Goal: Task Accomplishment & Management: Use online tool/utility

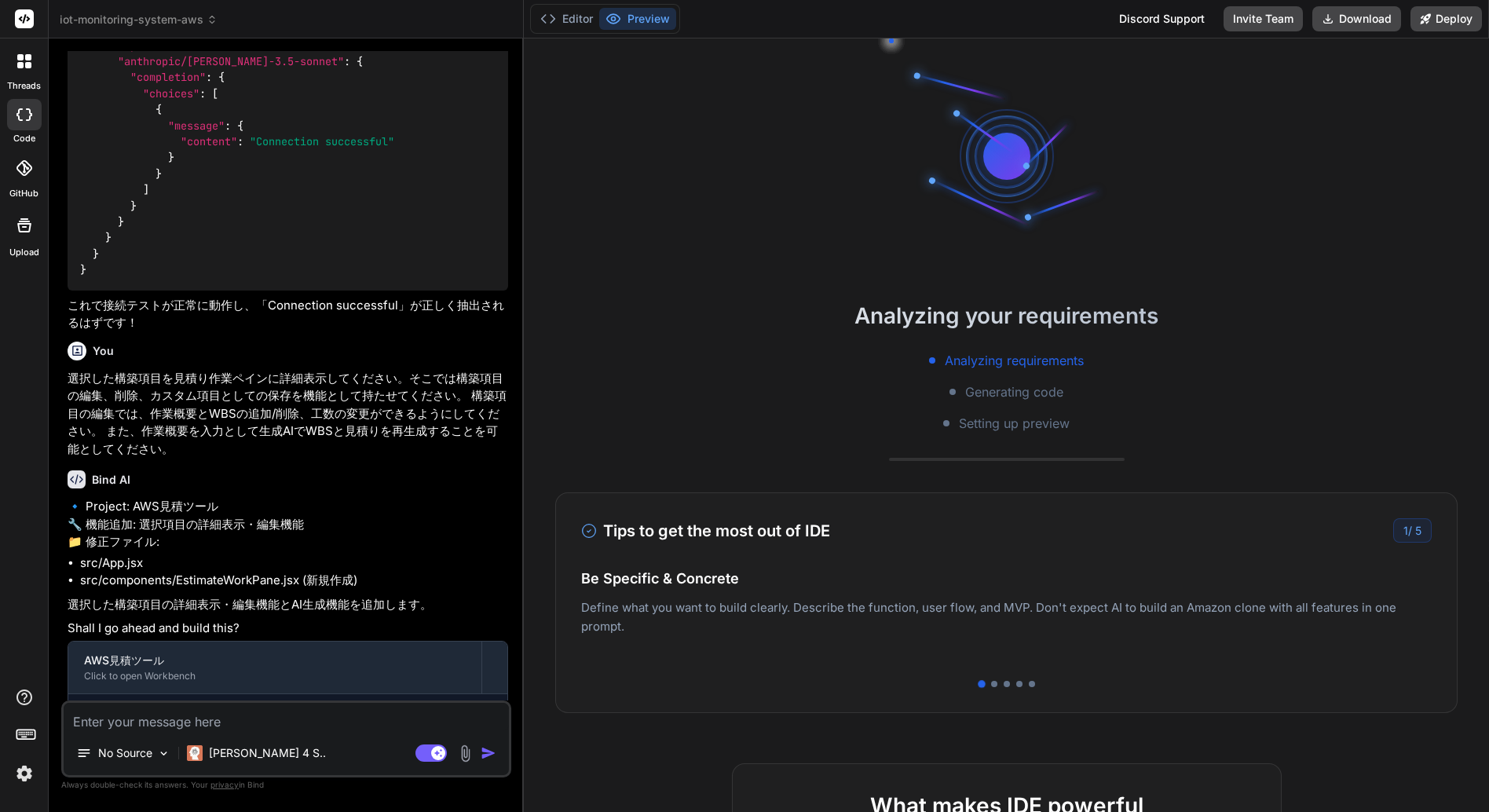
scroll to position [236, 0]
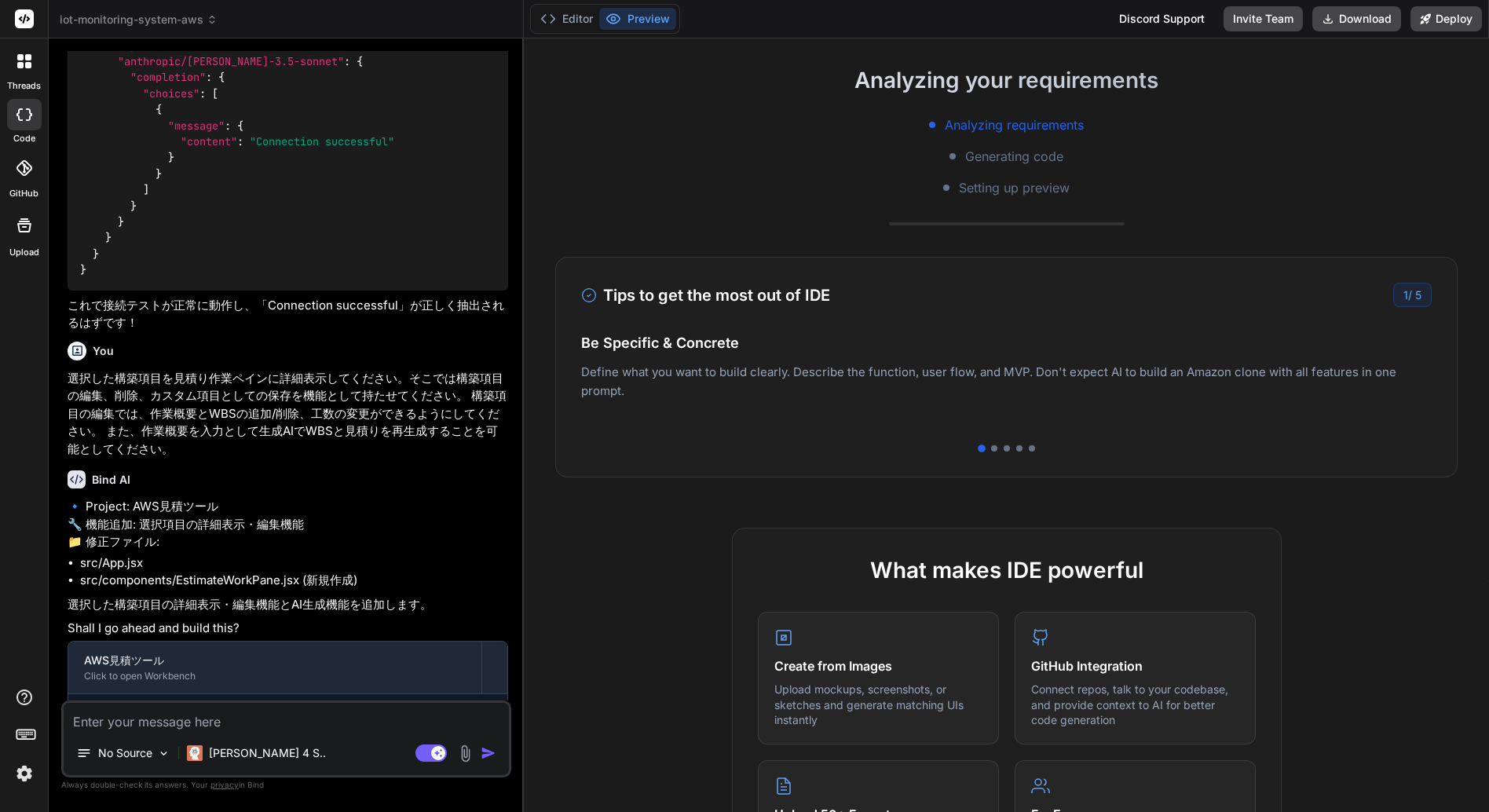
click at [24, 62] on icon at bounding box center [24, 61] width 14 height 14
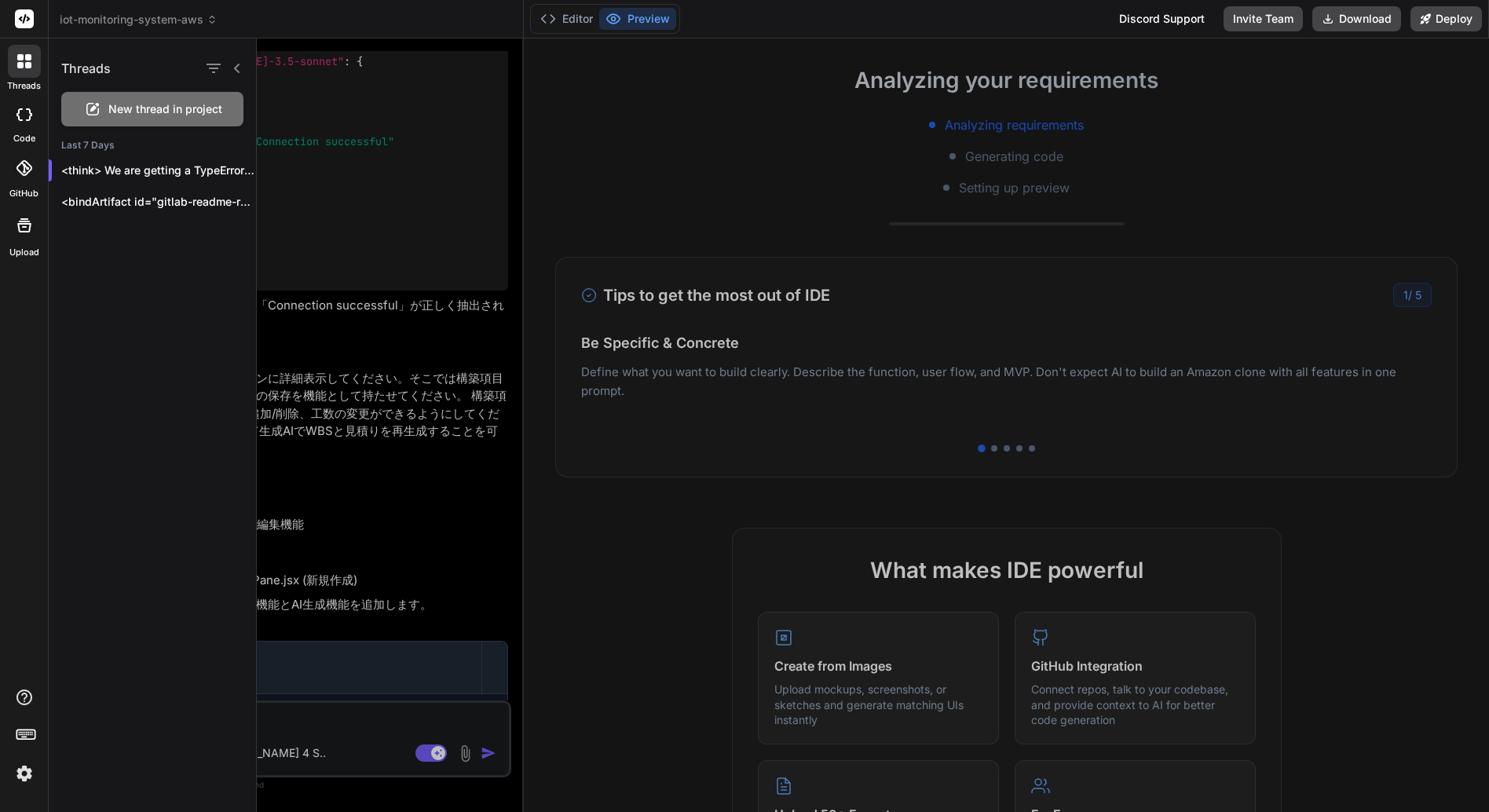
click at [20, 20] on icon at bounding box center [25, 19] width 11 height 10
click at [150, 20] on span "iot-monitoring-system-aws" at bounding box center [138, 19] width 158 height 16
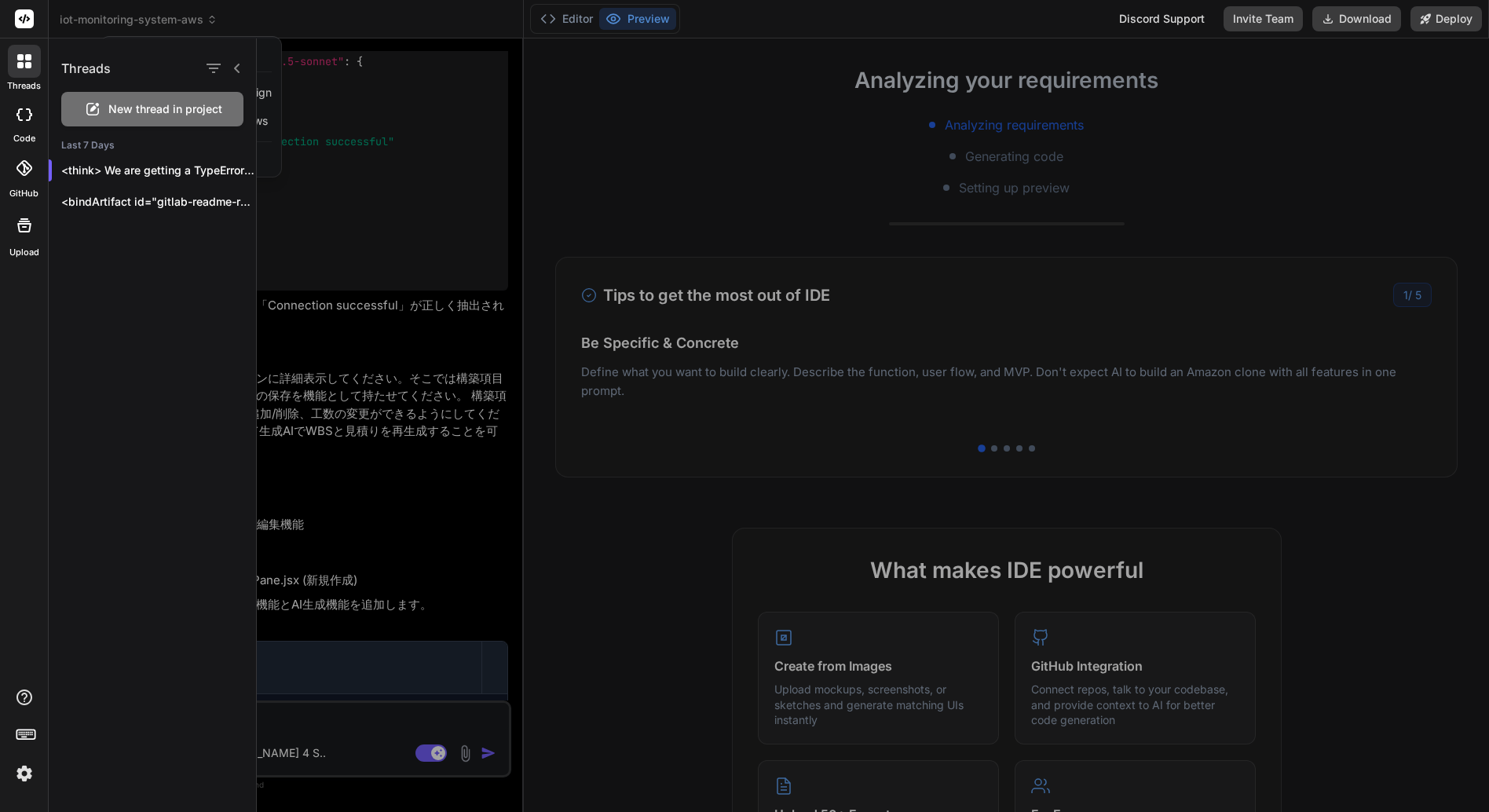
click at [29, 63] on icon at bounding box center [29, 65] width 7 height 7
click at [239, 68] on icon at bounding box center [237, 68] width 12 height 12
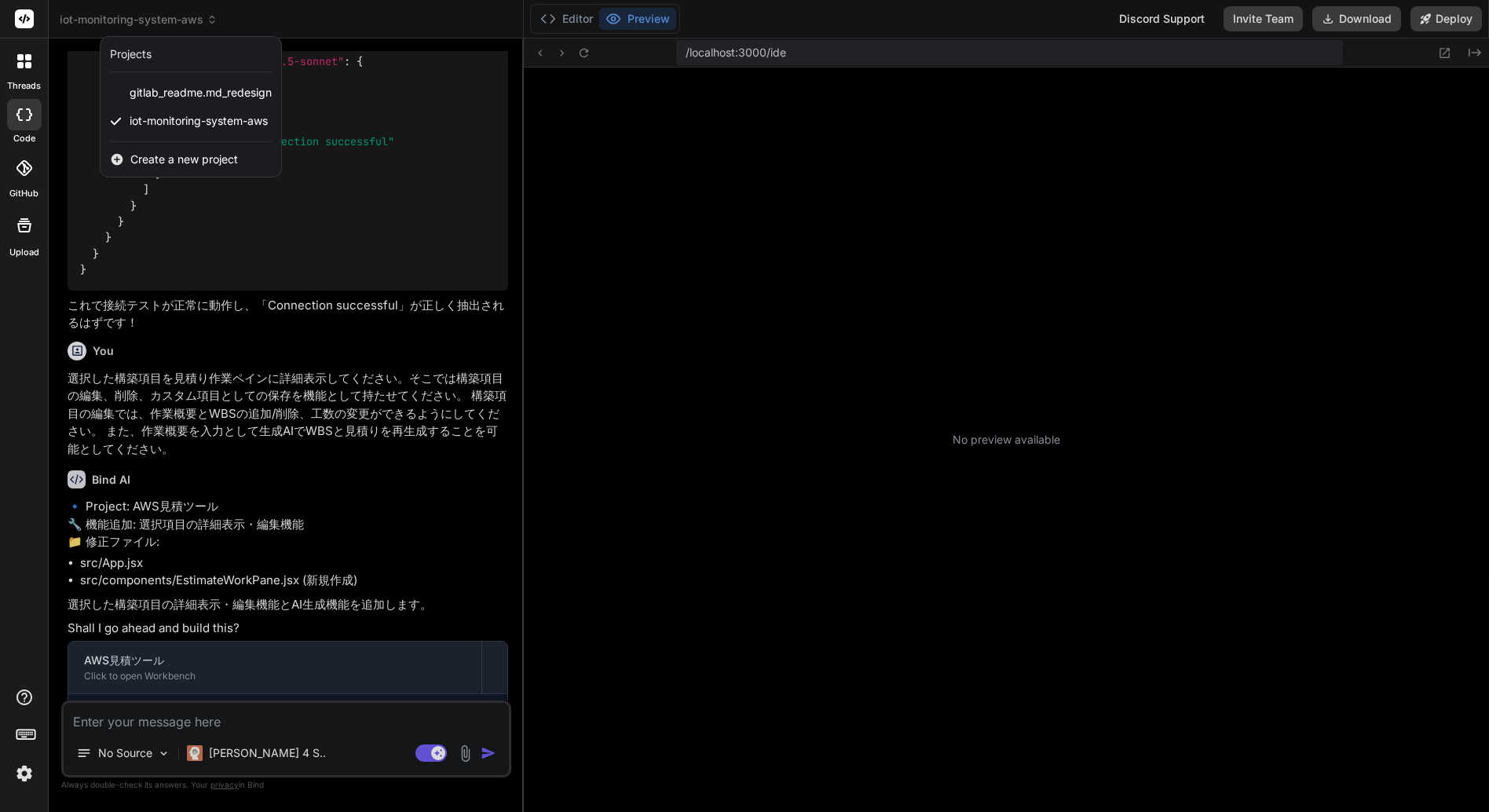
scroll to position [134, 0]
type textarea "x"
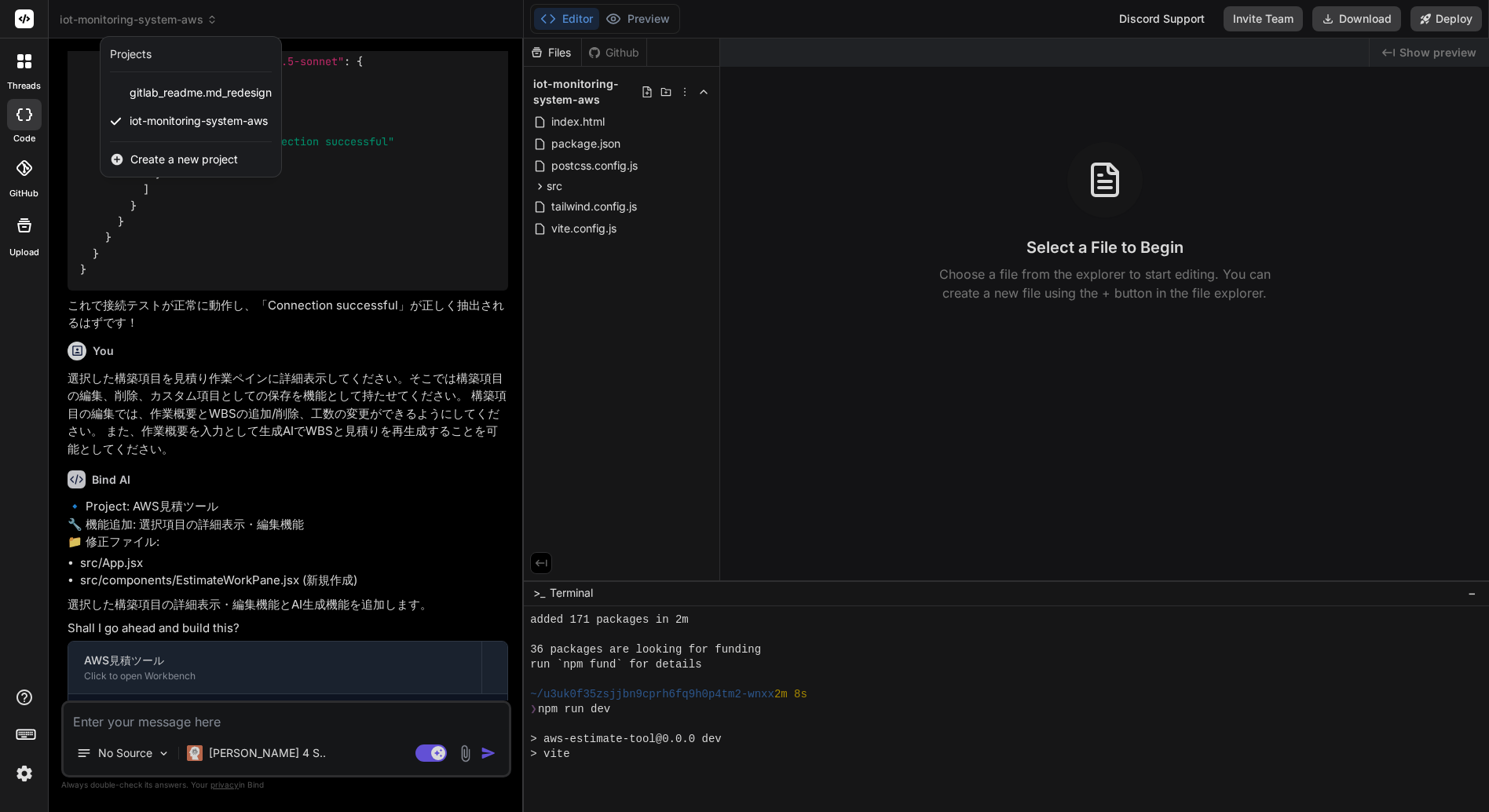
click at [192, 165] on span "Create a new project" at bounding box center [183, 159] width 107 height 16
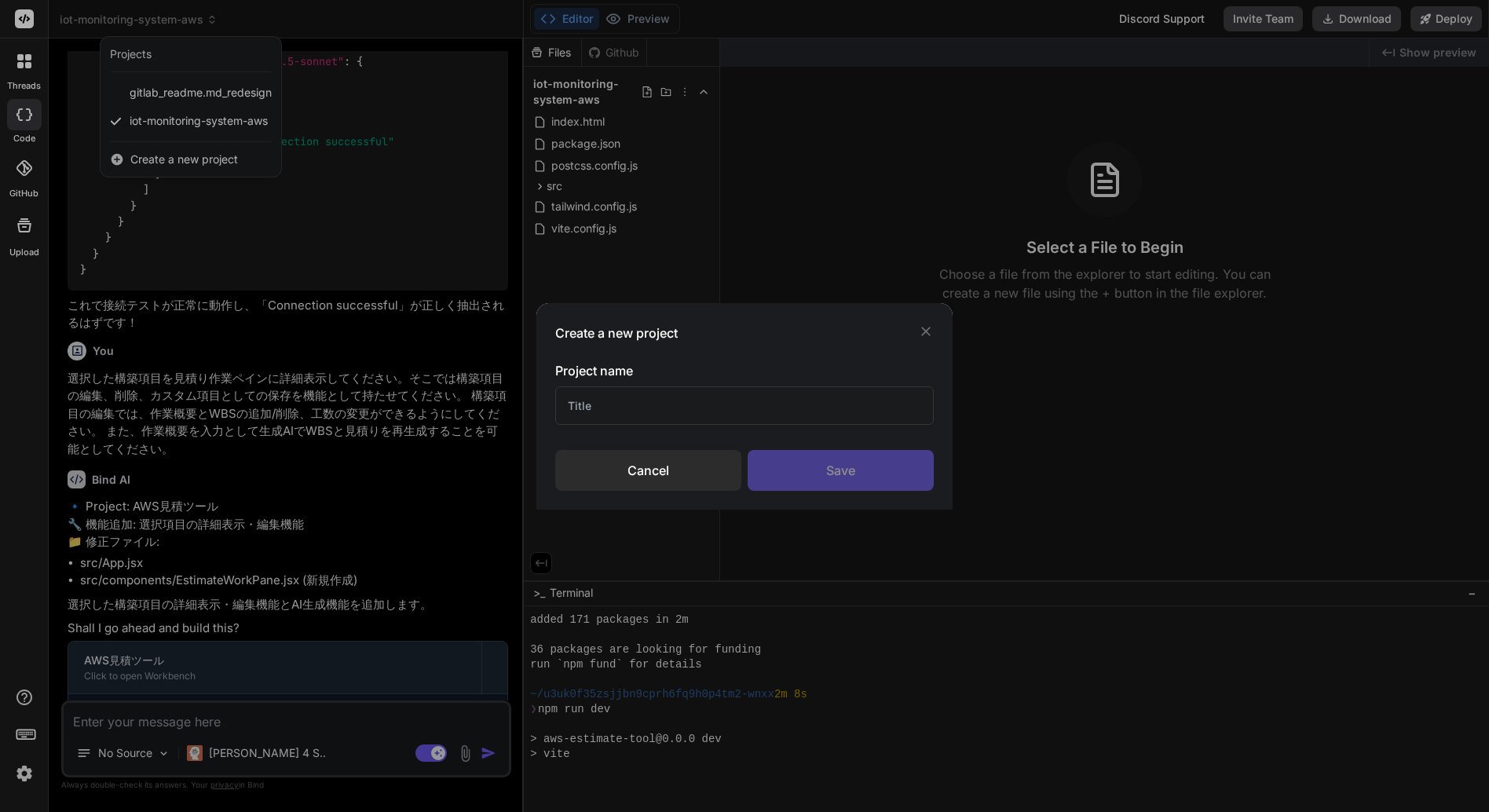
click at [611, 411] on input "text" at bounding box center [744, 405] width 379 height 38
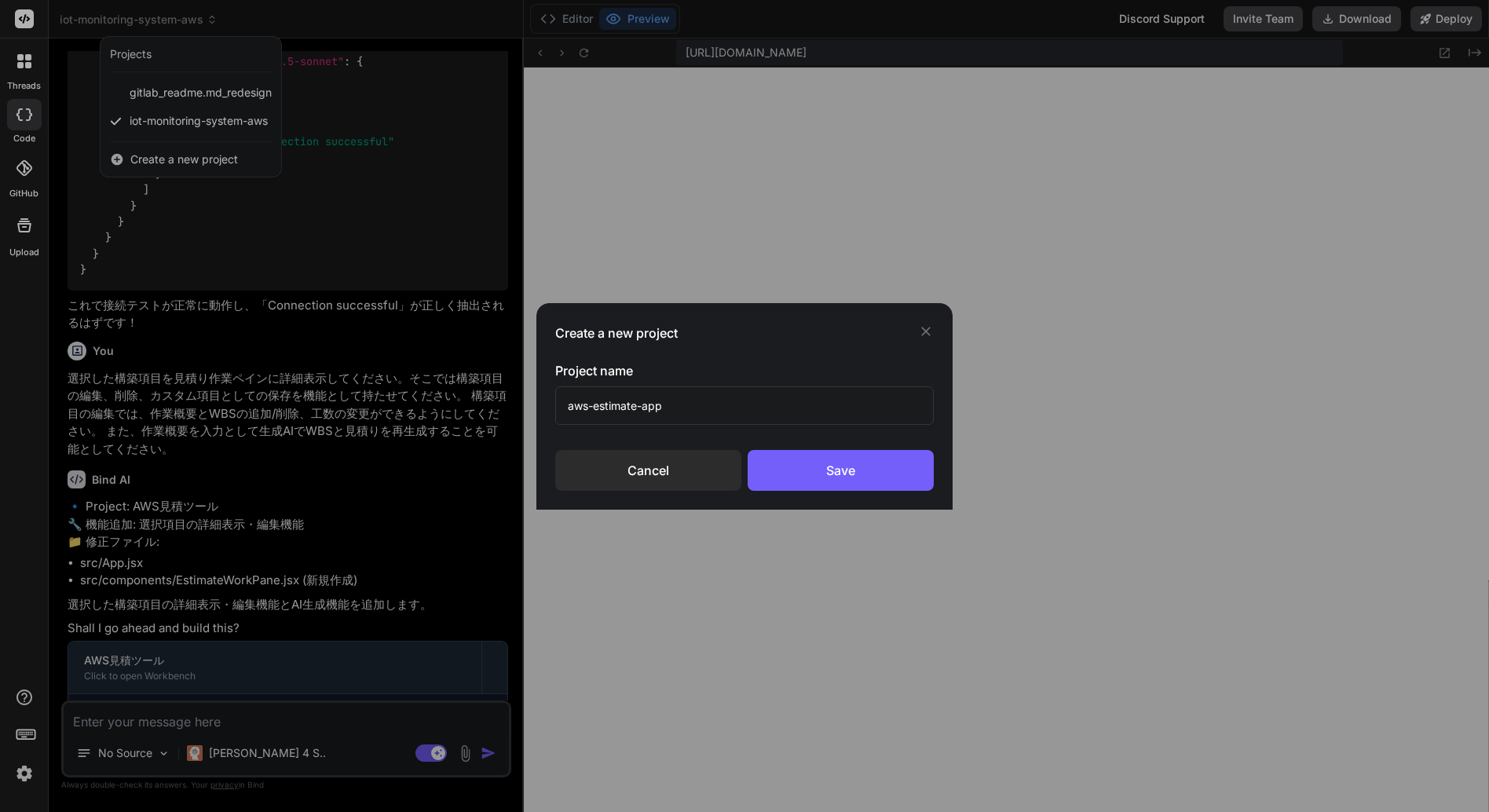
type input "aws-estimate-app"
click at [656, 469] on div "Cancel" at bounding box center [647, 471] width 186 height 41
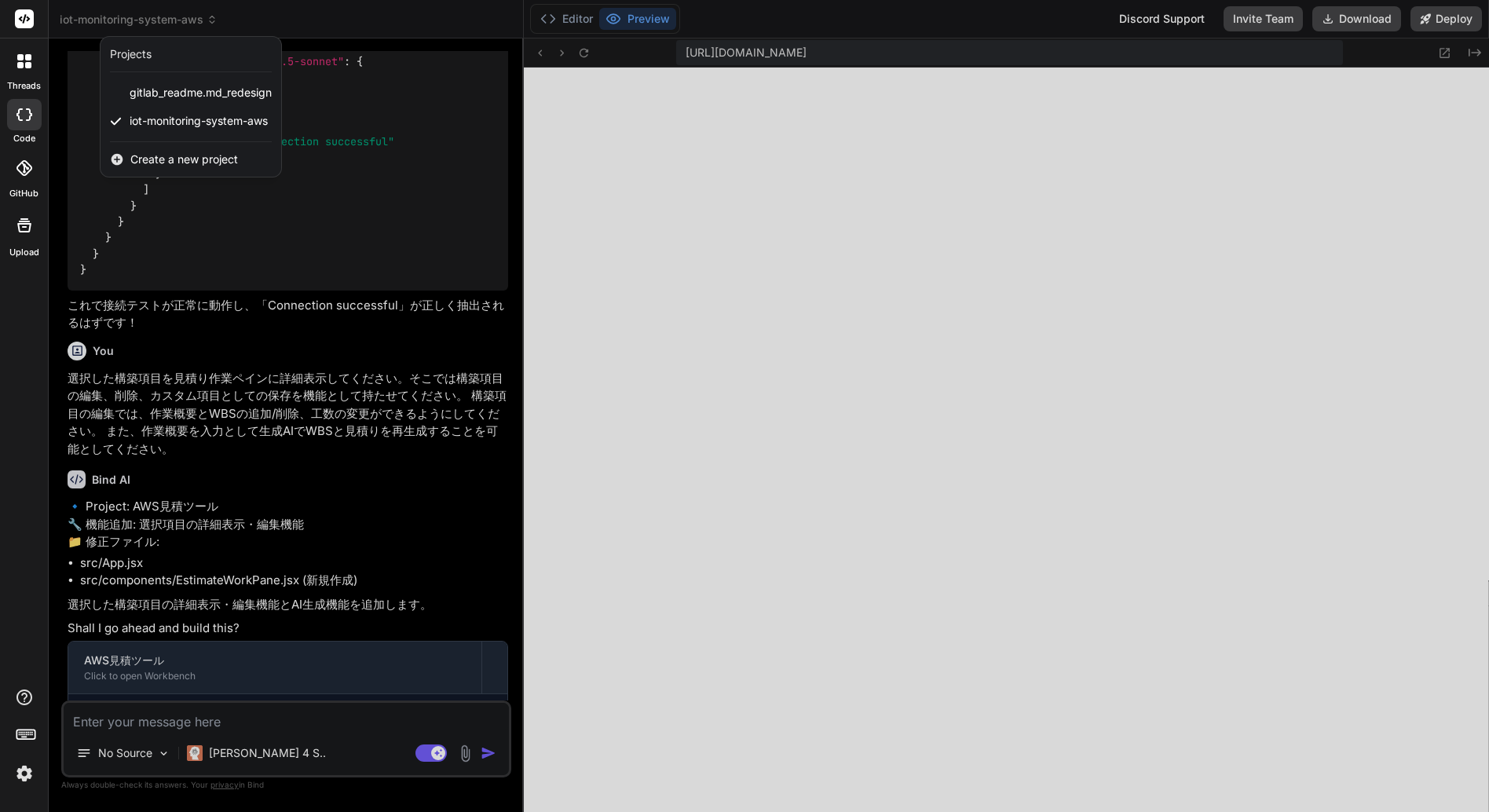
click at [160, 160] on span "Create a new project" at bounding box center [183, 159] width 107 height 16
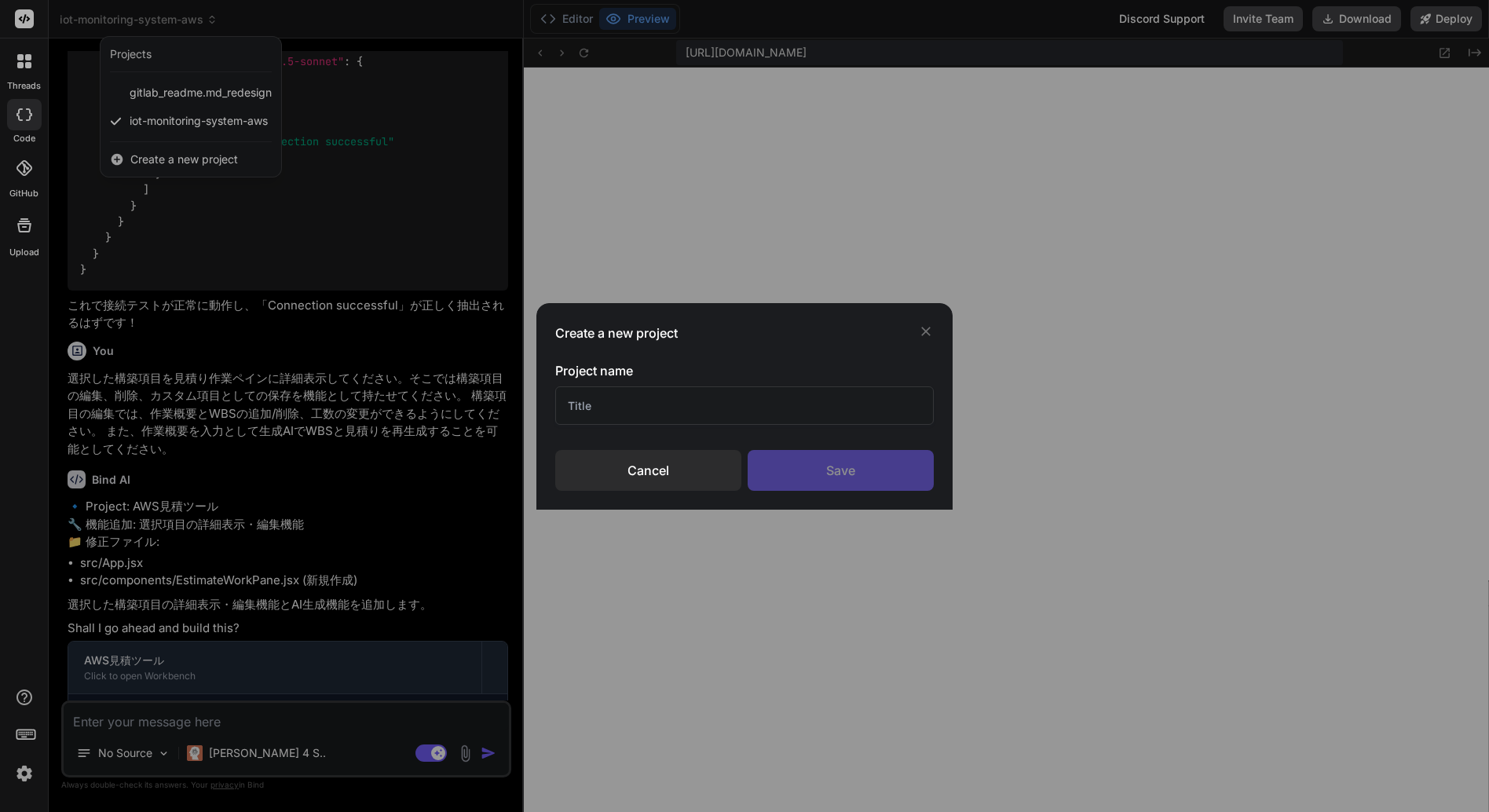
click at [576, 409] on input "text" at bounding box center [744, 405] width 379 height 38
type input "aws-estimate-app-hosting"
click at [828, 465] on div "Save" at bounding box center [841, 471] width 186 height 41
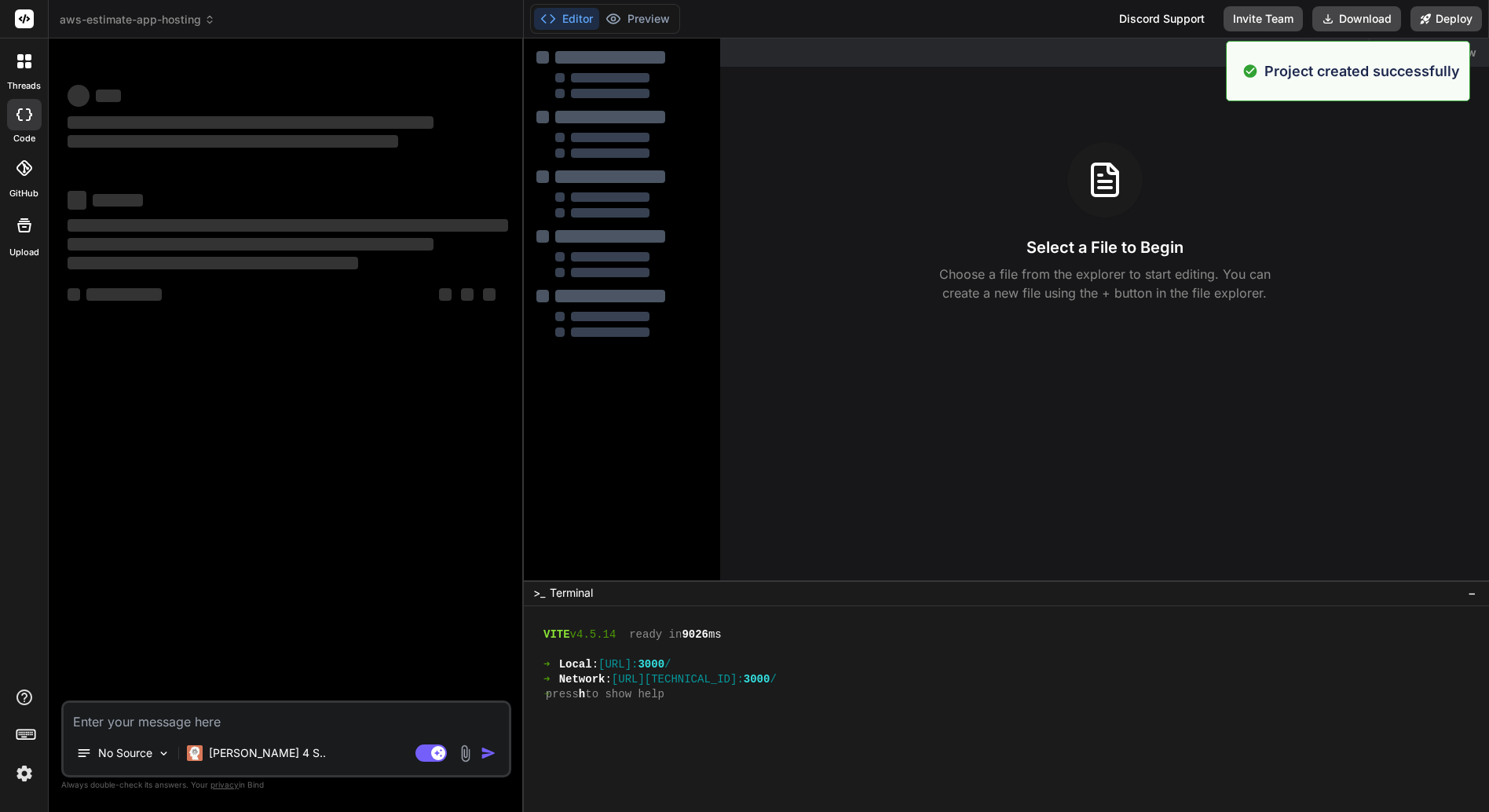
scroll to position [0, 0]
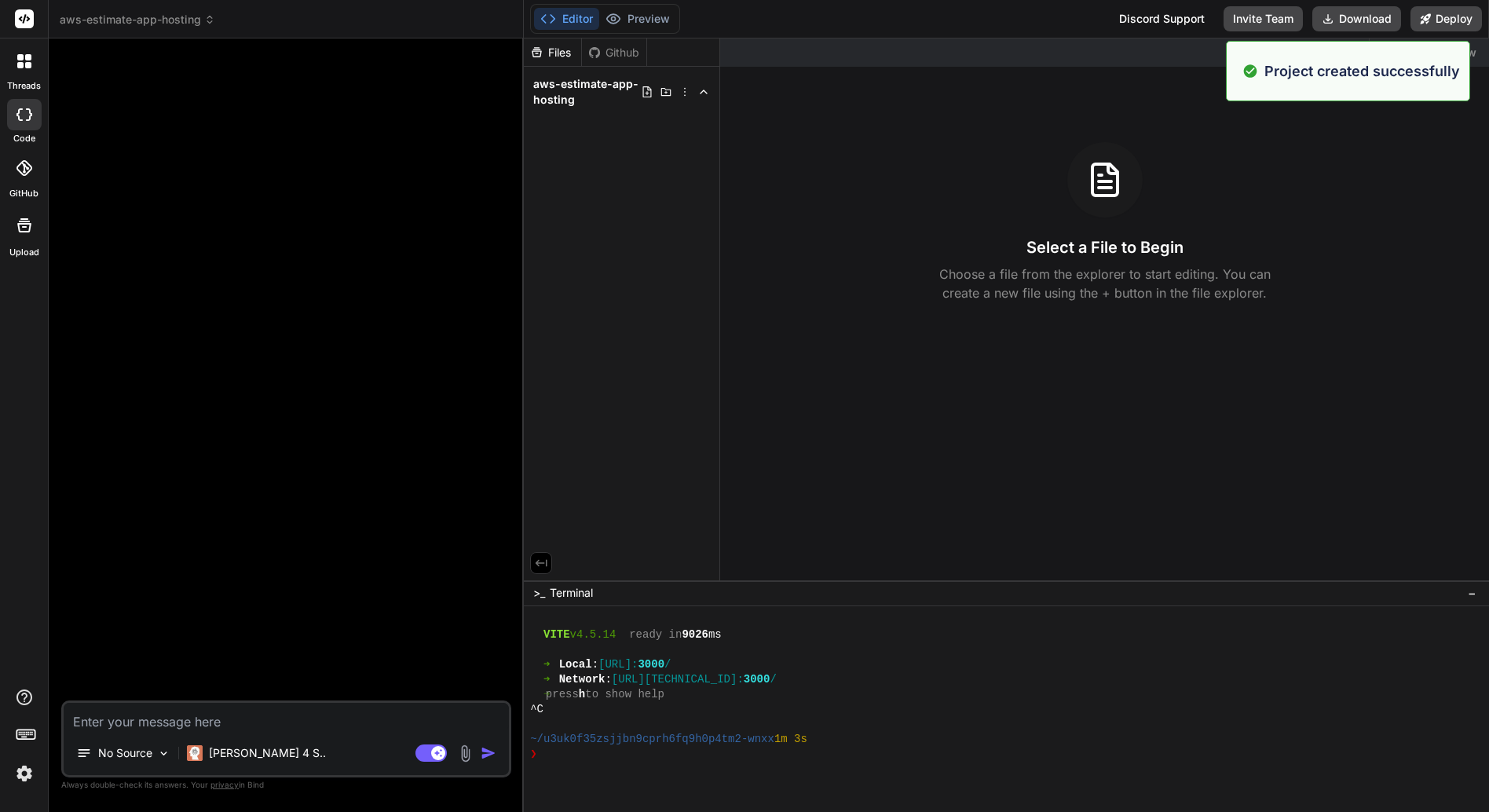
type textarea "x"
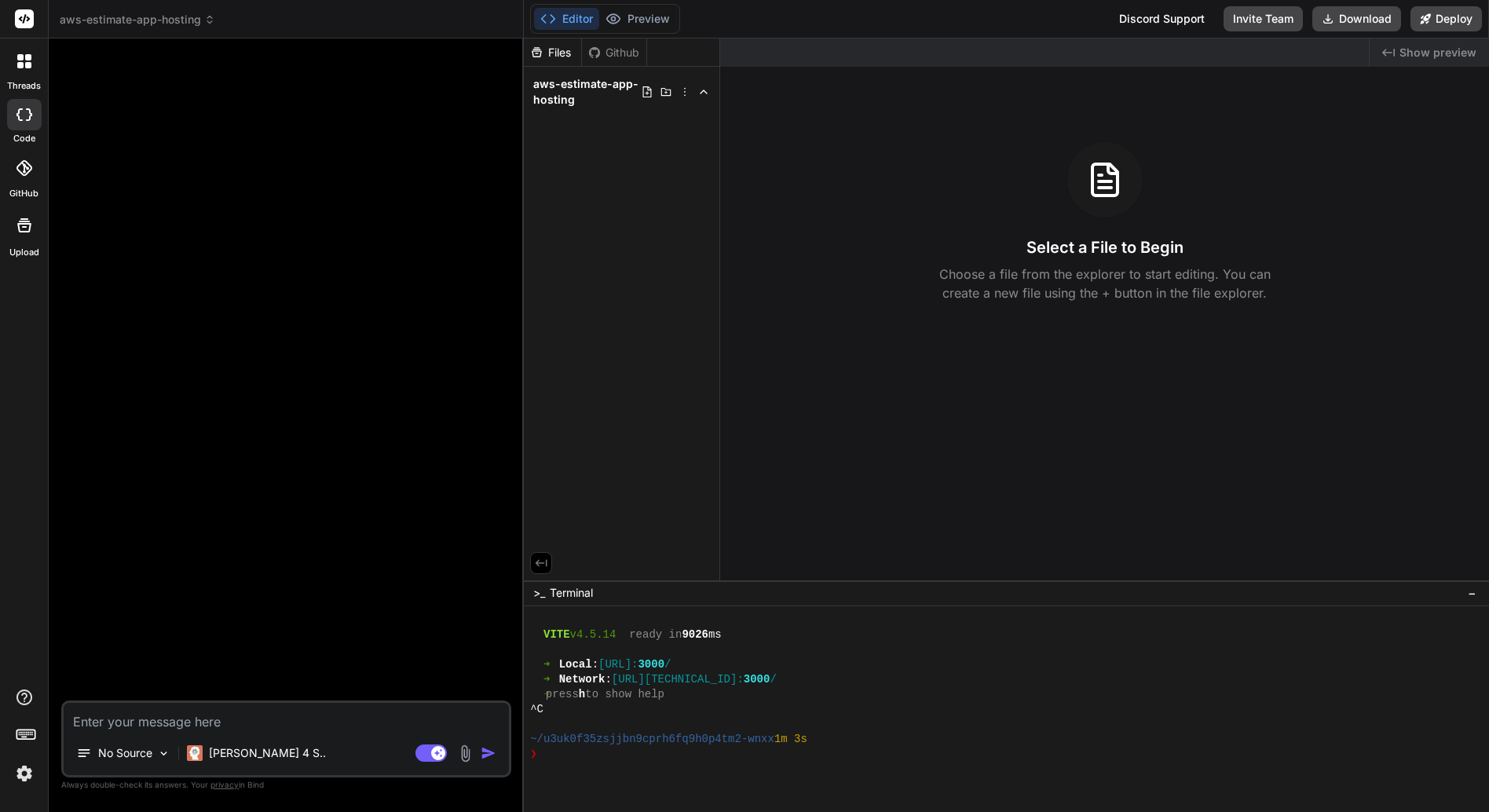
click at [164, 721] on textarea at bounding box center [287, 717] width 445 height 29
paste textarea "## 7. Loremipsu dolOrsitametconsecte ### adip Elit.se 42.d（Eiusm）temporincIdidu…"
type textarea "## 7. Loremipsu dolOrsitametconsecte ### adip Elit.se 42.d（Eiusm）temporincIdidu…"
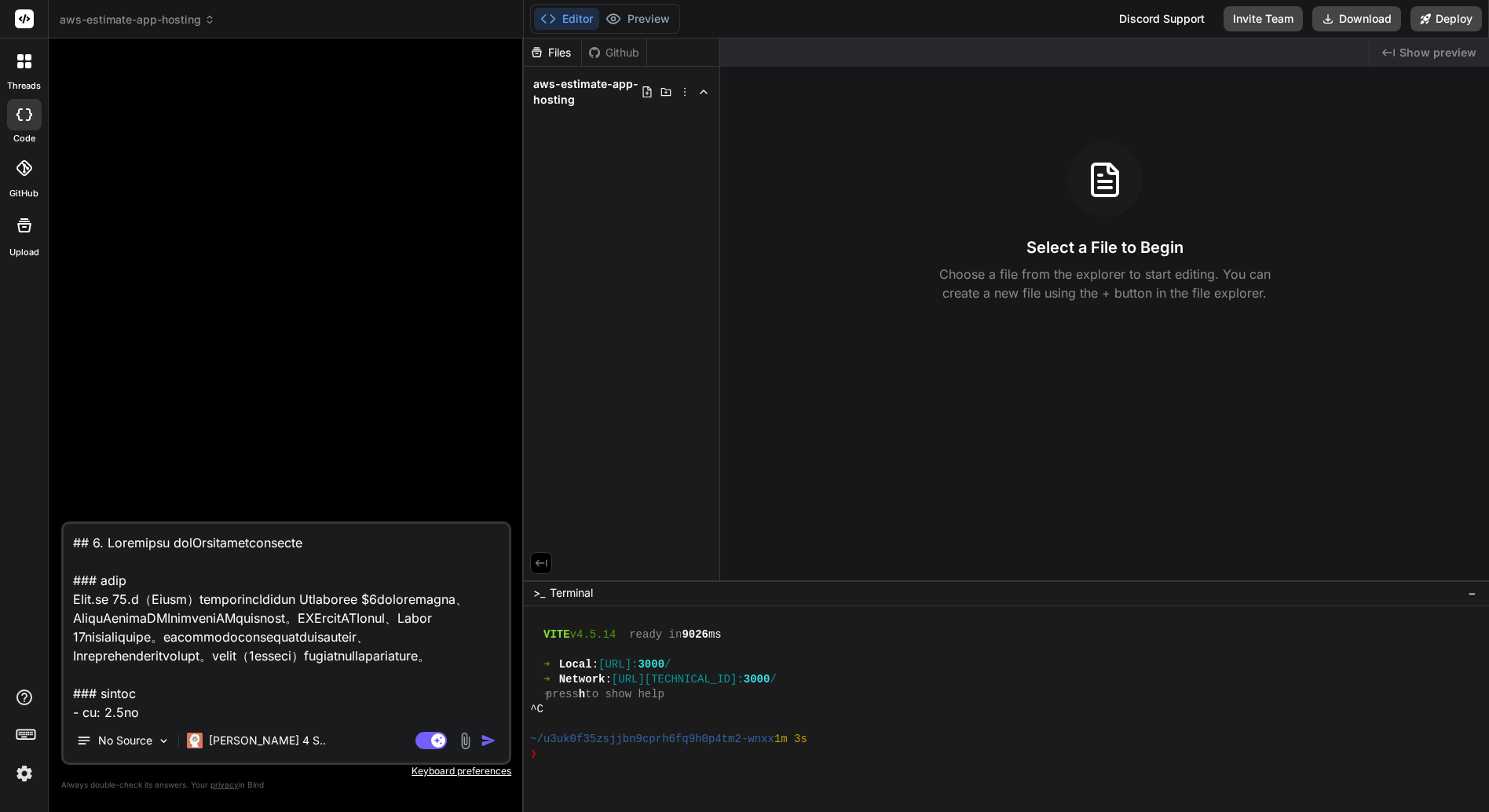
click at [70, 541] on textarea at bounding box center [287, 621] width 445 height 195
type textarea "x"
type textarea "## 4. Loremipsu dolOrsitametconsecte ### adip Elit.se 26.d（Eiusm）temporincIdidu…"
type textarea "x"
type textarea "- ## 2. Loremipsu dolOrsitametconsecte ### adip Elit.se 66.d（Eiusm）temporincIdi…"
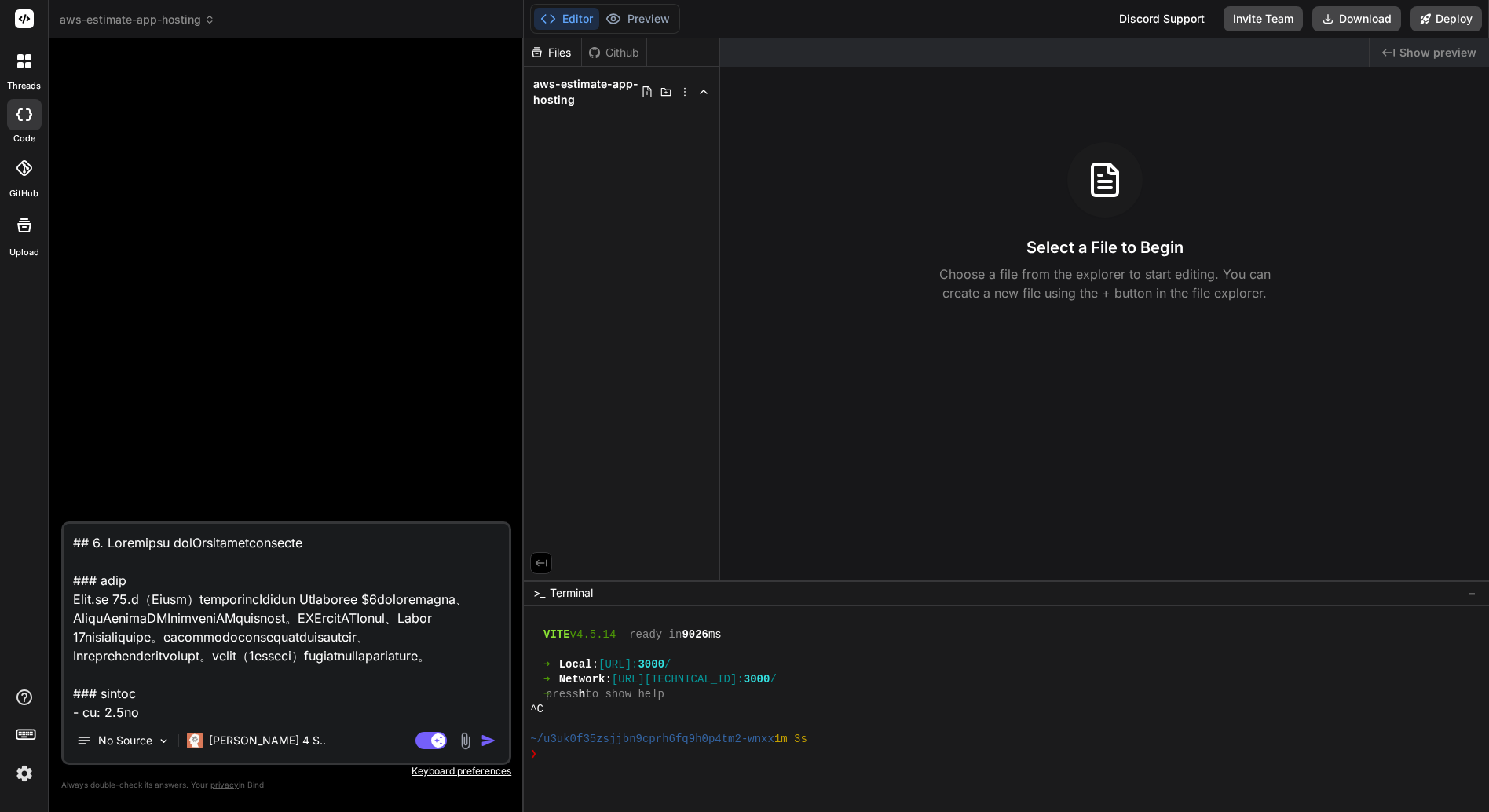
type textarea "x"
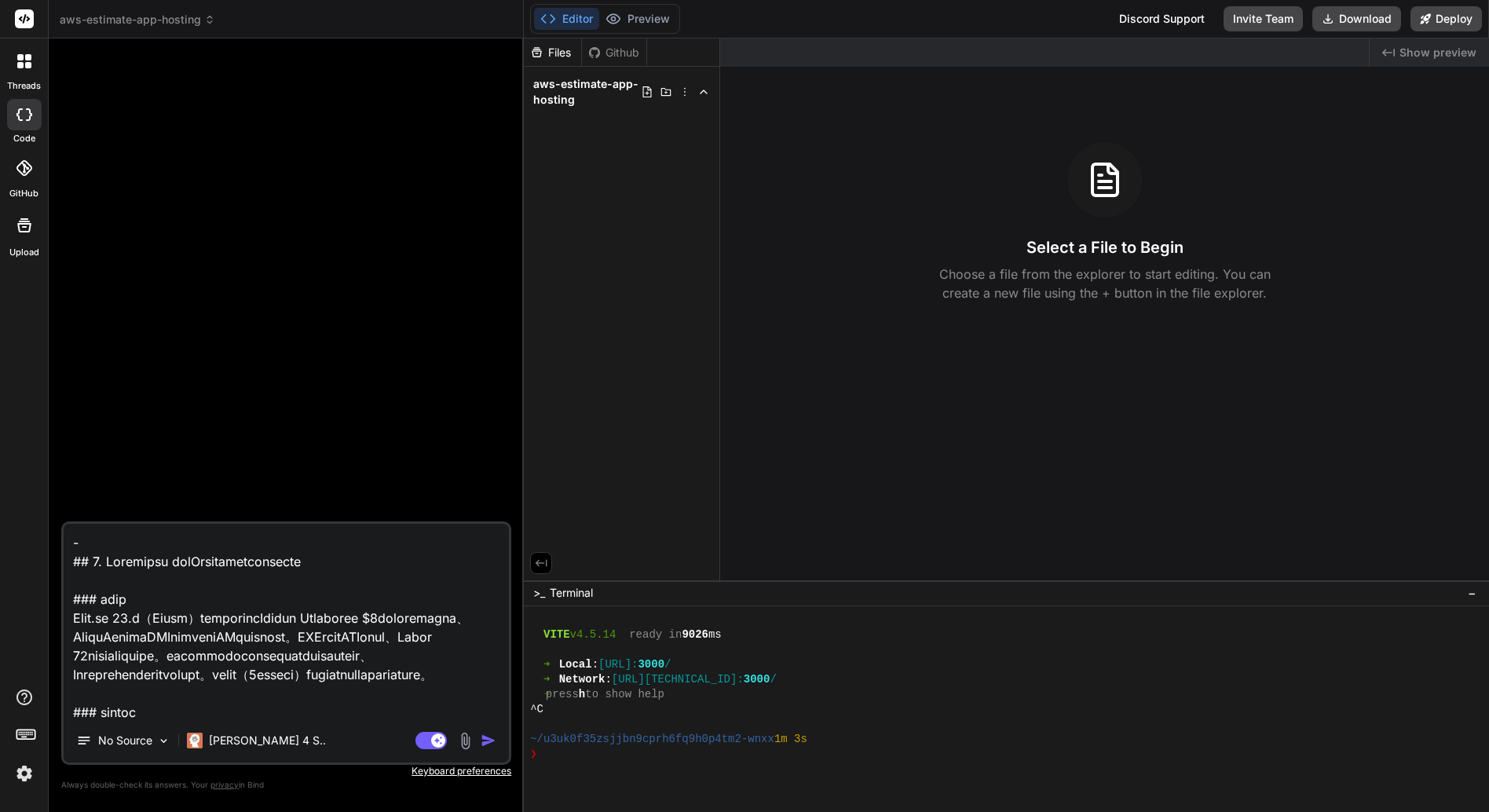
type textarea "-- ## 0. Loremipsu dolOrsitametconsecte ### adip Elit.se 37.d（Eiusm）temporincId…"
type textarea "x"
type textarea "--- ## 0. Loremipsu dolOrsitametconsecte ### adip Elit.se 95.d（Eiusm）temporincI…"
type textarea "x"
type textarea "---- ## 5. Loremipsu dolOrsitametconsecte ### adip Elit.se 79.d（Eiusm）temporinc…"
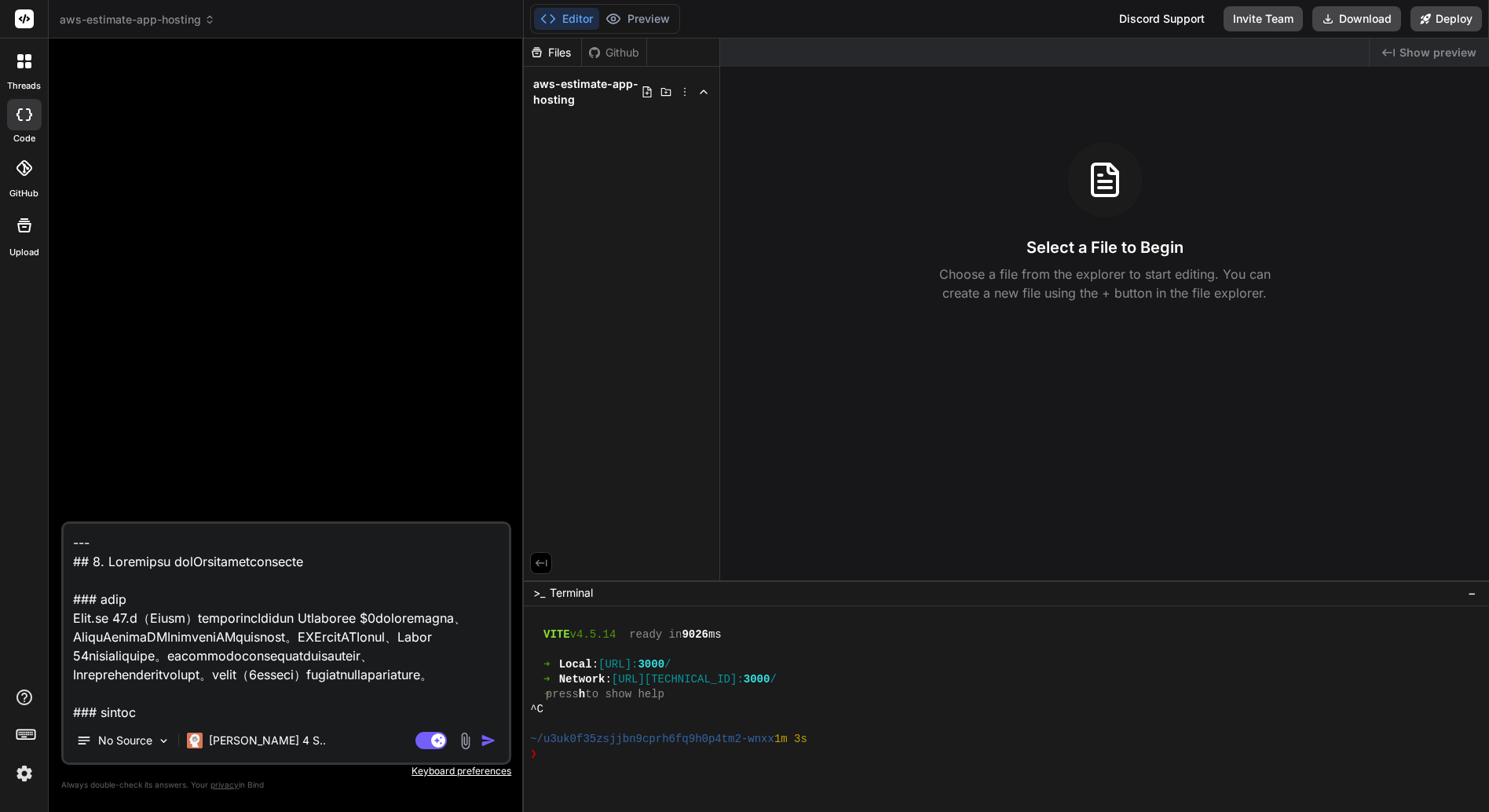
type textarea "x"
type textarea "----- ## 6. Loremipsu dolOrsitametconsecte ### adip Elit.se 09.d（Eiusm）temporin…"
type textarea "x"
type textarea "------ ## 1. Loremipsu dolOrsitametconsecte ### adip Elit.se 14.d（Eiusm）tempori…"
type textarea "x"
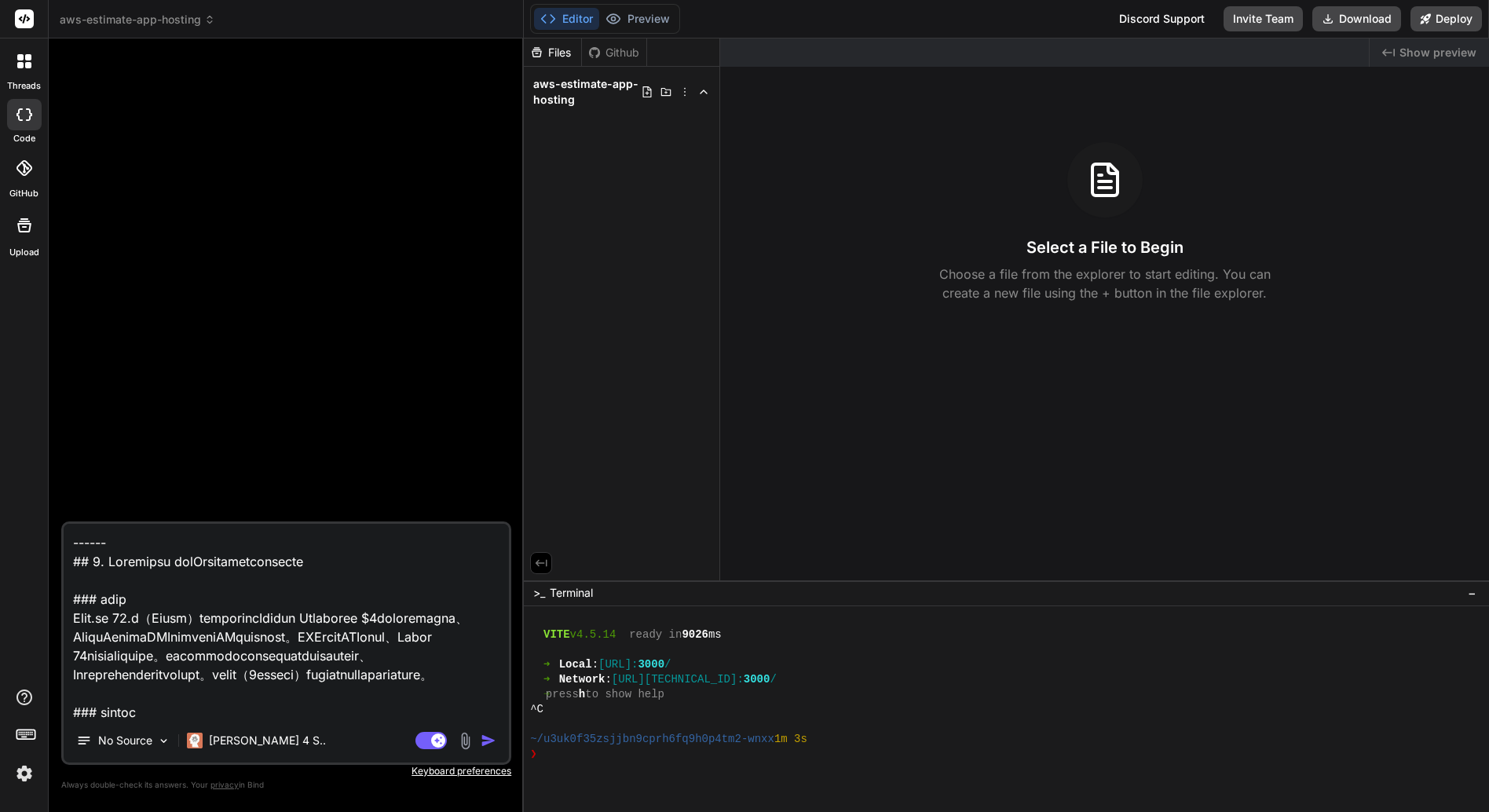
type textarea "------- ## 0. Loremipsu dolOrsitametconsecte ### adip Elit.se 91.d（Eiusm）tempor…"
type textarea "x"
type textarea "-------- ## 6. Loremipsu dolOrsitametconsecte ### adip Elit.se 03.d（Eiusm）tempo…"
type textarea "x"
type textarea "--------- ## 3. Loremipsu dolOrsitametconsecte ### adip Elit.se 03.d（Eiusm）temp…"
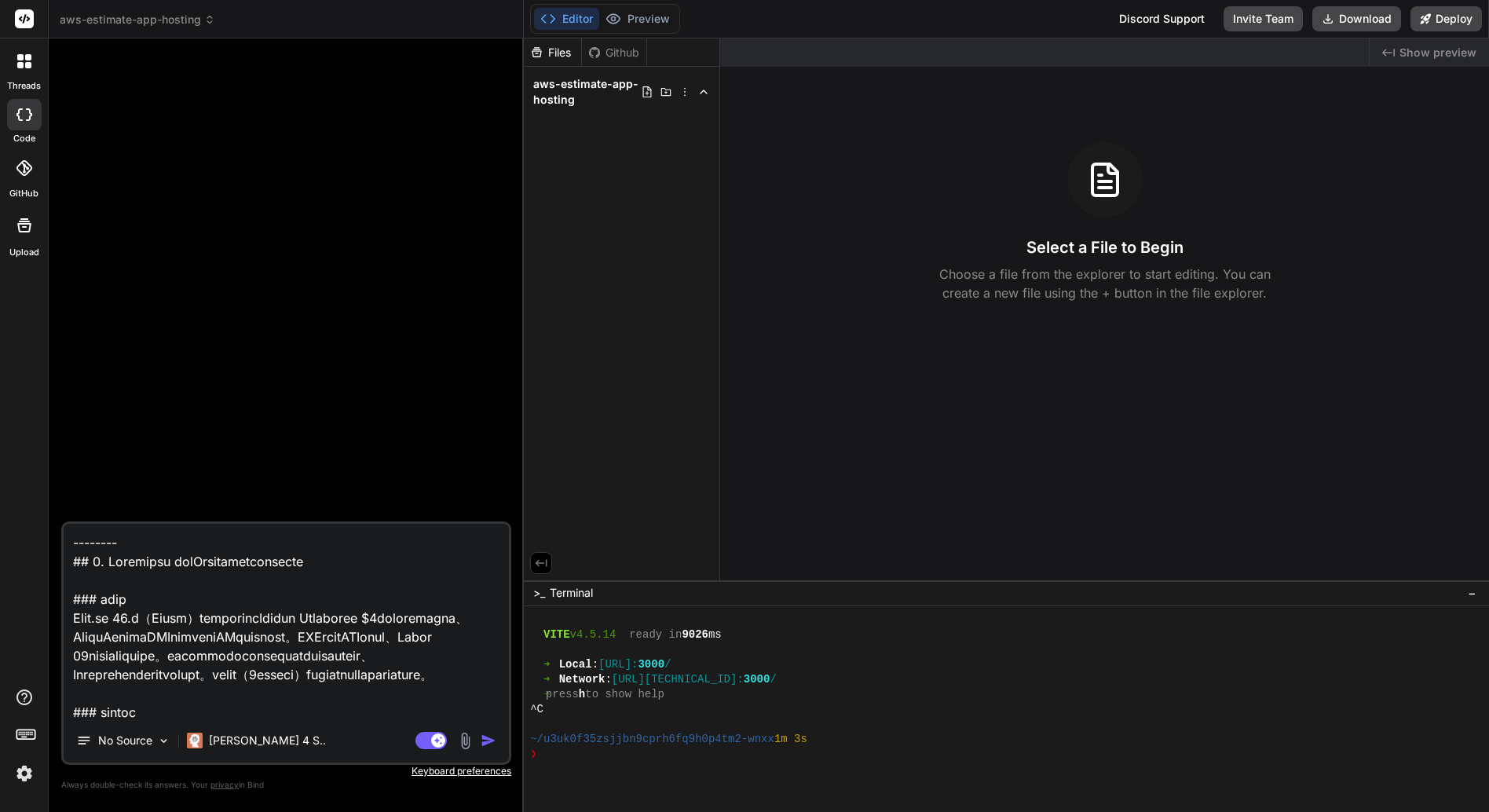
type textarea "x"
type textarea "---------- ## 2. Loremipsu dolOrsitametconsecte ### adip Elit.se 60.d（Eiusm）tem…"
type textarea "x"
type textarea "----------- ## 1. Loremipsu dolOrsitametconsecte ### adip Elit.se 54.d（Eiusm）te…"
type textarea "x"
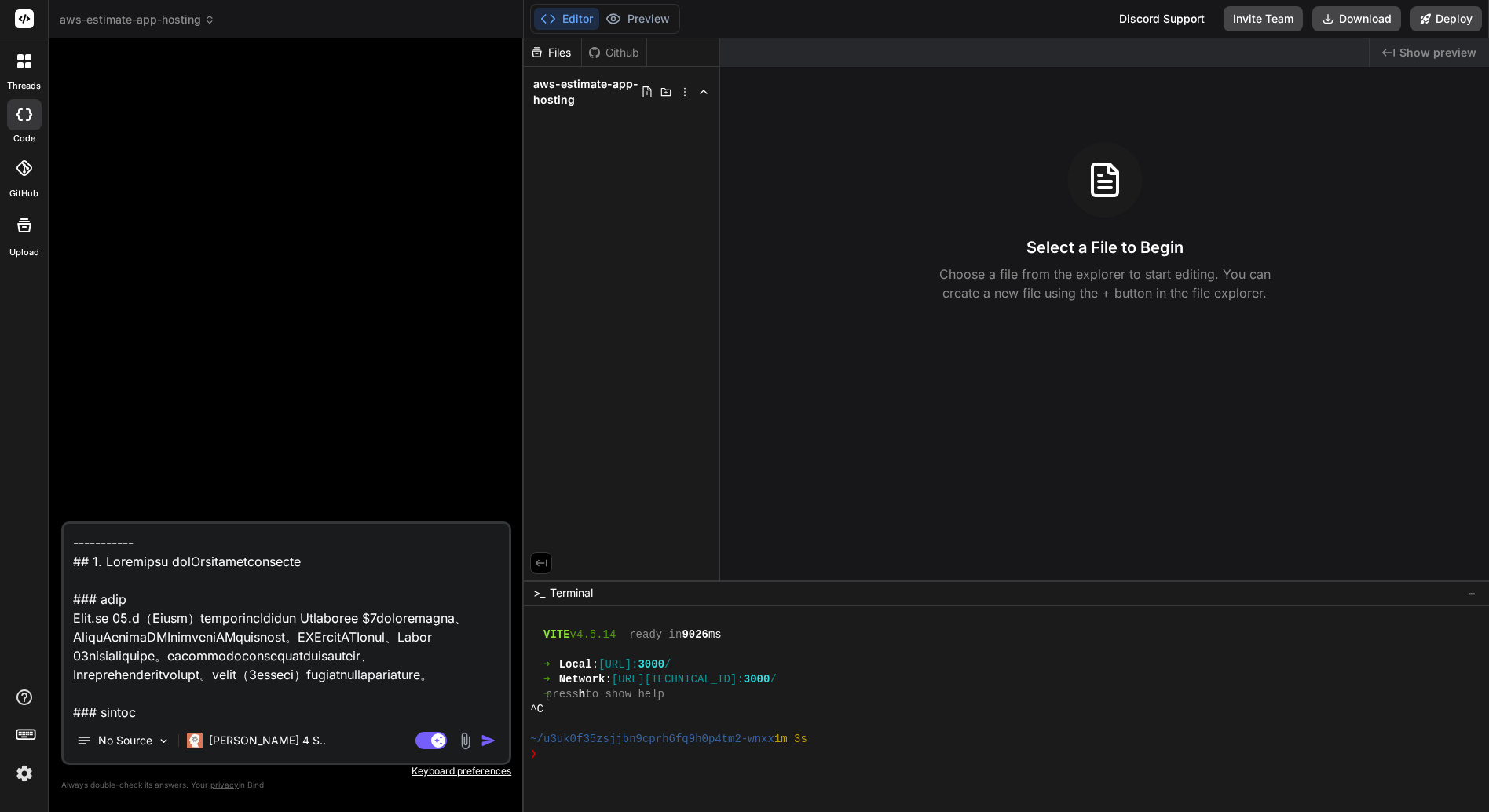
type textarea "------------ ## 5. Loremipsu dolOrsitametconsecte ### adip Elit.se 66.d（Eiusm）t…"
type textarea "x"
type textarea "------------- ## 5. Loremipsu dolOrsitametconsecte ### adip Elit.se 49.d（Eiusm）…"
type textarea "x"
type textarea "-------------- ## 6. Loremipsu dolOrsitametconsecte ### adip Elit.se 94.d（Eiusm…"
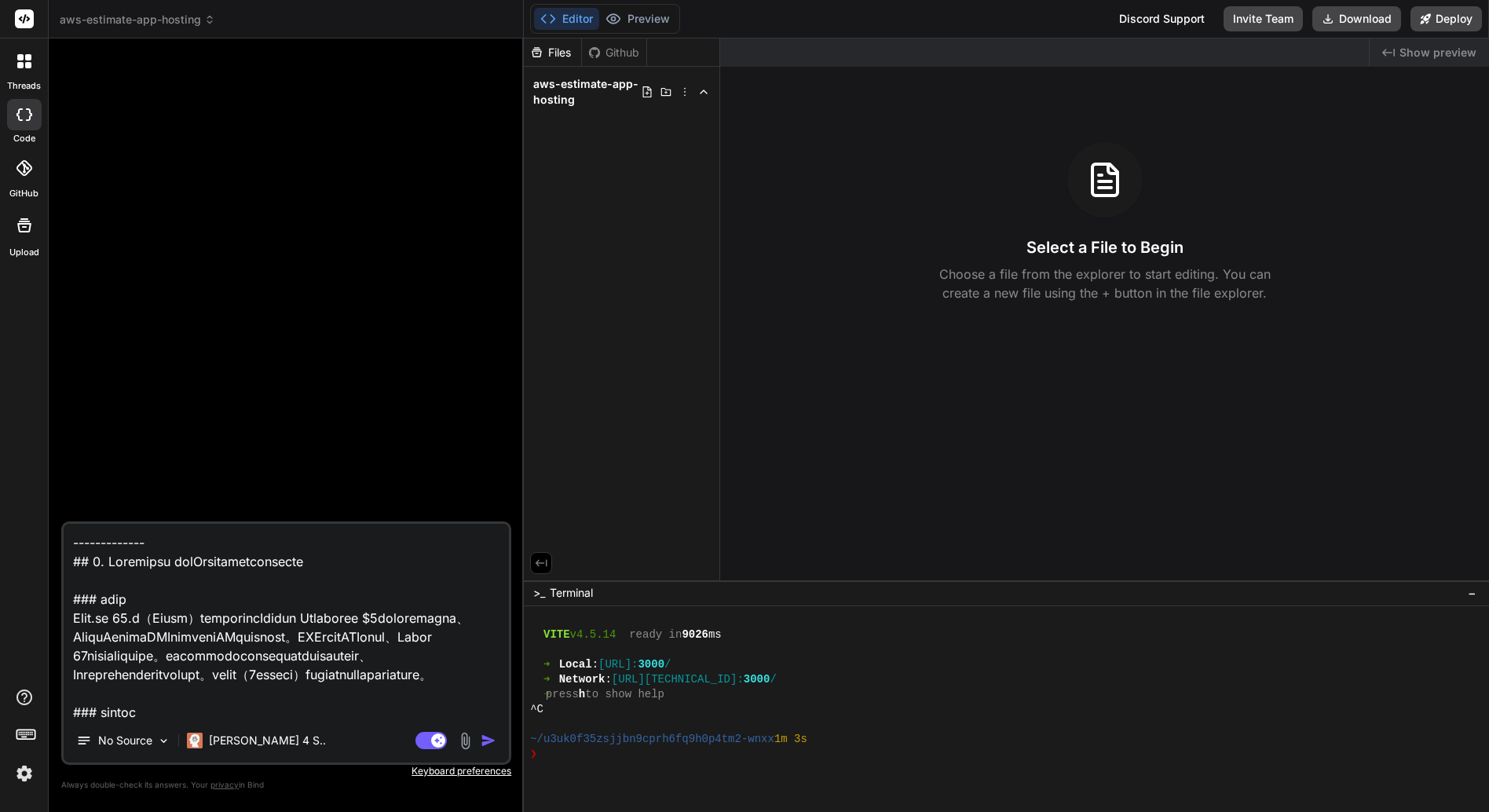
type textarea "x"
type textarea "--------------- ## 0. Loremipsu dolOrsitametconsecte ### adip Elit.se 19.d（Eius…"
type textarea "x"
type textarea "---------------- ## 3. Loremipsu dolOrsitametconsecte ### adip Elit.se 79.d（Eiu…"
type textarea "x"
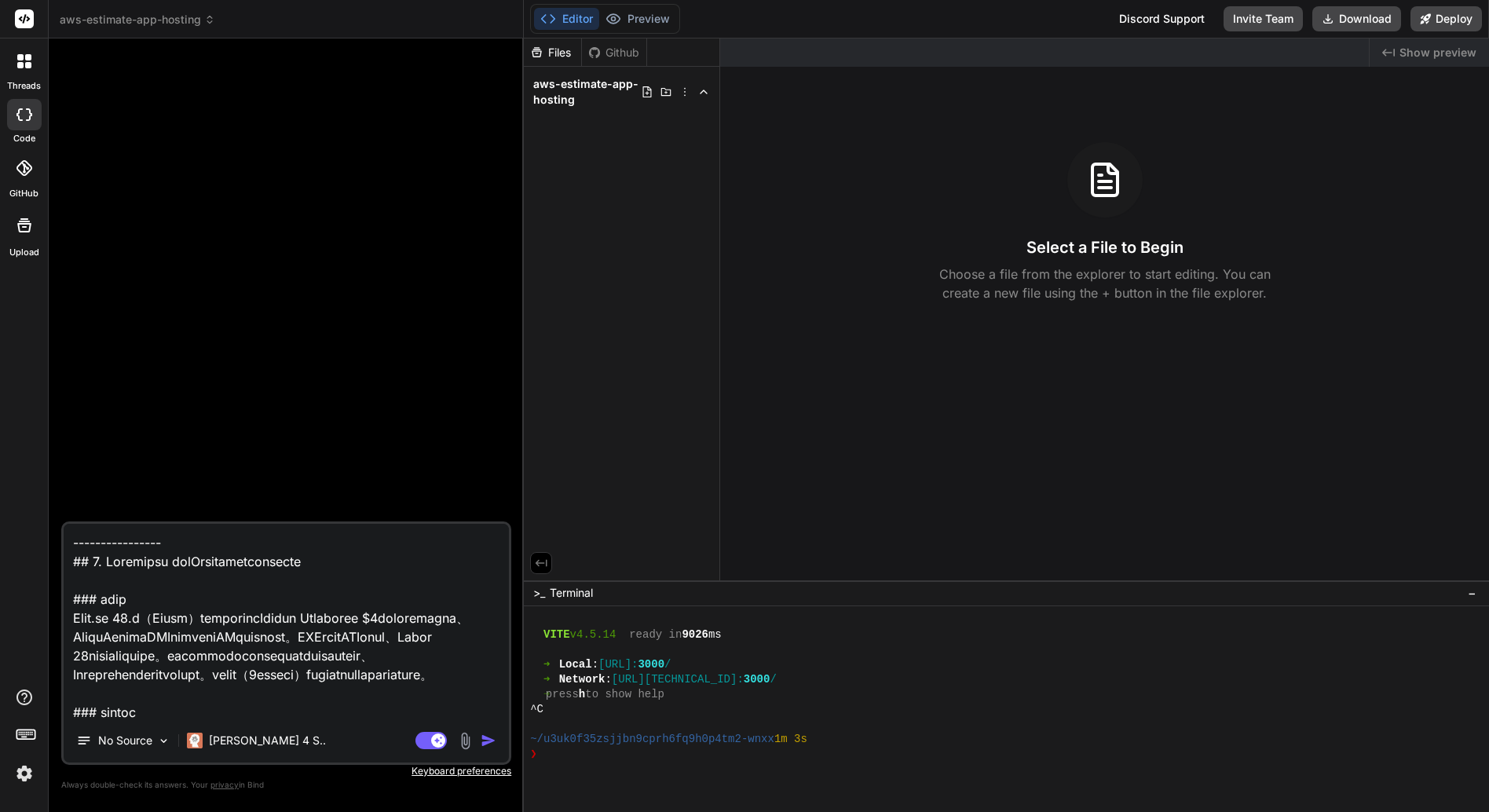
type textarea "----------------- ## 7. Loremipsu dolOrsitametconsecte ### adip Elit.se 43.d（Ei…"
type textarea "x"
type textarea "------------------ ## 5. Loremipsu dolOrsitametconsecte ### adip Elit.se 42.d（E…"
type textarea "x"
paste textarea "次の要件を満たすAWS環境構築を行います。AWS CDK による構築用のCDKアプリケーションを作成してください。言語は Typescript を使用してくだ…"
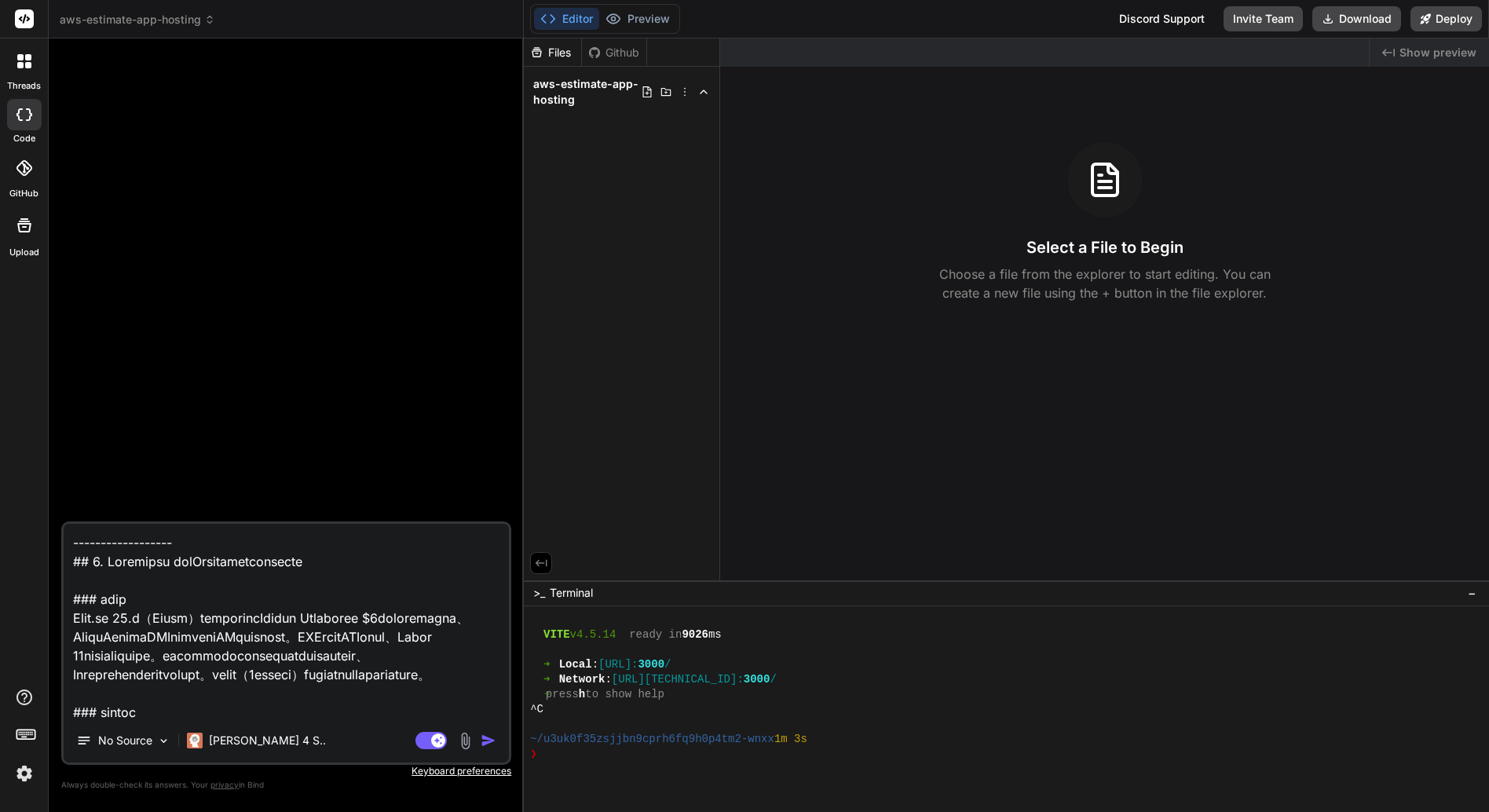
type textarea "loremipsUMDolorsitam。CON ADI elitsedDOEiusmodtemporincid。utl Etdolorema aliquae…"
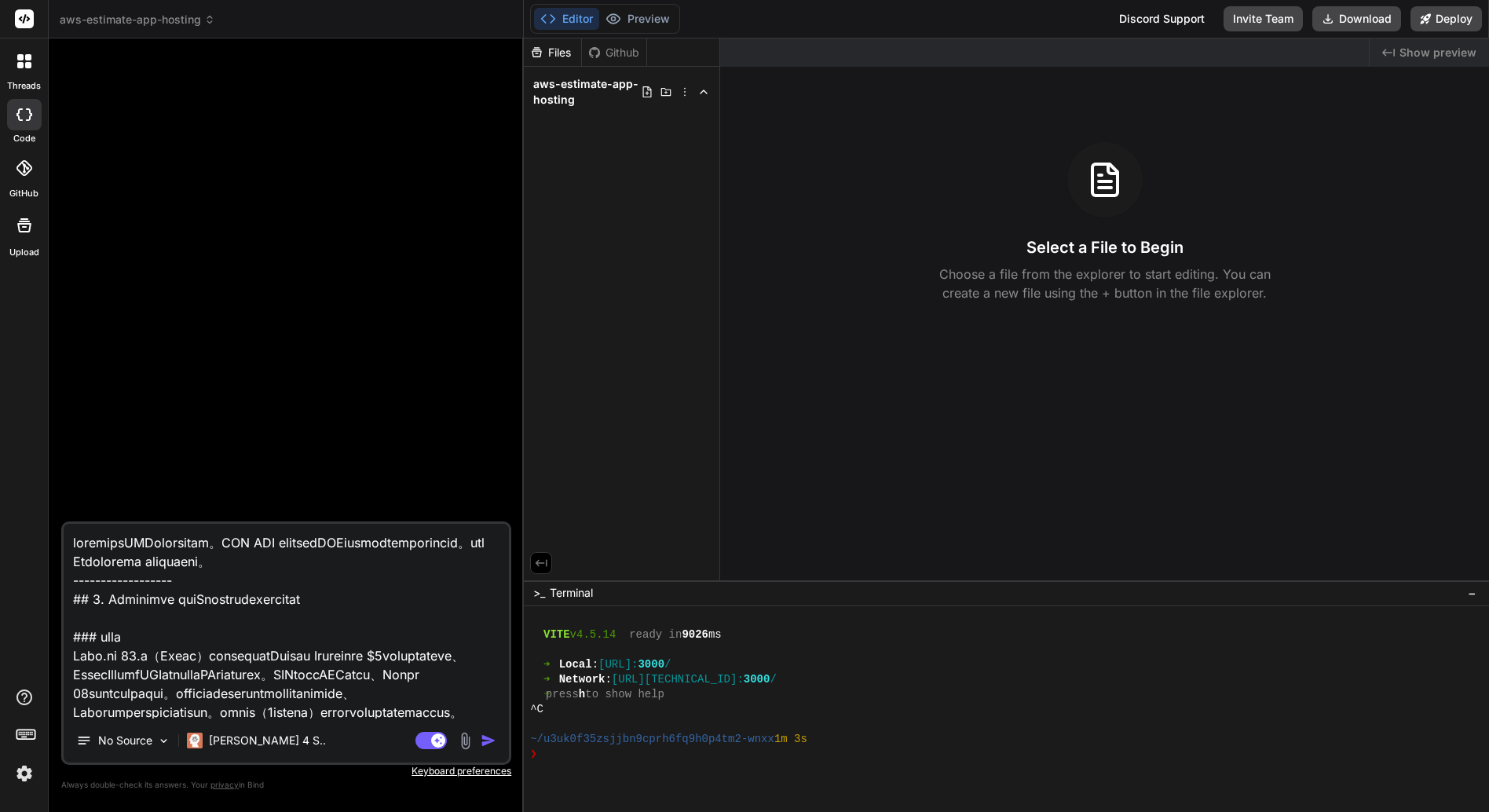
type textarea "x"
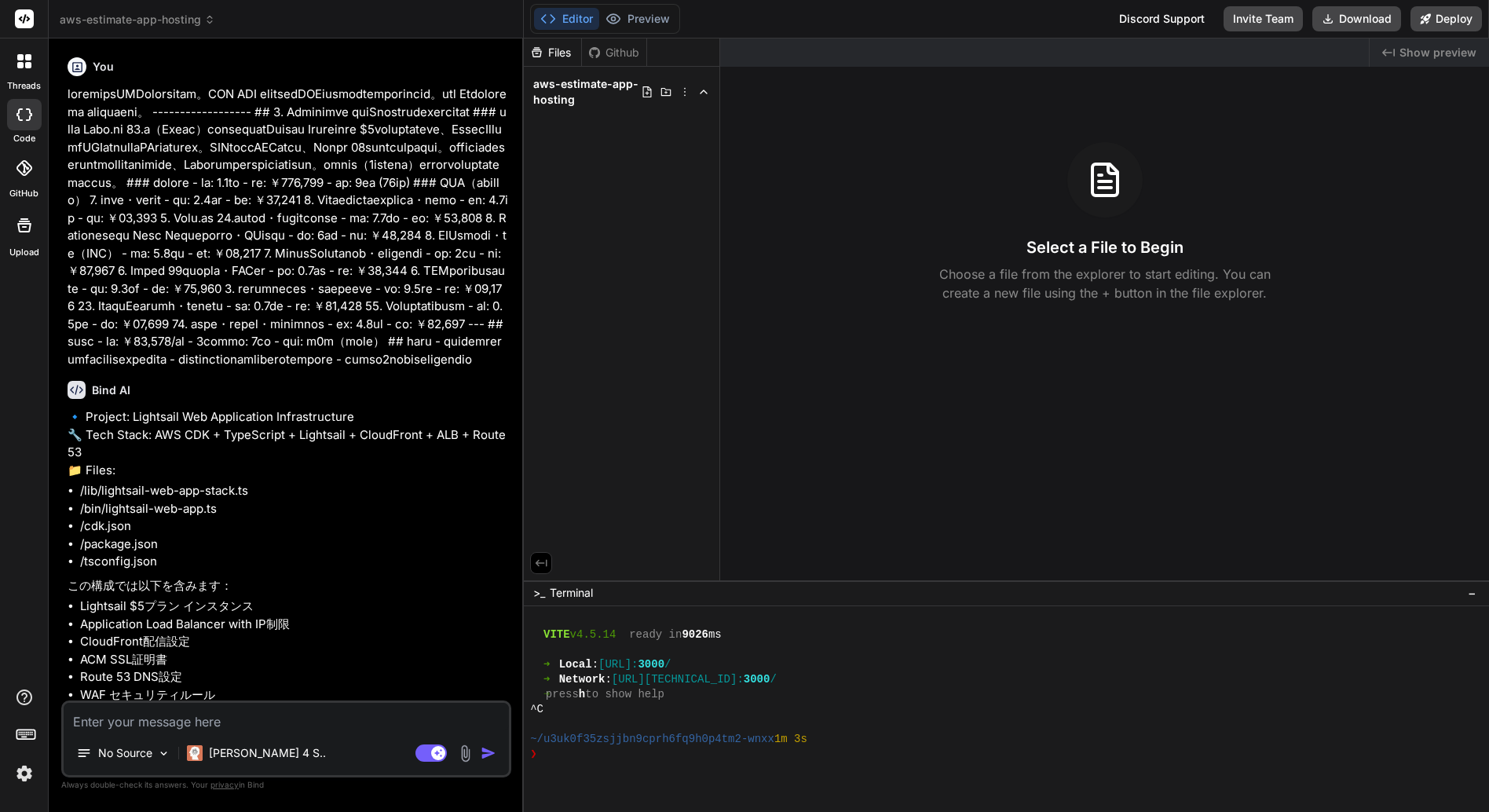
type textarea "x"
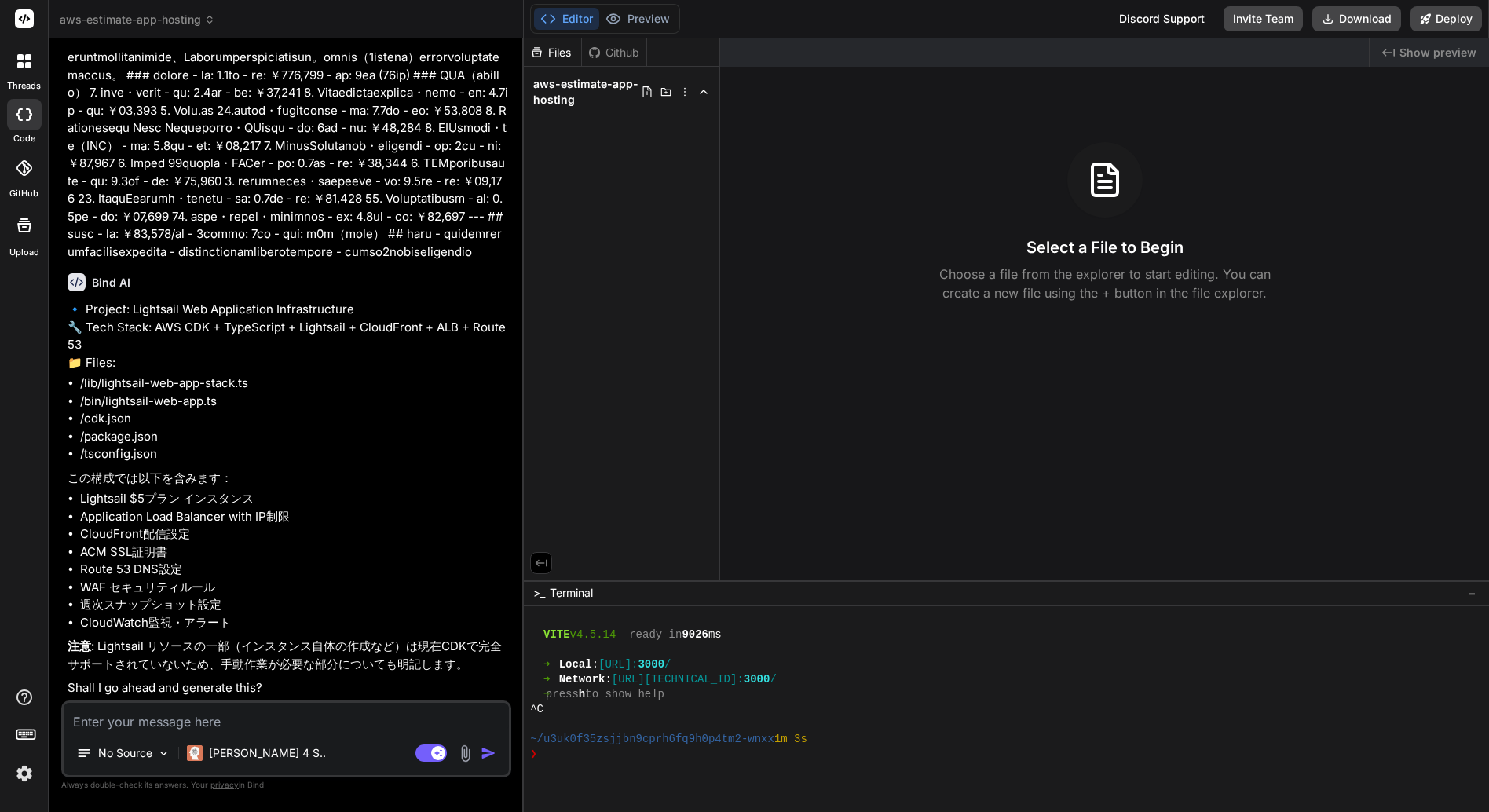
scroll to position [284, 0]
type textarea "l"
type textarea "x"
type textarea "y"
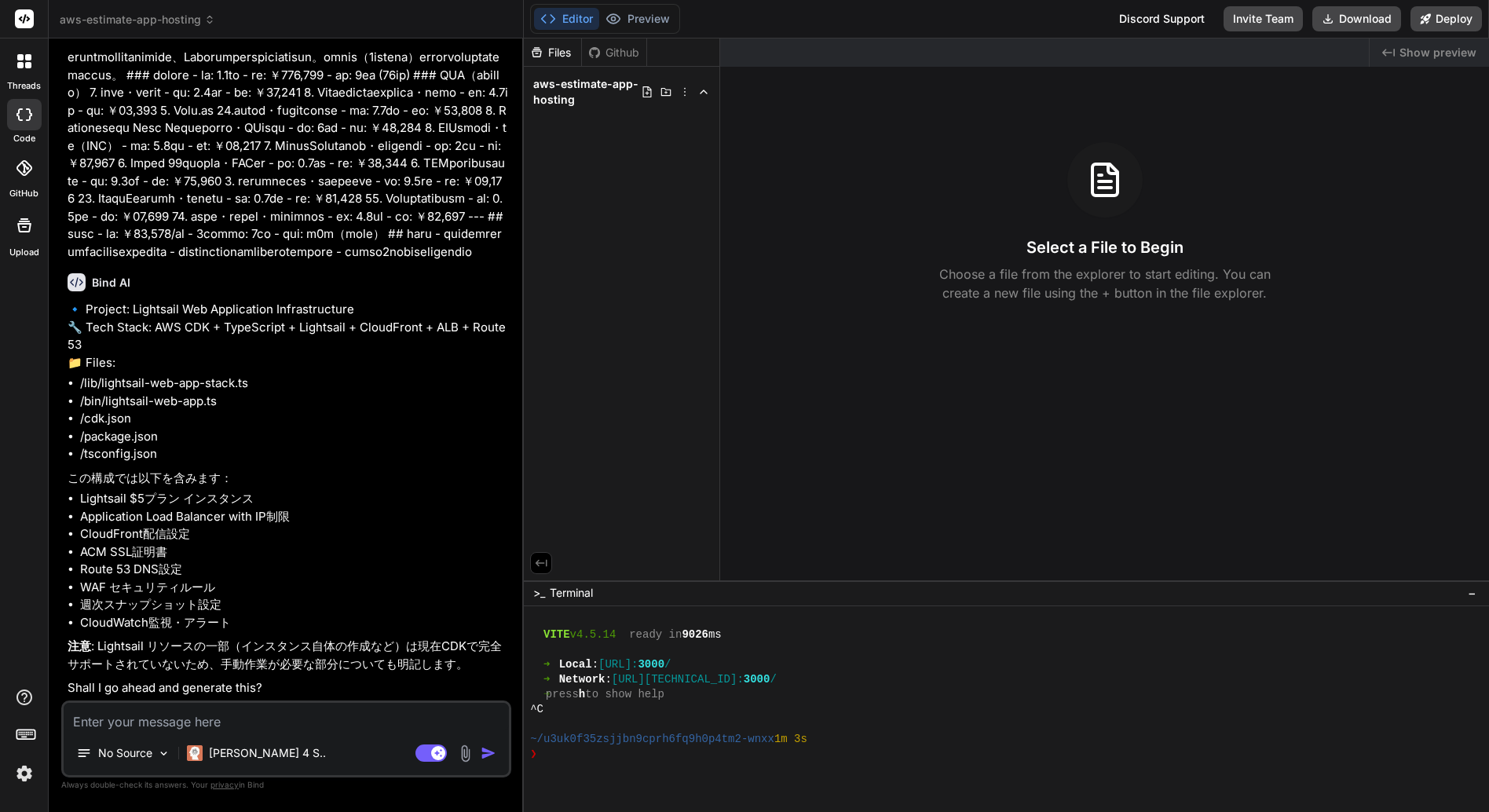
type textarea "x"
type textarea "ye"
type textarea "x"
type textarea "yes"
type textarea "x"
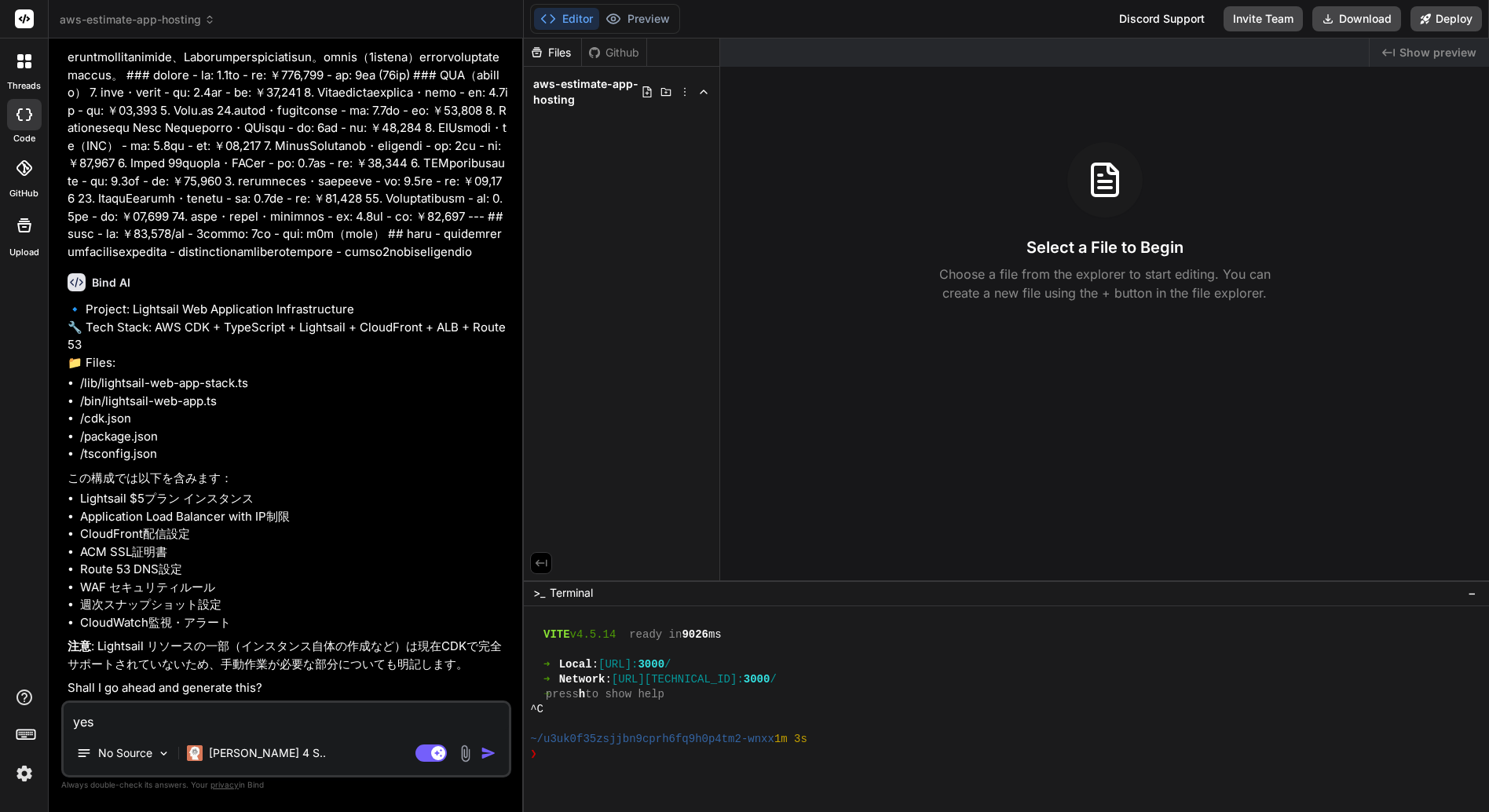
type textarea "yes."
type textarea "x"
type textarea "yes."
click at [488, 751] on img "button" at bounding box center [488, 753] width 16 height 16
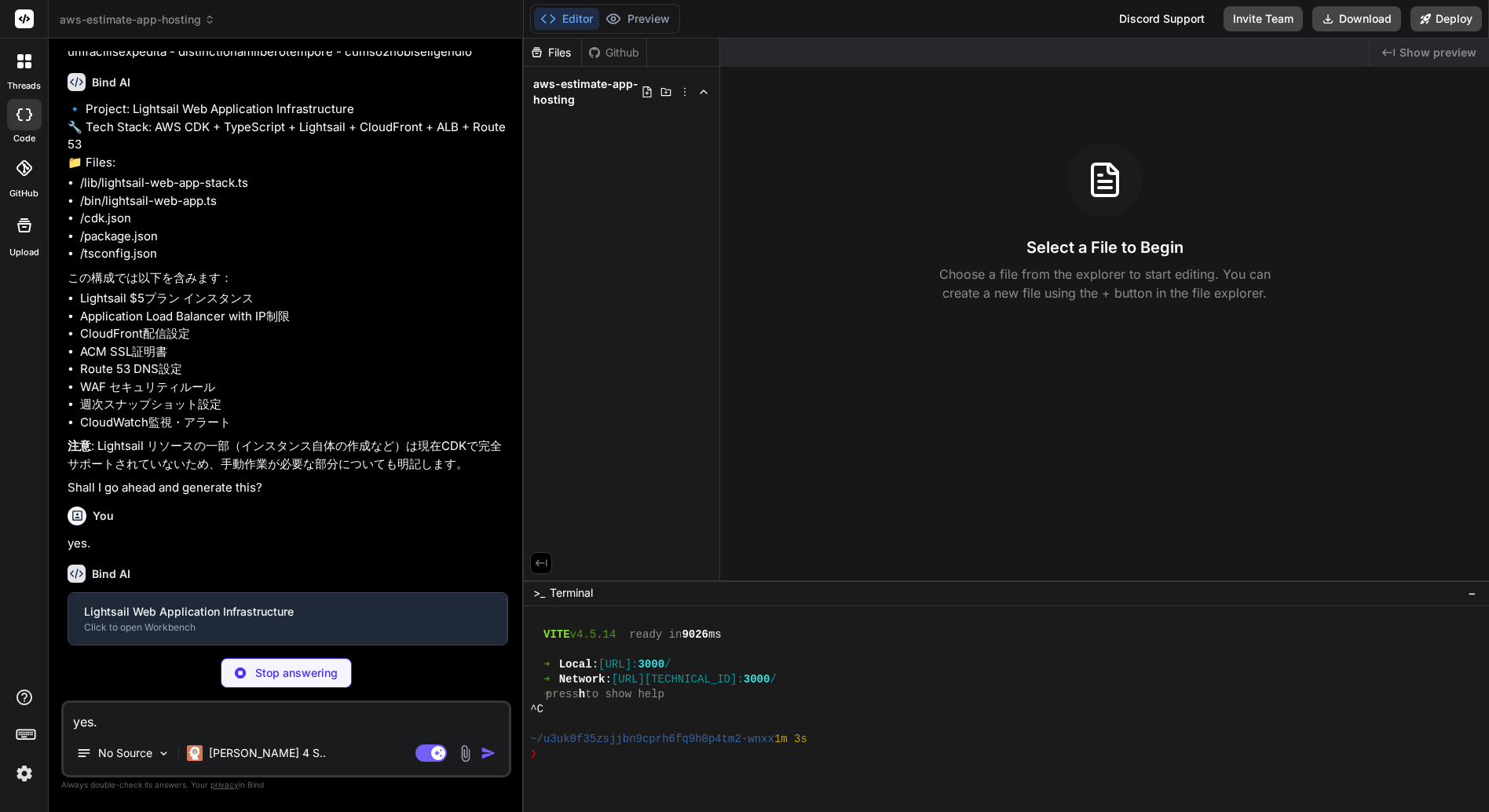
scroll to position [447, 0]
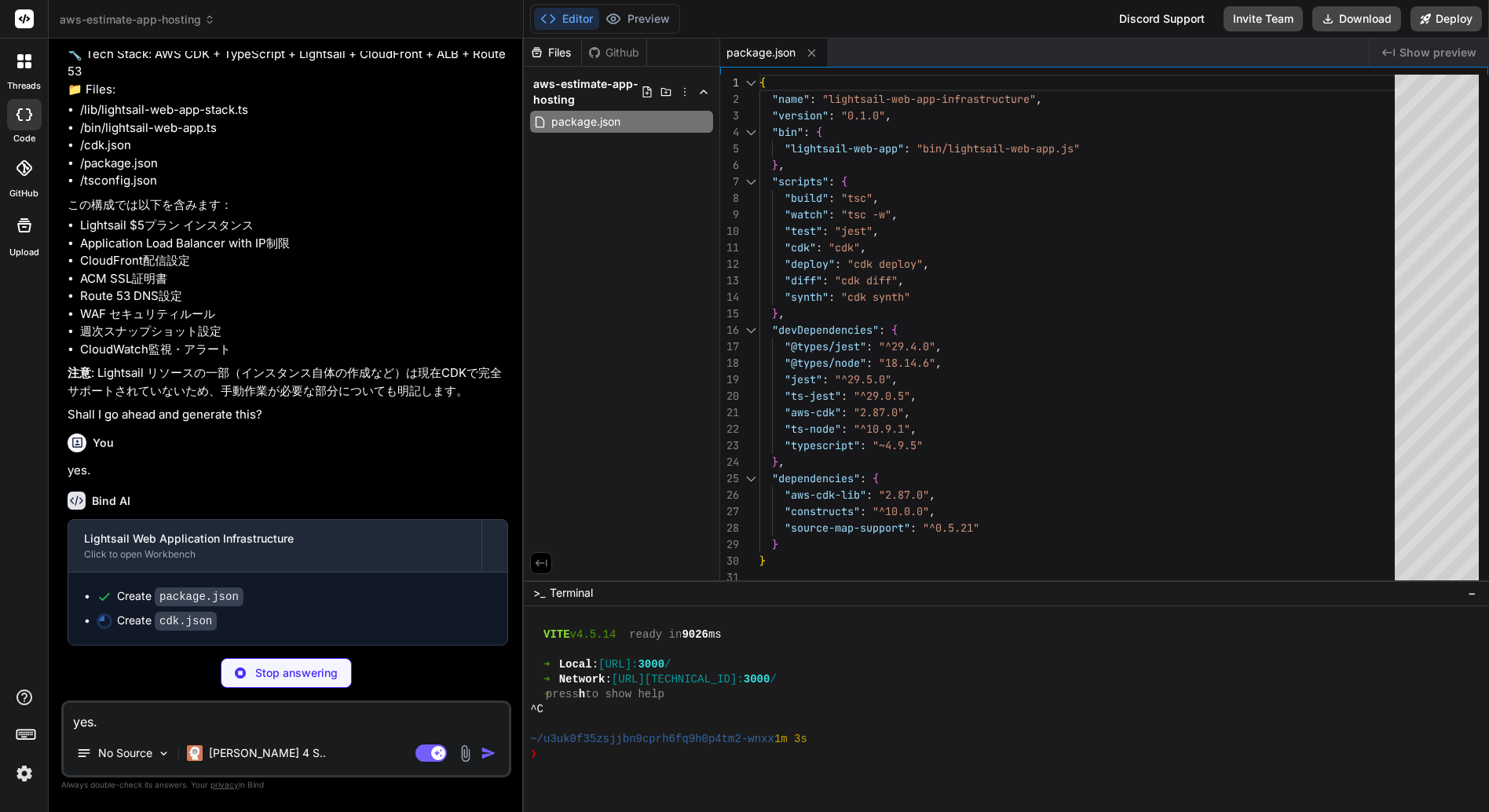
type textarea "x"
type textarea "} }"
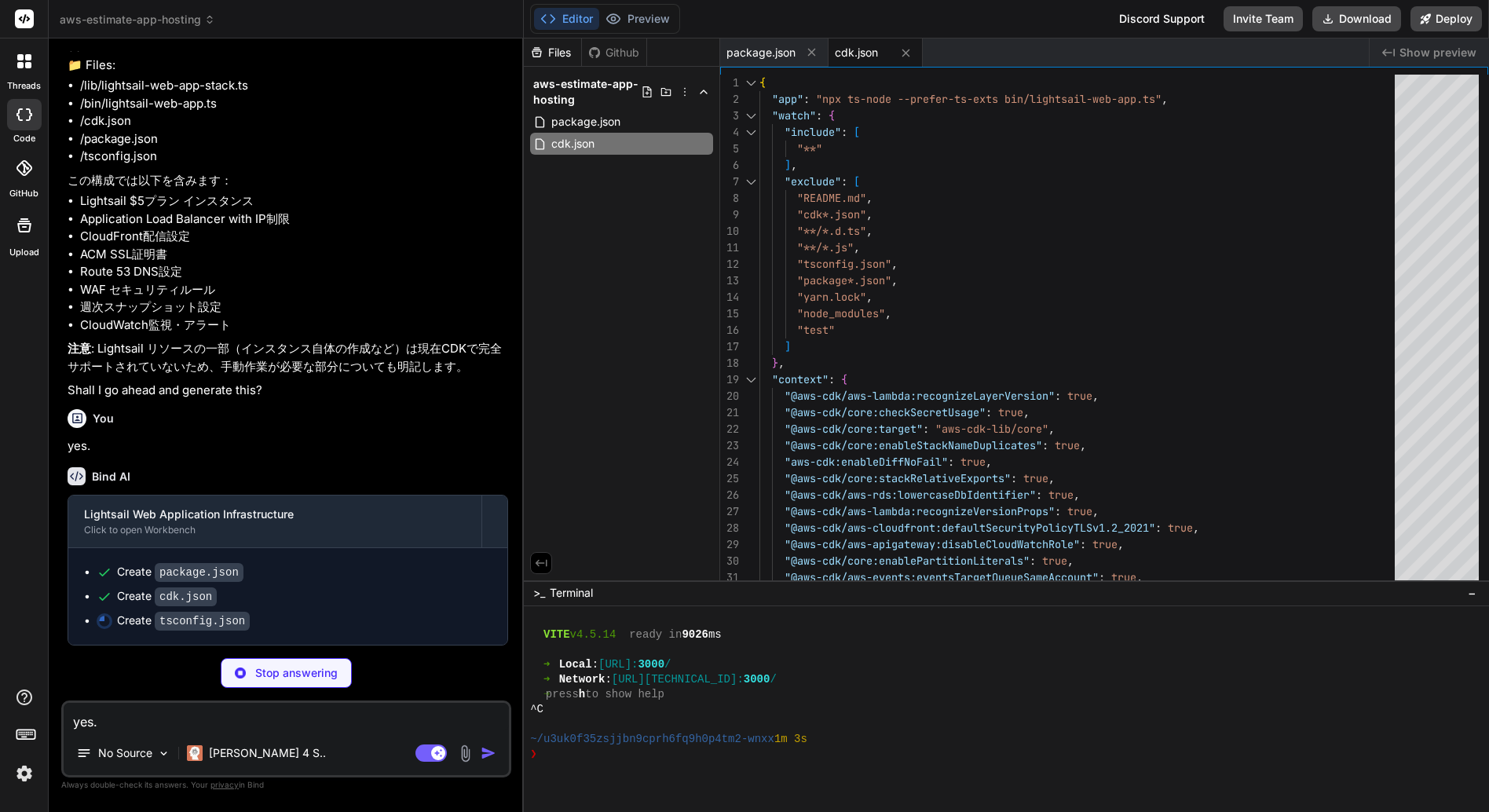
type textarea "x"
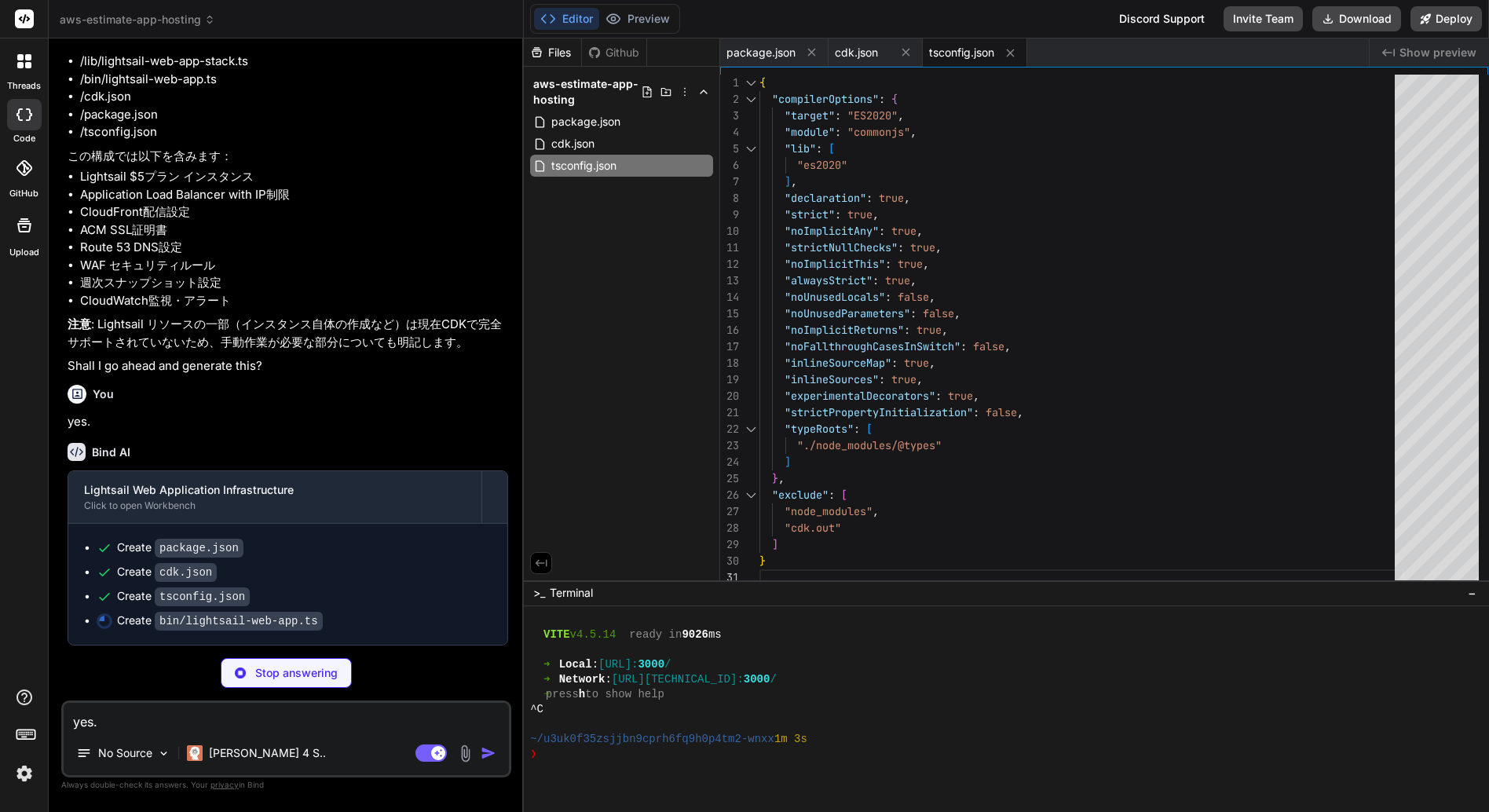
type textarea "x"
type textarea "account: process.env.CDK_DEFAULT_ACCOUNT, region: process.env.CDK_DEFAULT_REGIO…"
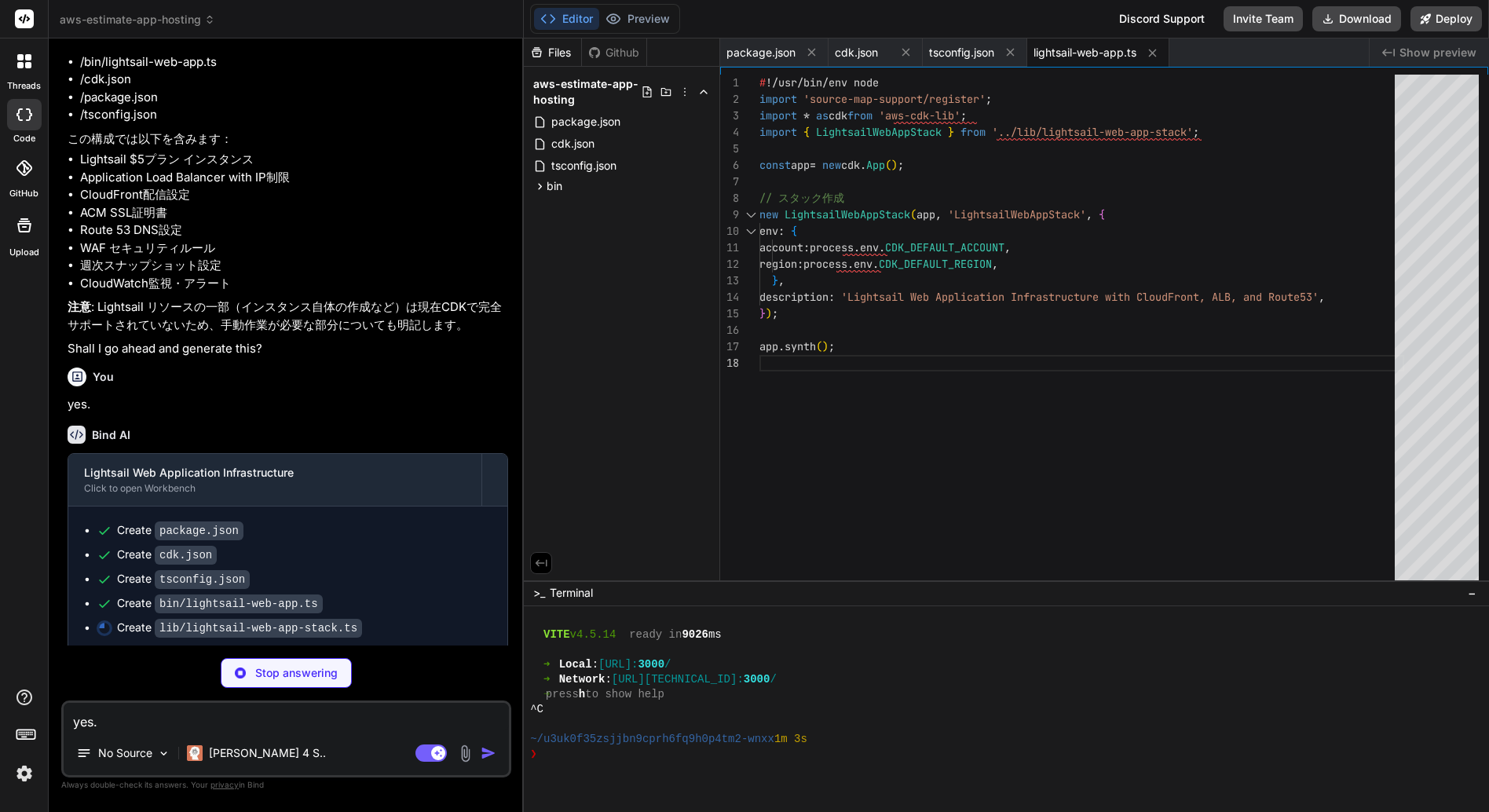
type textarea "x"
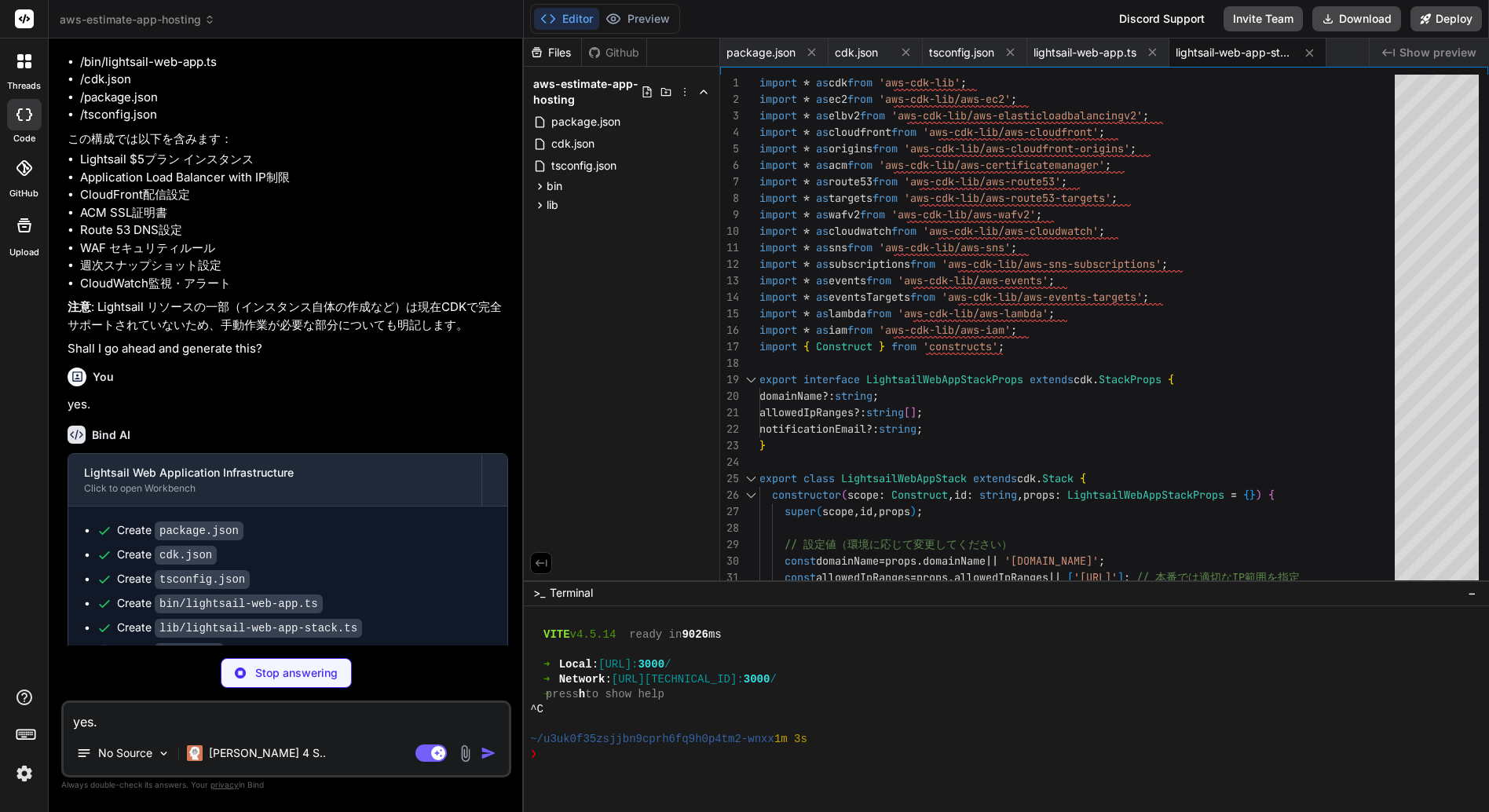
type textarea "x"
type textarea "4. **定期アップデート**: OSとNode.jsの定期アップデートを実施 ## サポート 何か問題がある場合は、CloudWatch Logsと[DEM…"
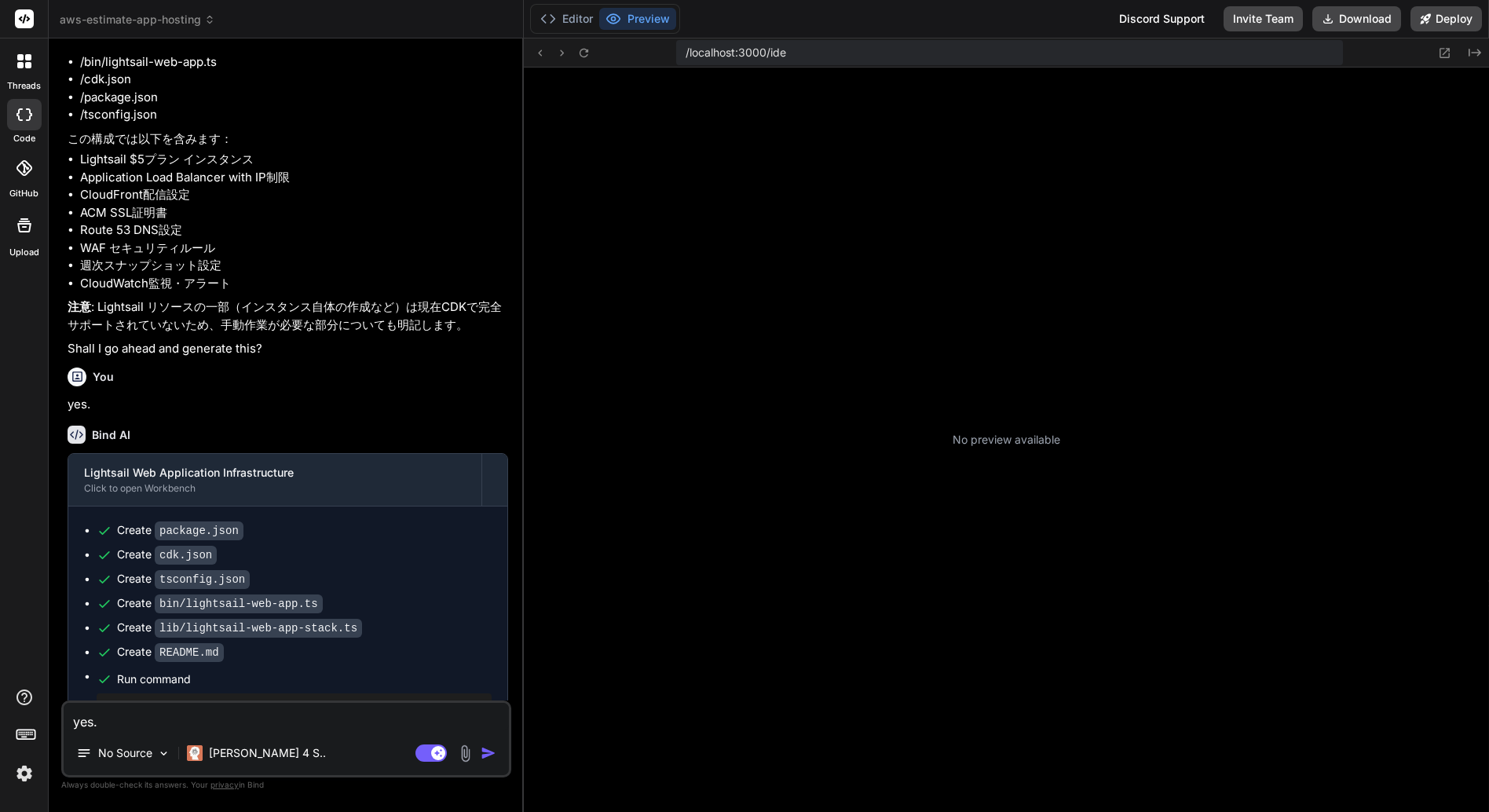
scroll to position [955, 0]
type textarea "x"
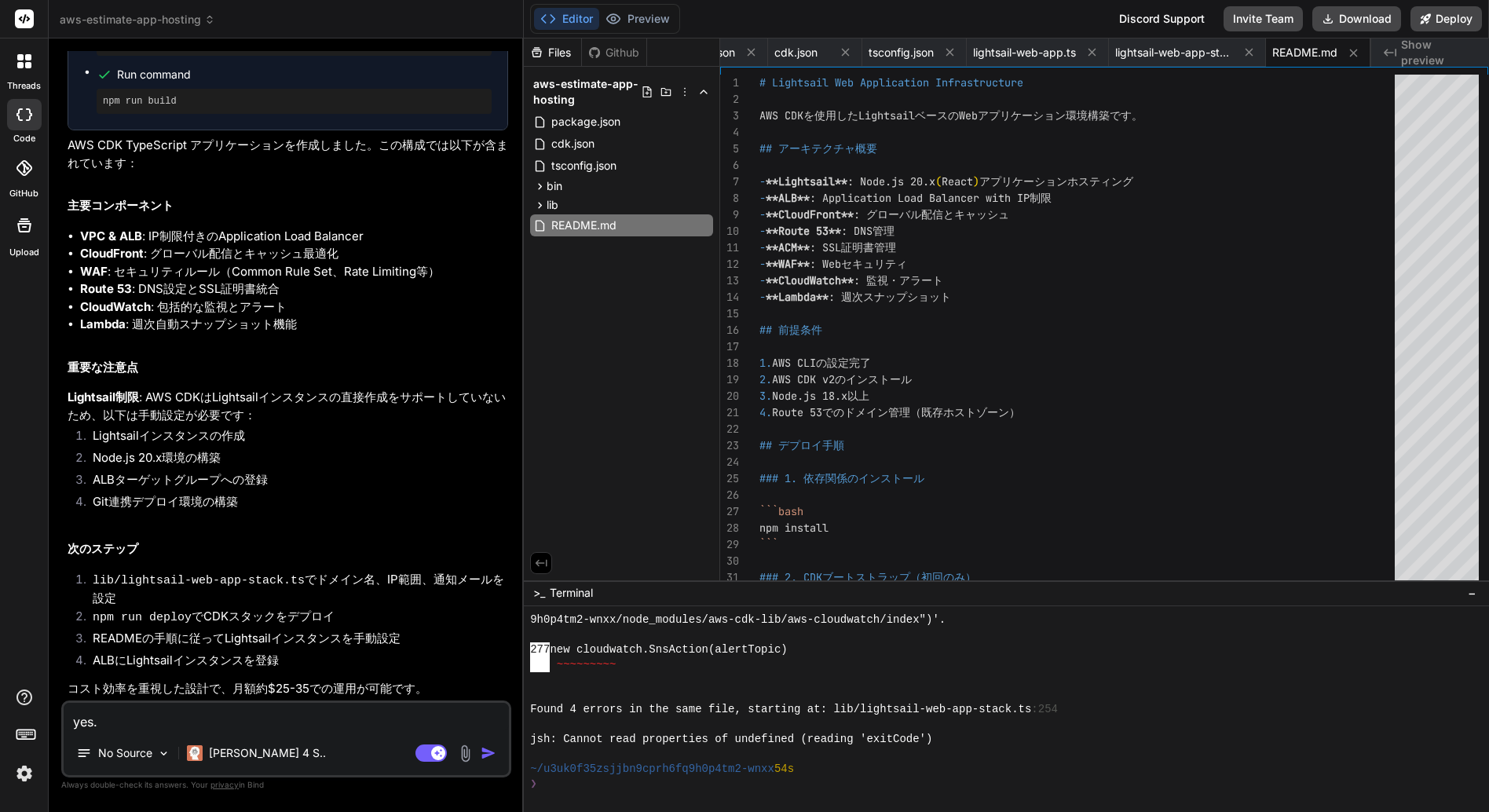
scroll to position [1285, 0]
click at [602, 202] on div "lib" at bounding box center [622, 205] width 183 height 19
click at [620, 221] on span "lightsail-web-app-stack.ts" at bounding box center [633, 227] width 139 height 19
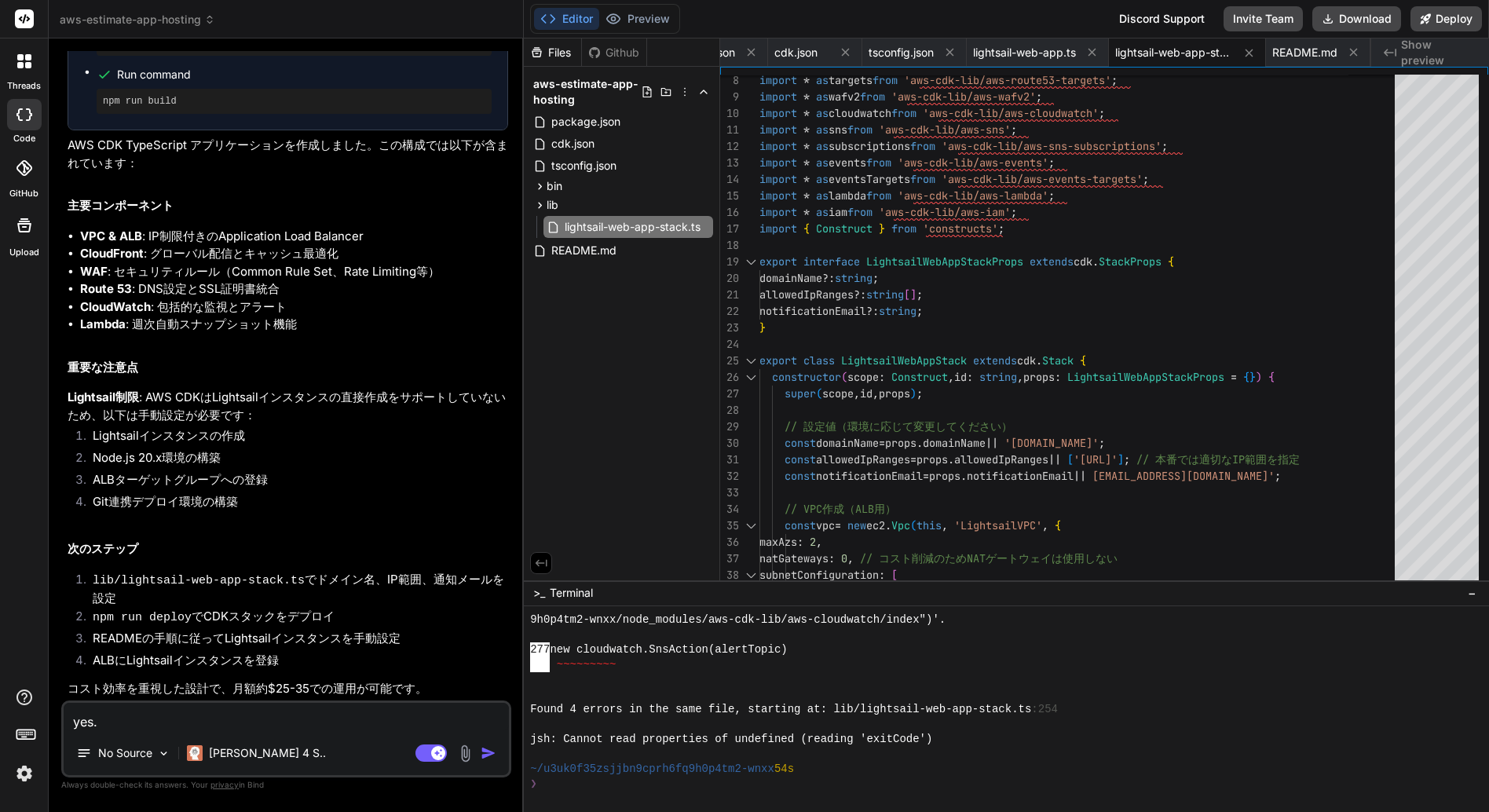
click at [131, 20] on span "aws-estimate-app-hosting" at bounding box center [138, 19] width 156 height 16
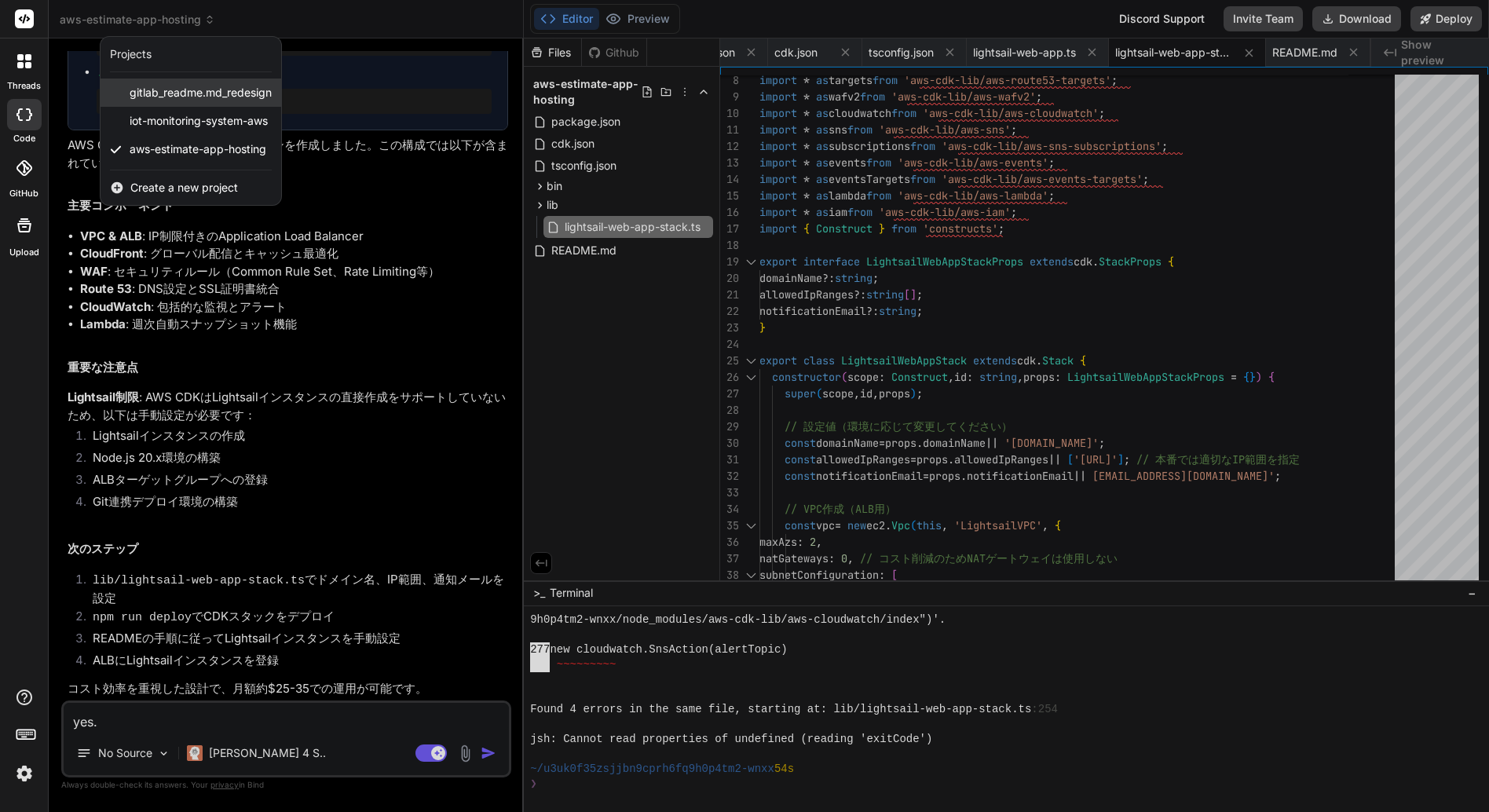
click at [192, 92] on span "gitlab_readme.md_redesign" at bounding box center [201, 92] width 142 height 16
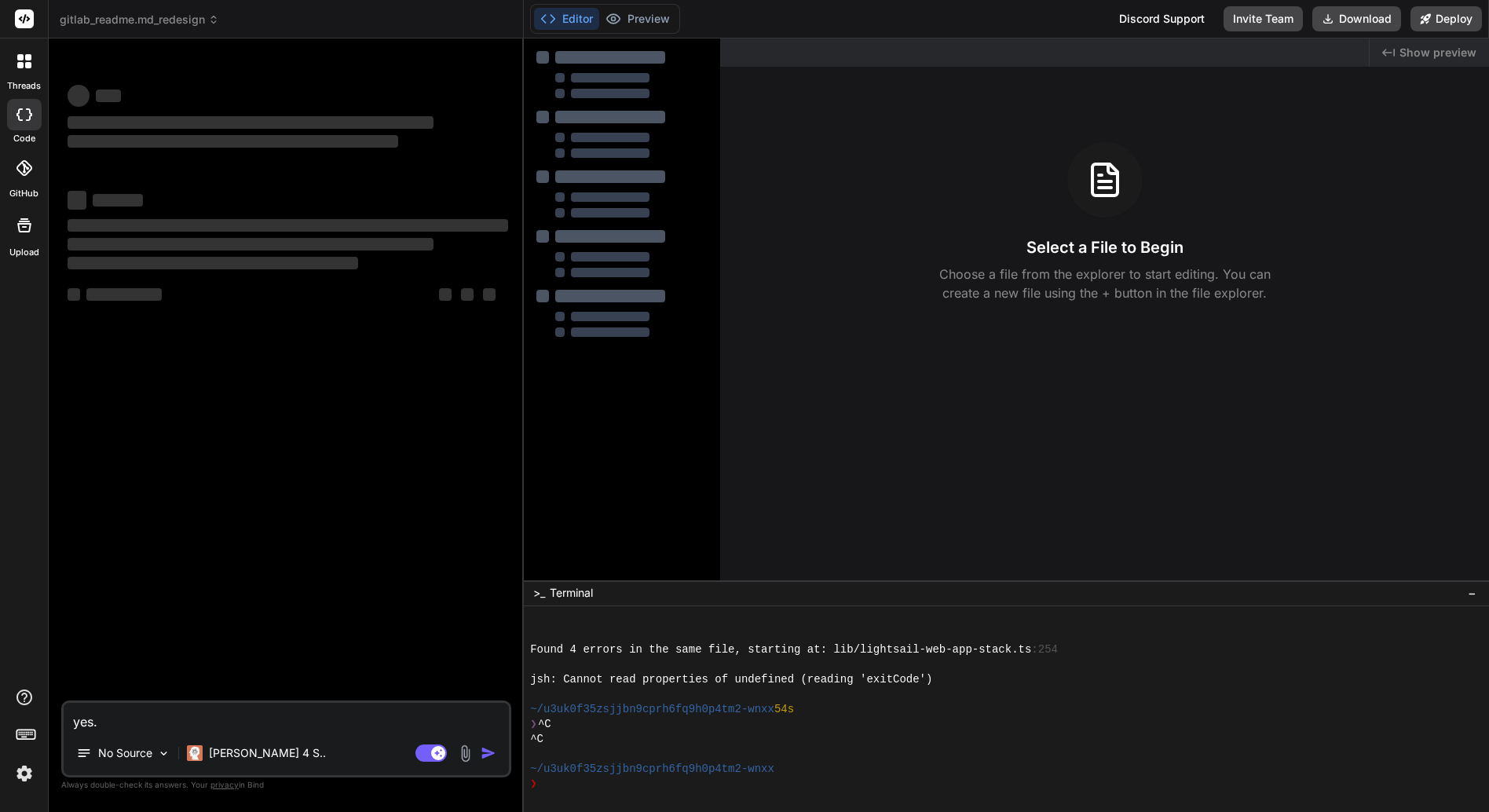
scroll to position [1985, 0]
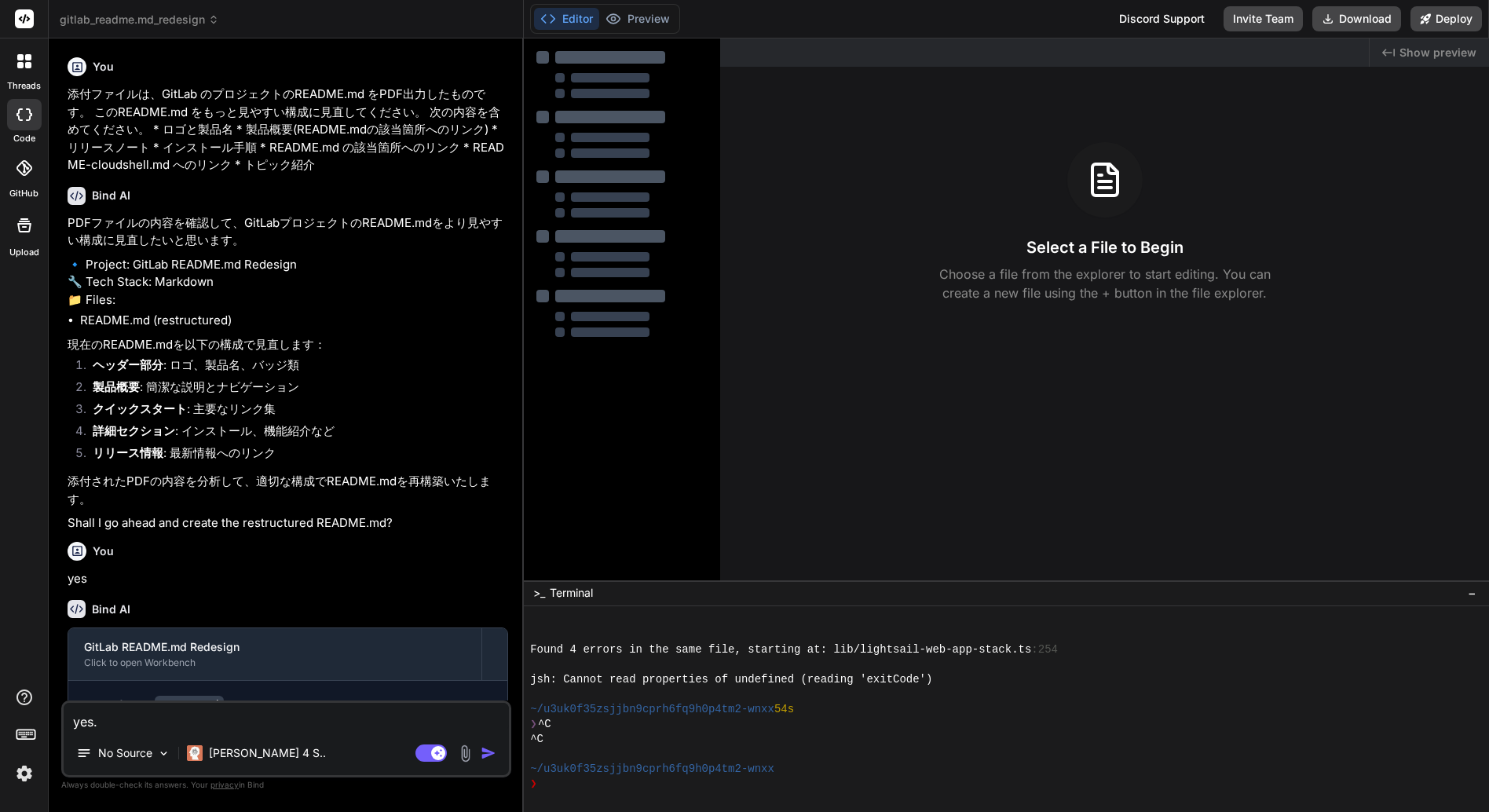
type textarea "x"
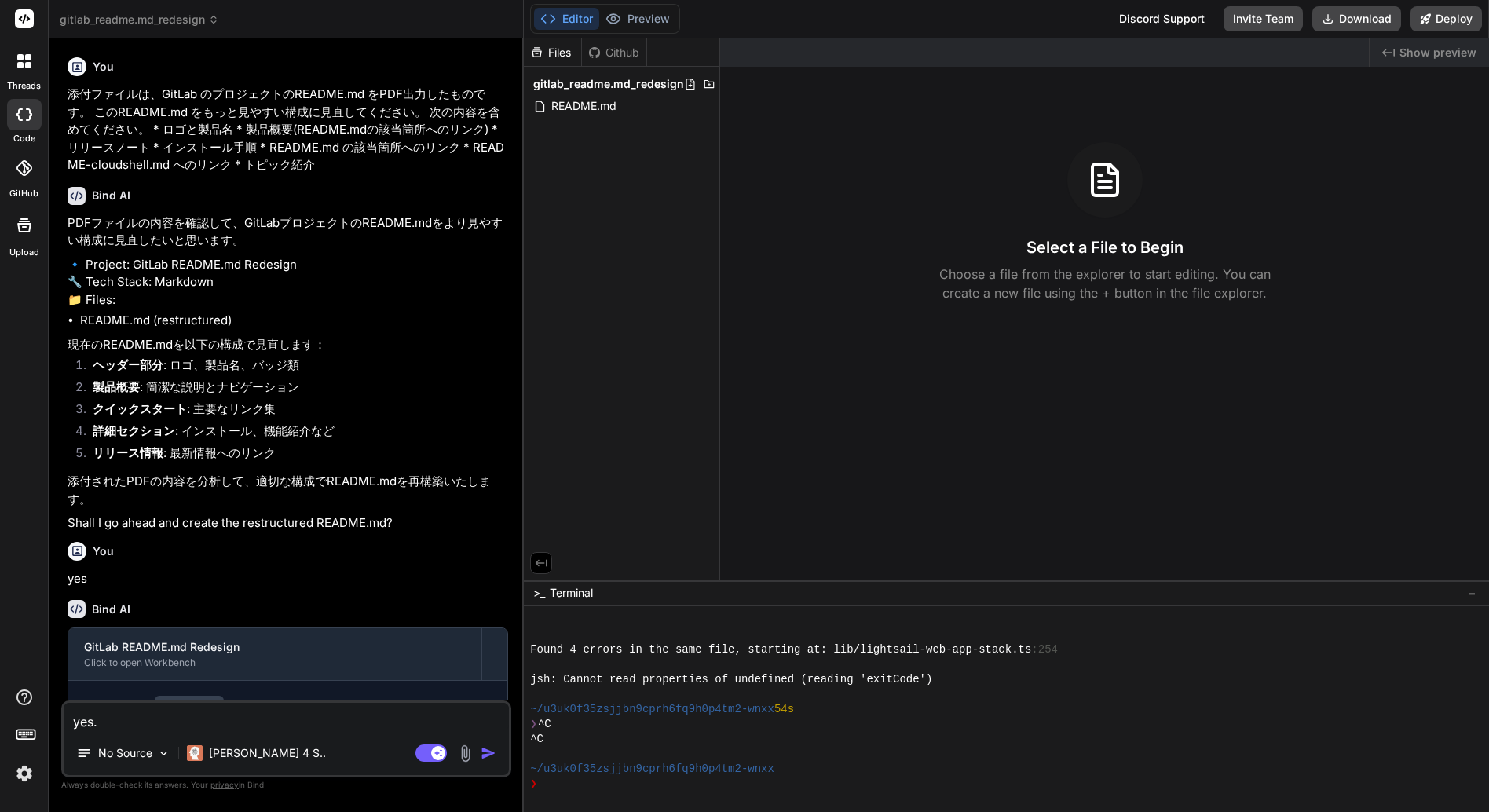
click at [164, 20] on span "gitlab_readme.md_redesign" at bounding box center [139, 19] width 160 height 16
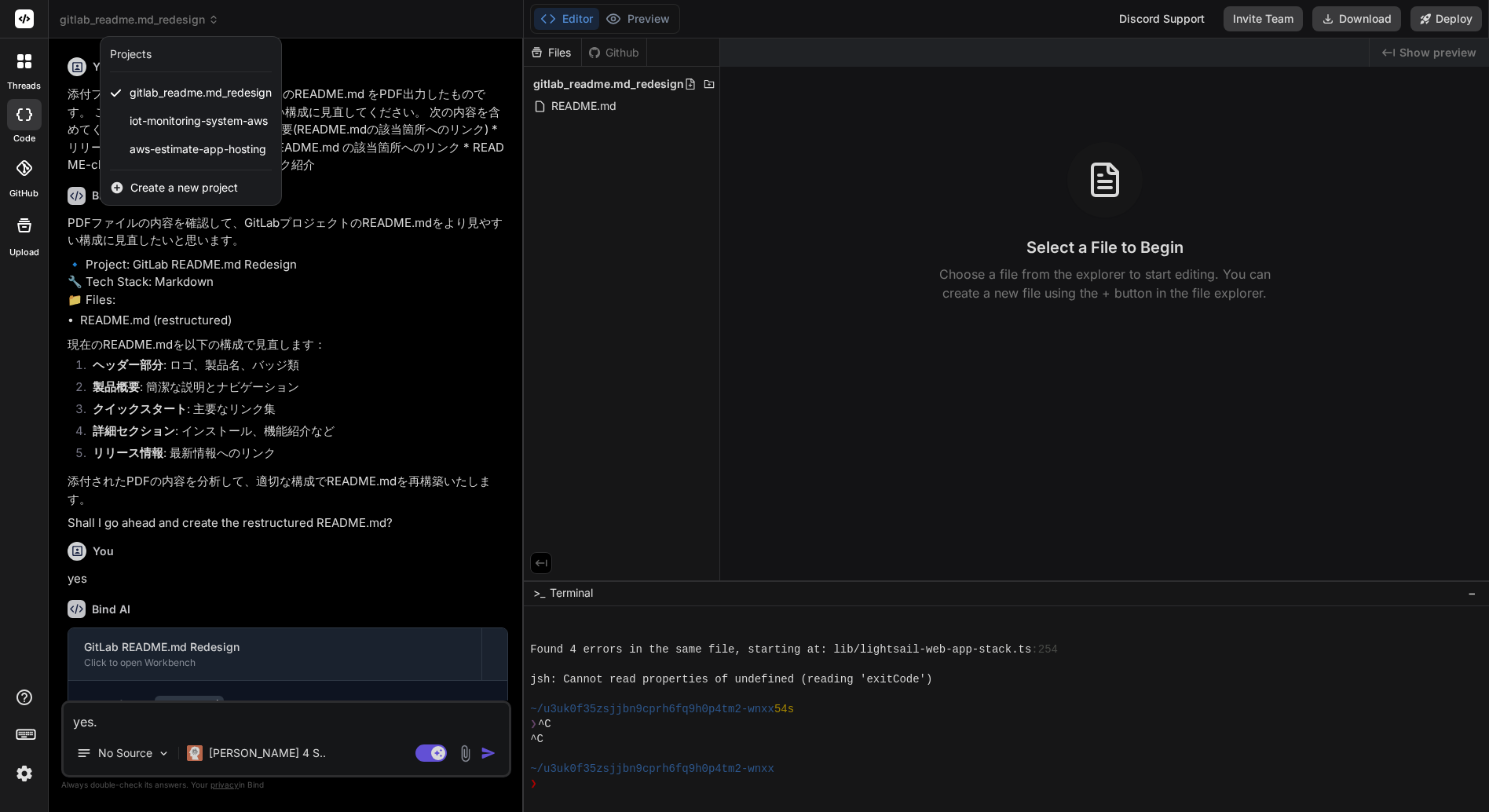
drag, startPoint x: 196, startPoint y: 92, endPoint x: 340, endPoint y: 20, distance: 161.0
click at [340, 20] on div at bounding box center [744, 406] width 1489 height 812
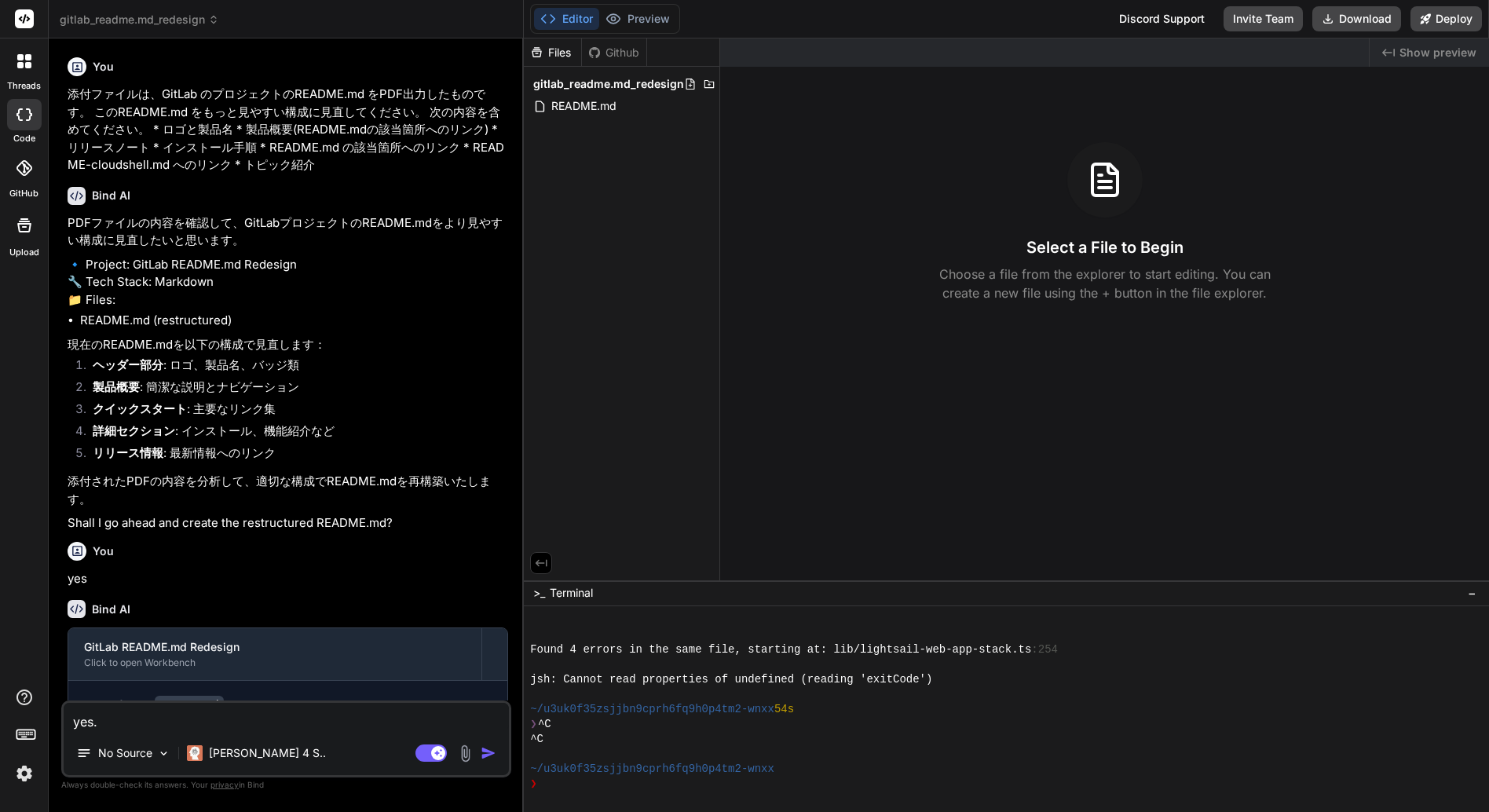
click at [22, 64] on icon at bounding box center [20, 65] width 7 height 7
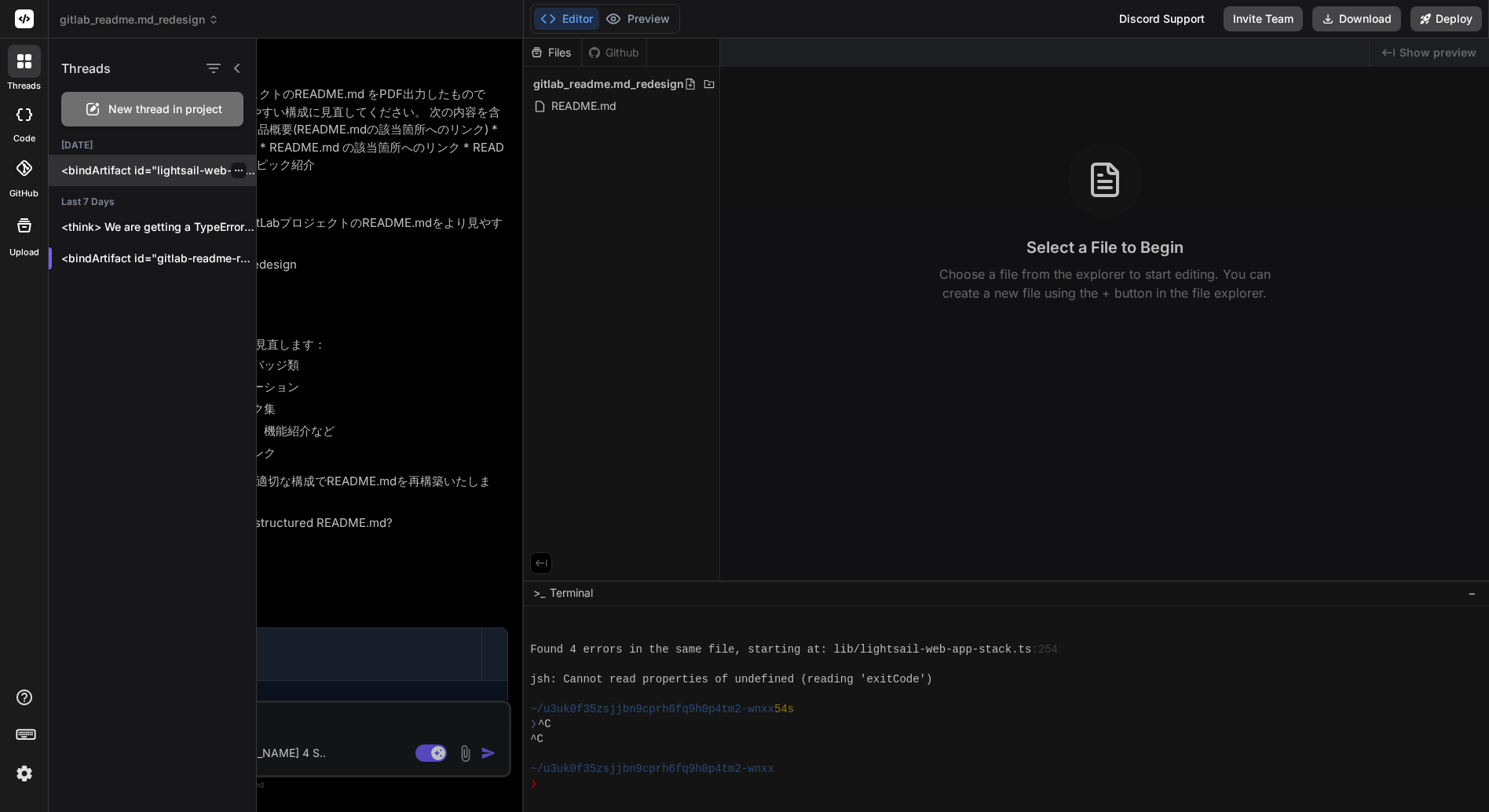
click at [234, 169] on icon "button" at bounding box center [239, 170] width 10 height 10
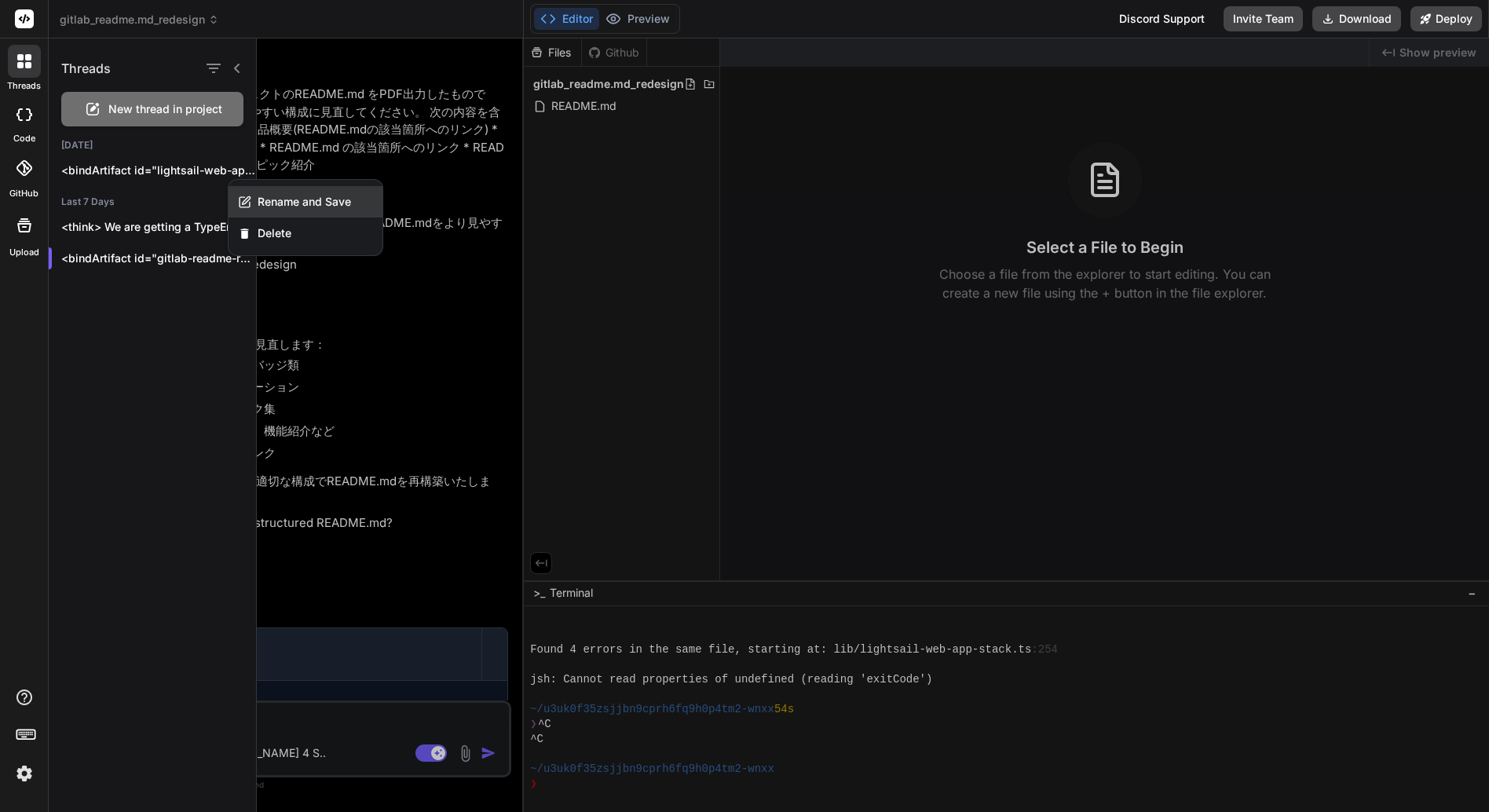
click at [321, 198] on span "Rename and Save" at bounding box center [305, 201] width 93 height 16
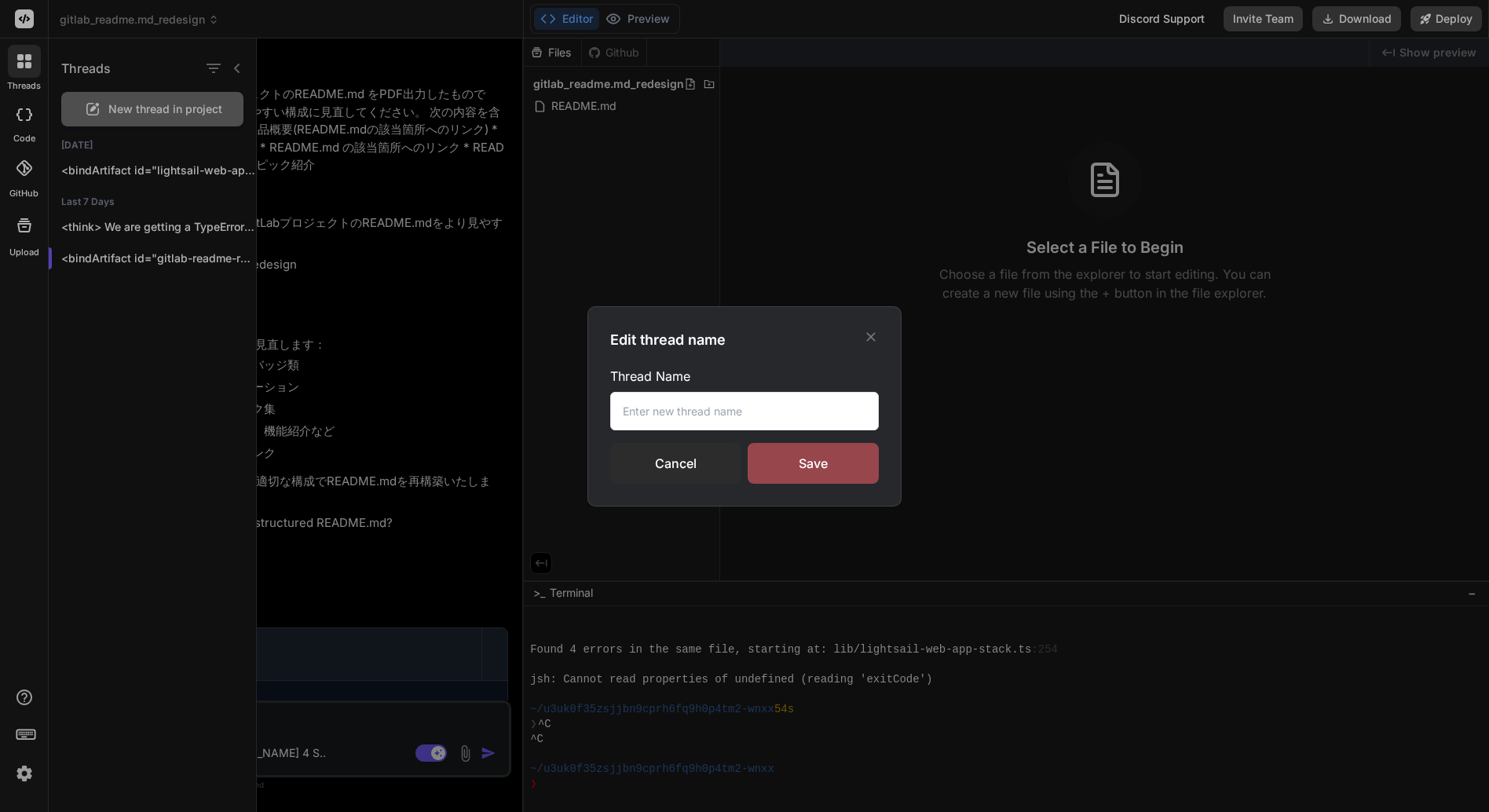
click at [649, 406] on input "text" at bounding box center [745, 411] width 268 height 38
click at [649, 406] on input "li" at bounding box center [745, 411] width 268 height 38
click at [638, 416] on input "li" at bounding box center [745, 411] width 268 height 38
click at [660, 431] on div "Thread Name li Cancel Save" at bounding box center [745, 425] width 268 height 117
click at [644, 418] on input "li" at bounding box center [745, 411] width 268 height 38
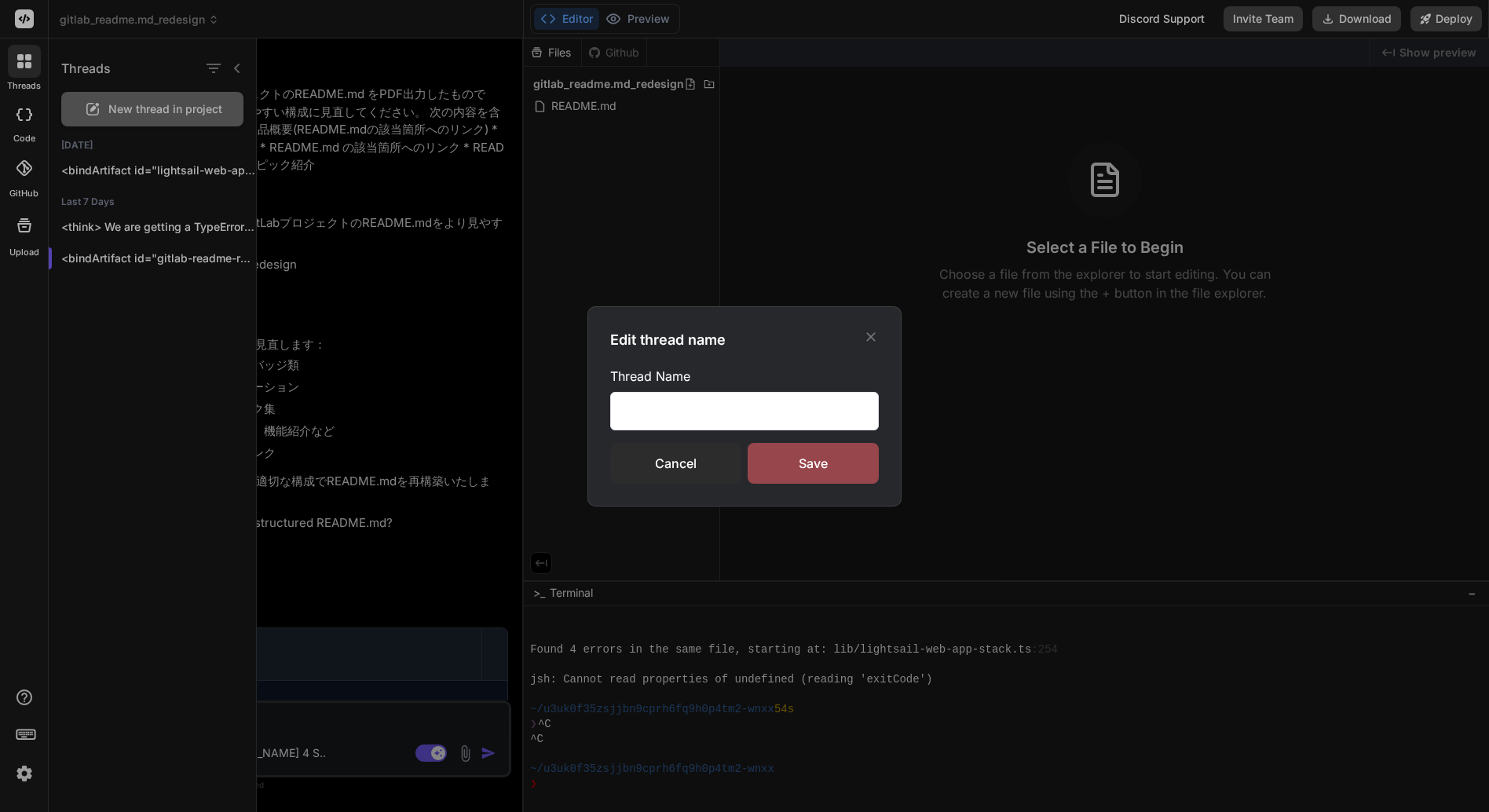
click at [644, 418] on input "liaaa" at bounding box center [745, 411] width 268 height 38
click at [657, 411] on input "liaaaa" at bounding box center [745, 411] width 268 height 38
click at [657, 411] on input "liaaaaa" at bounding box center [745, 411] width 268 height 38
click at [729, 417] on input "liaaaaaa" at bounding box center [745, 411] width 268 height 38
type input "liaaaaaaa"
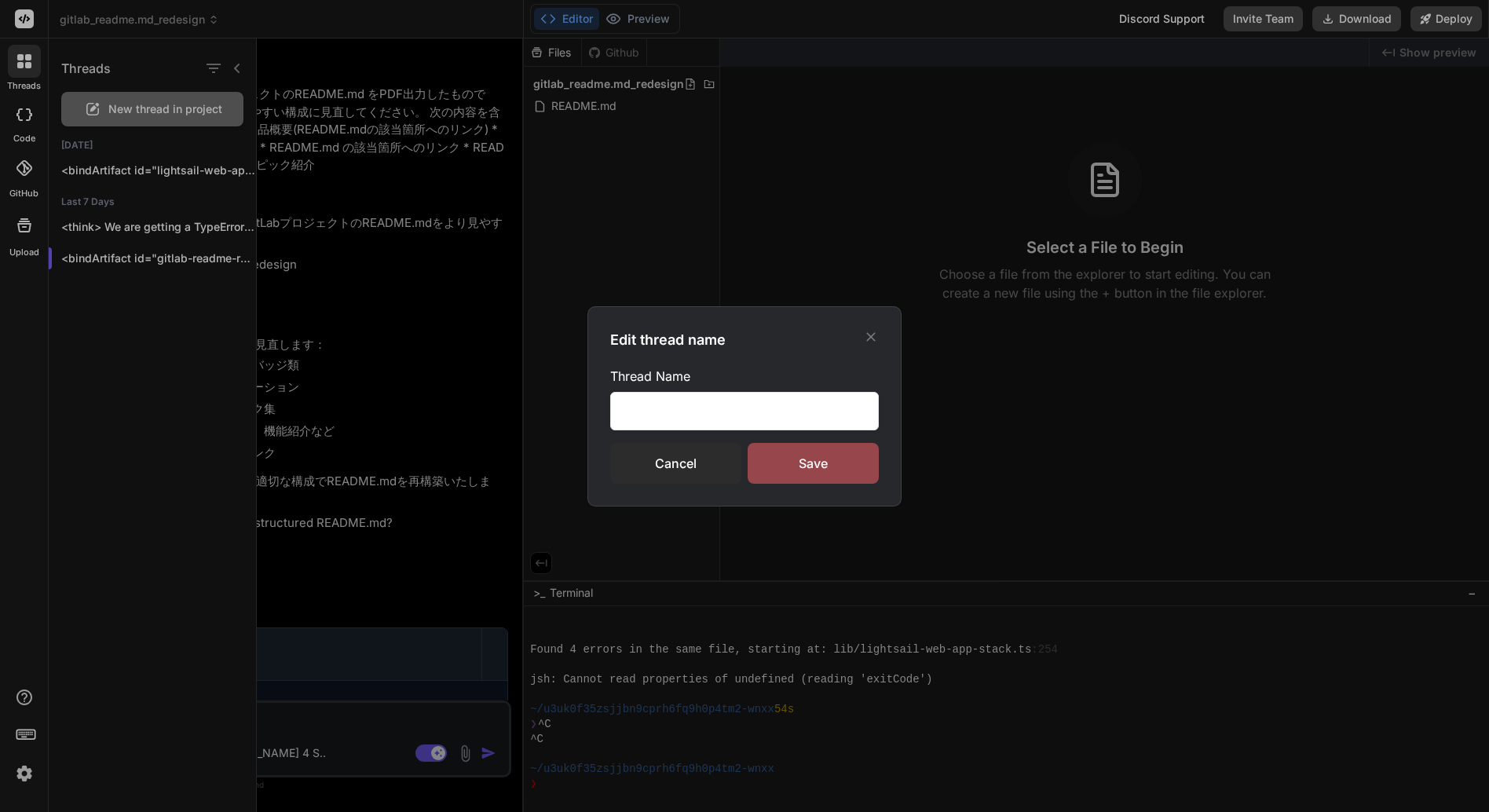
click at [729, 417] on input "liaaaaaaa" at bounding box center [745, 411] width 268 height 38
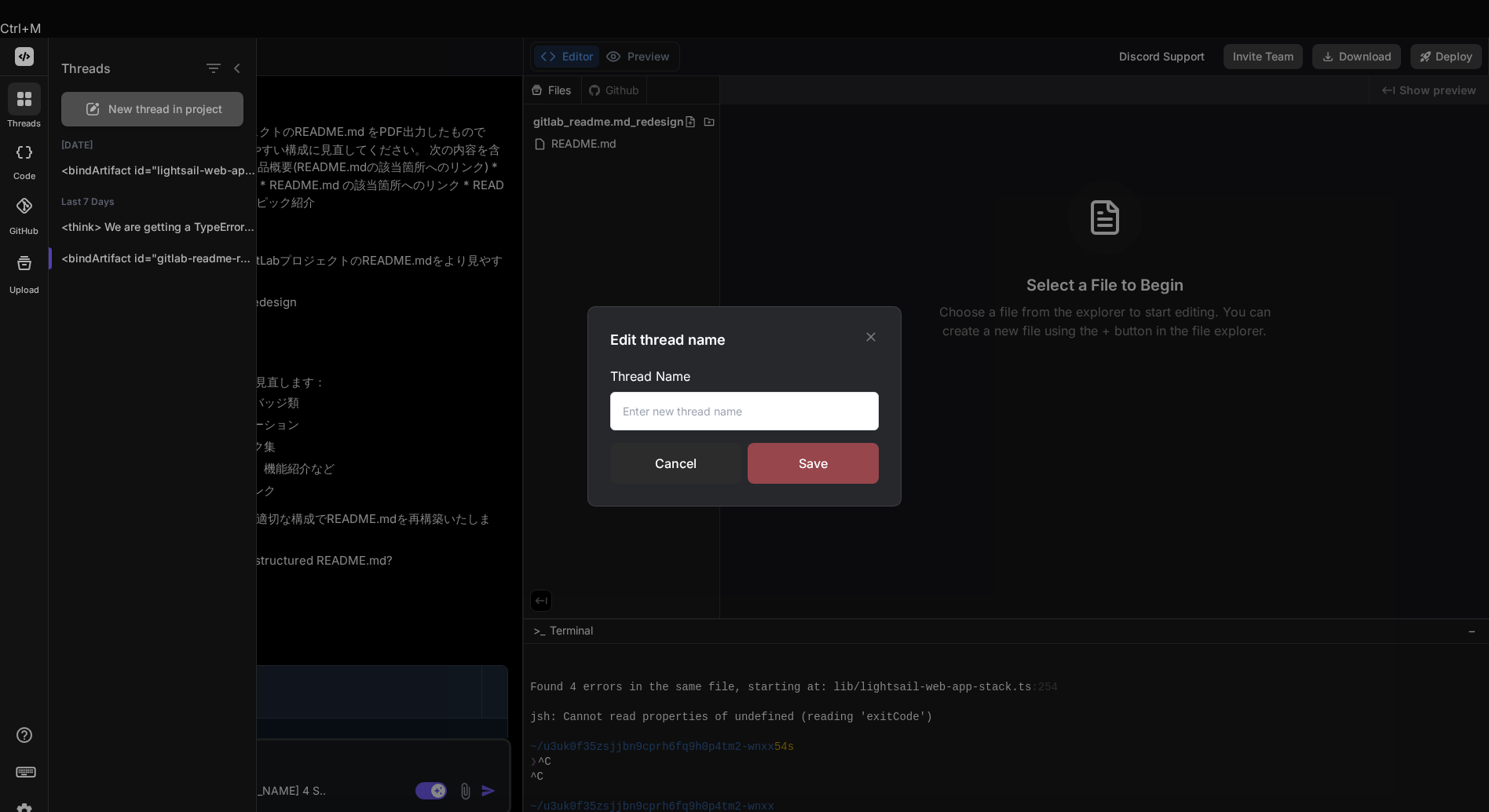
click at [704, 413] on input "text" at bounding box center [745, 411] width 268 height 38
type input "l"
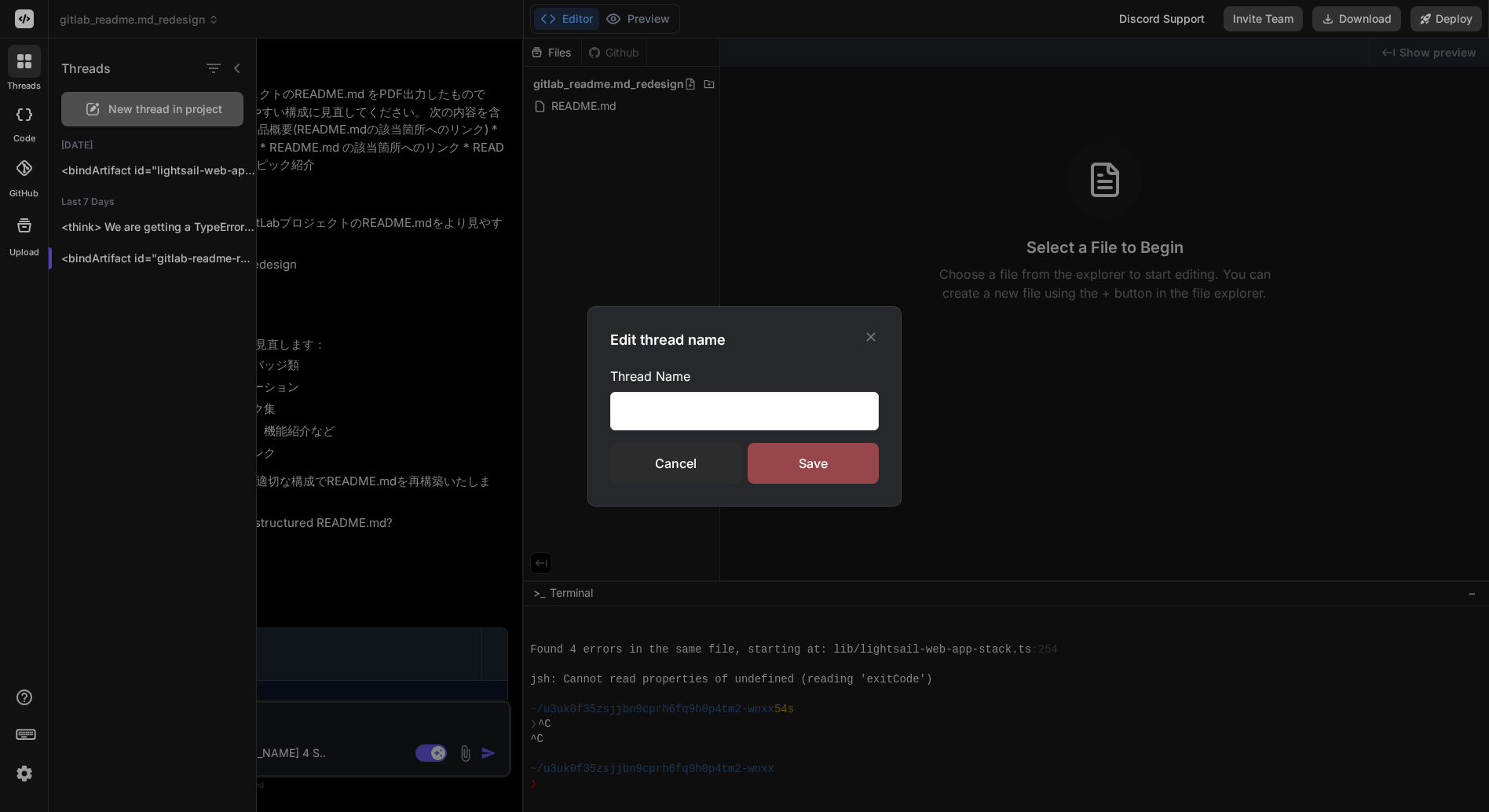
click at [832, 415] on input "Liaws-estimate-app hosted yb Lightsail" at bounding box center [745, 411] width 268 height 38
type input "Liaws-estimate-app hosted yb Lightsail"
click at [814, 462] on div "Save" at bounding box center [814, 463] width 131 height 41
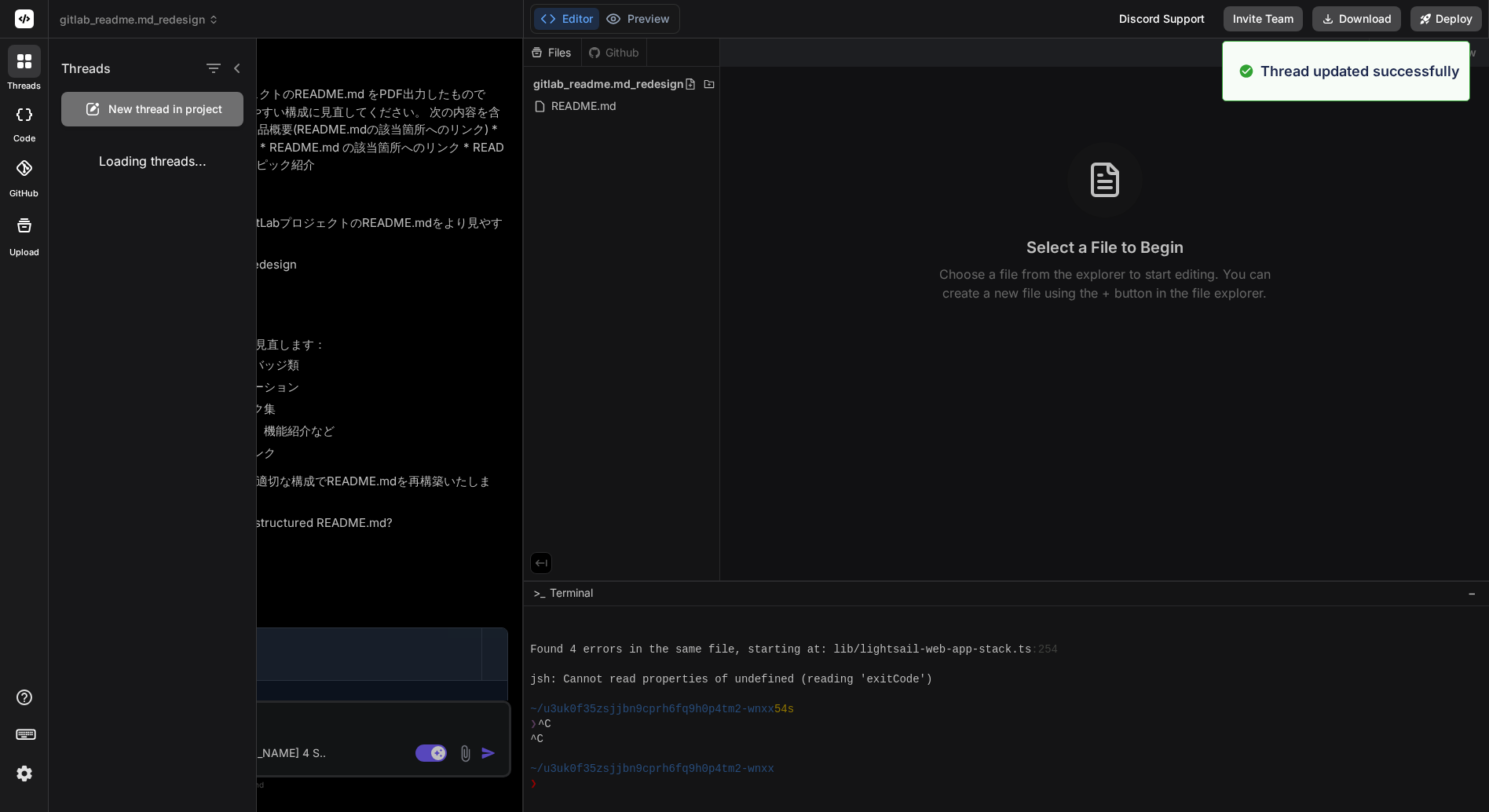
type textarea "x"
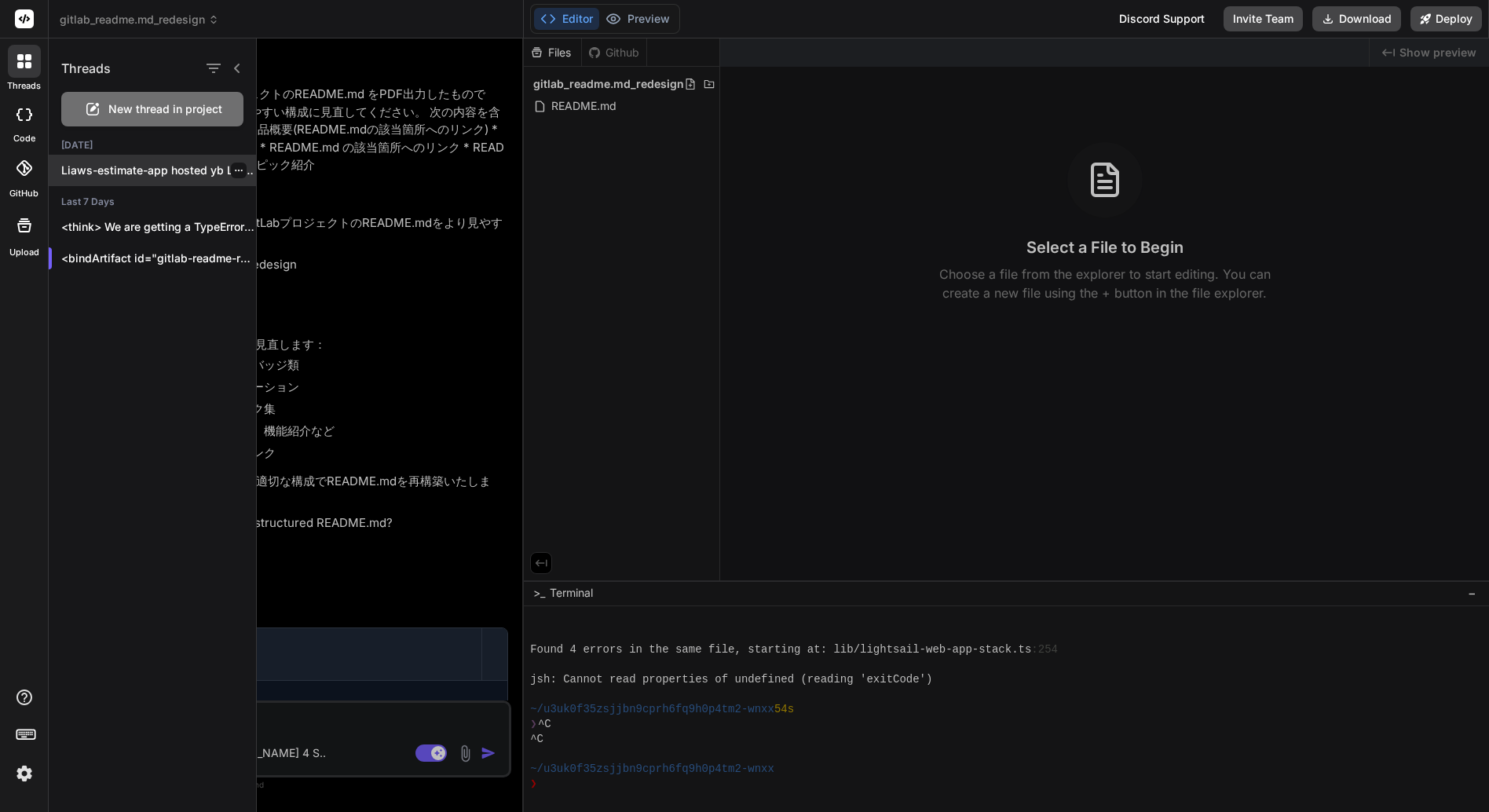
click at [234, 168] on icon "button" at bounding box center [239, 170] width 10 height 10
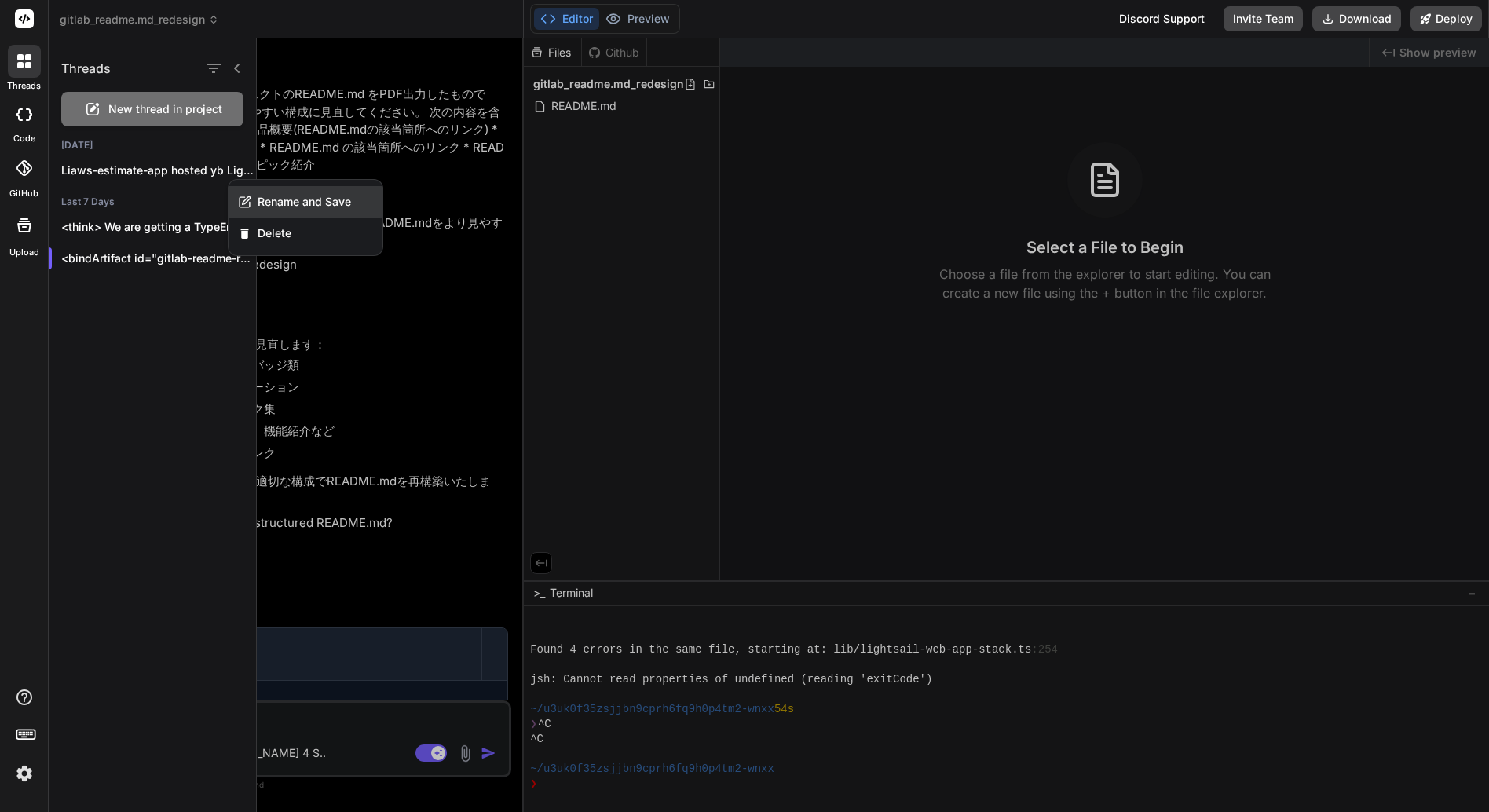
click at [299, 203] on span "Rename and Save" at bounding box center [305, 201] width 93 height 16
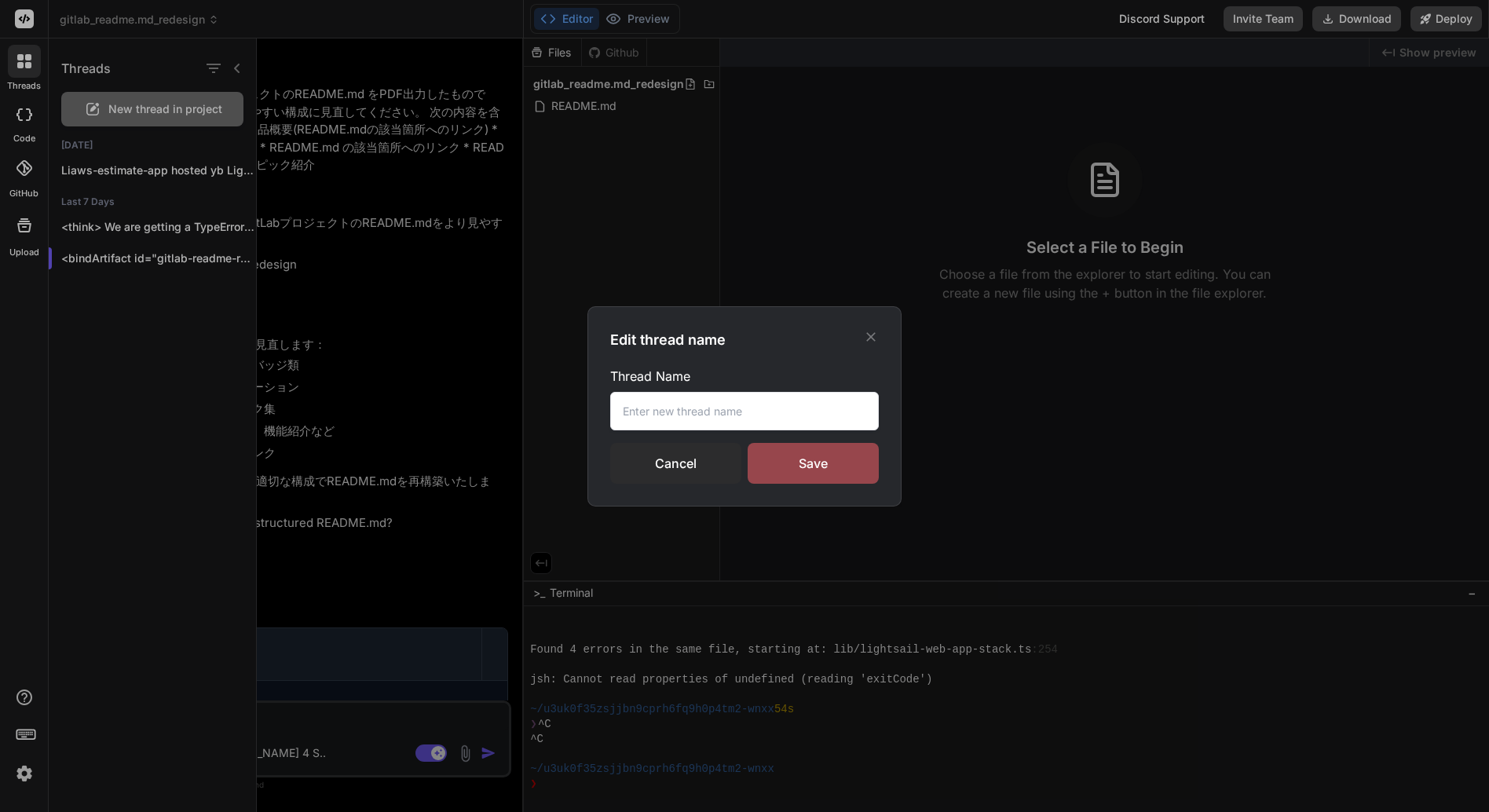
click at [646, 405] on input "text" at bounding box center [745, 411] width 268 height 38
click at [645, 409] on input "text" at bounding box center [745, 411] width 268 height 38
type input "aws-estimate-app hosted by Lightsail"
click at [802, 457] on div "Save" at bounding box center [814, 463] width 131 height 41
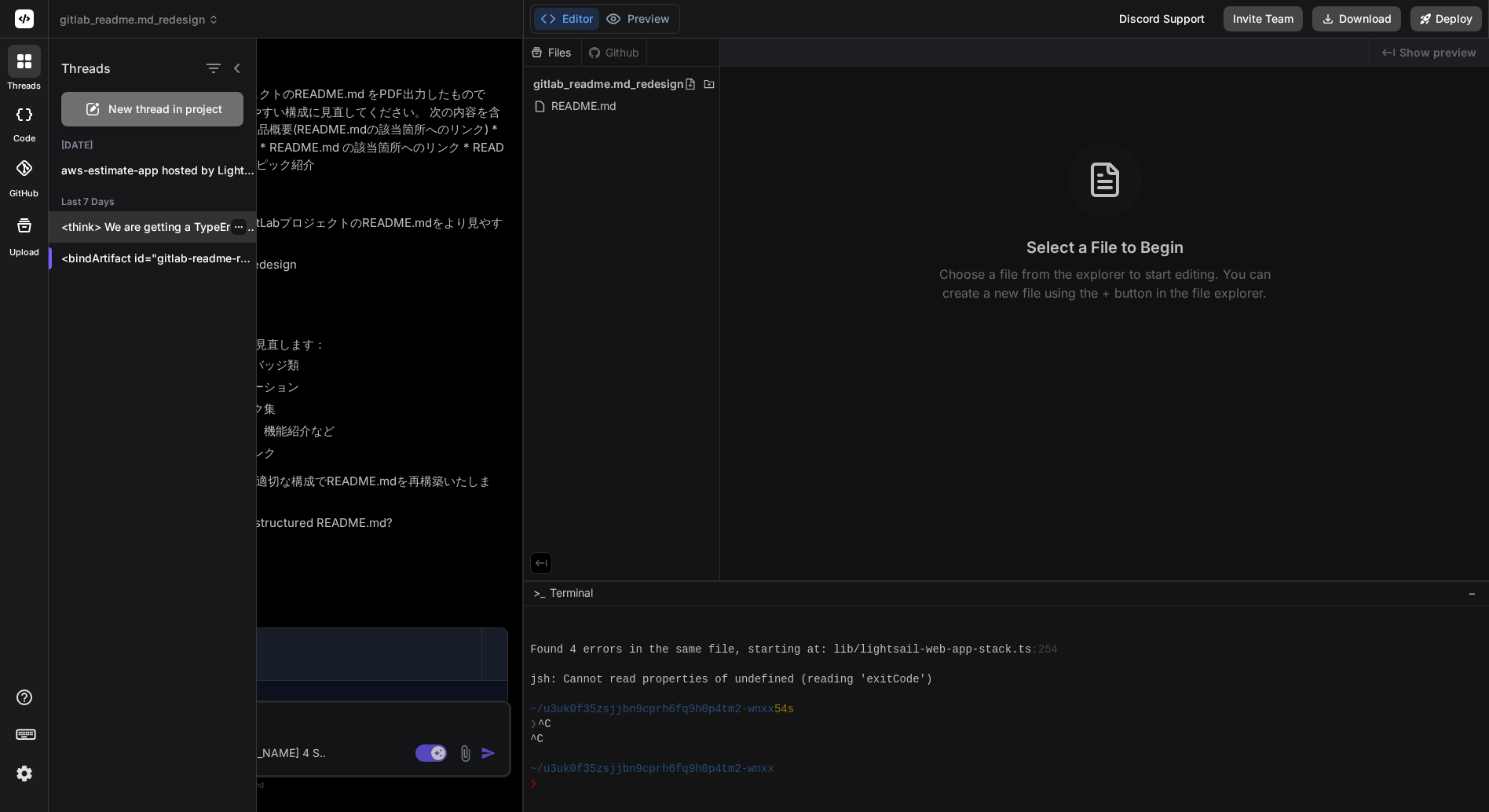
click at [193, 223] on p "<think> We are getting a TypeError: t._onTimeout..." at bounding box center [159, 227] width 195 height 16
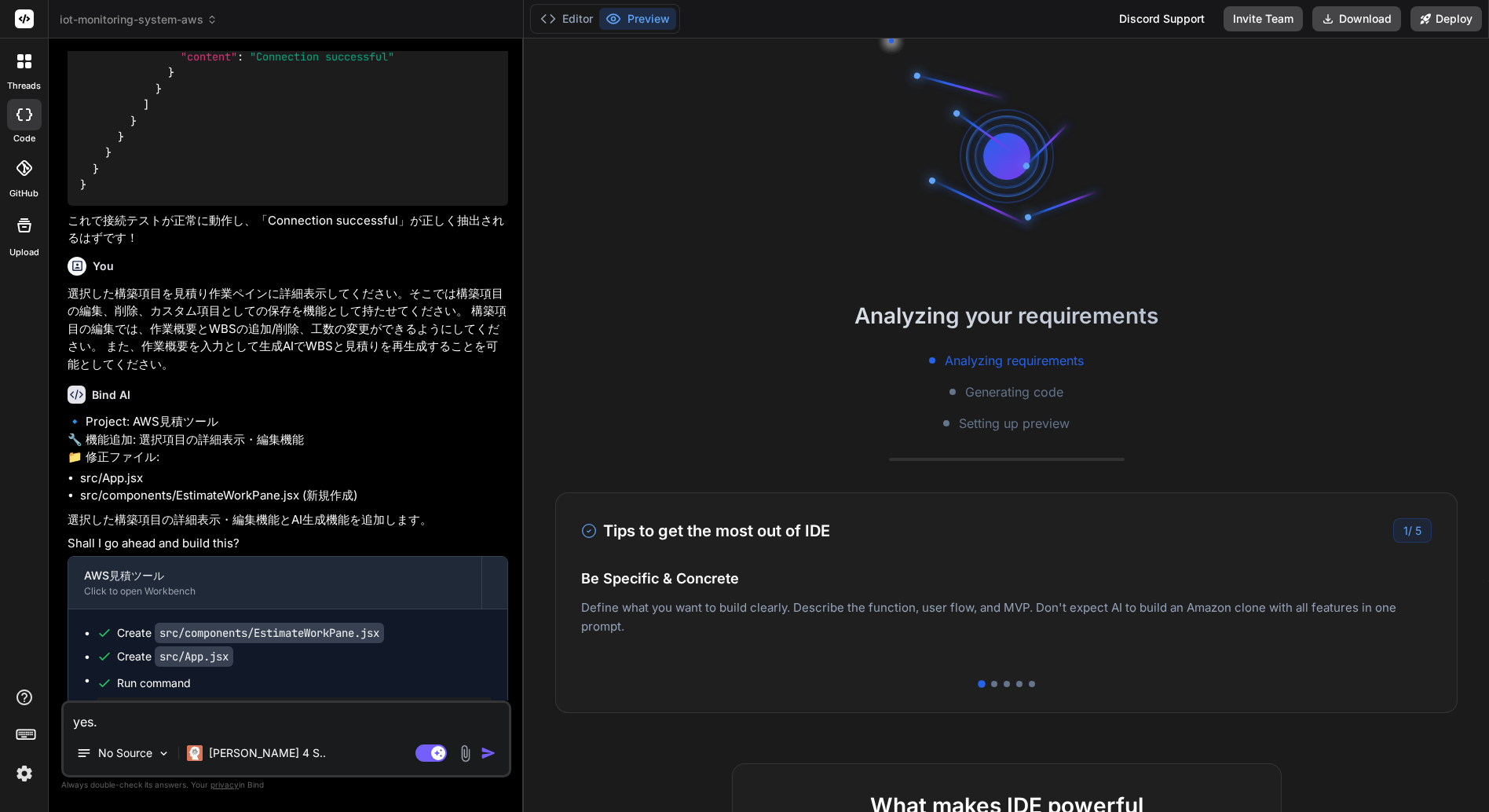
scroll to position [2050, 0]
click at [29, 112] on icon at bounding box center [29, 114] width 7 height 12
type textarea "x"
click at [24, 60] on icon at bounding box center [24, 61] width 14 height 14
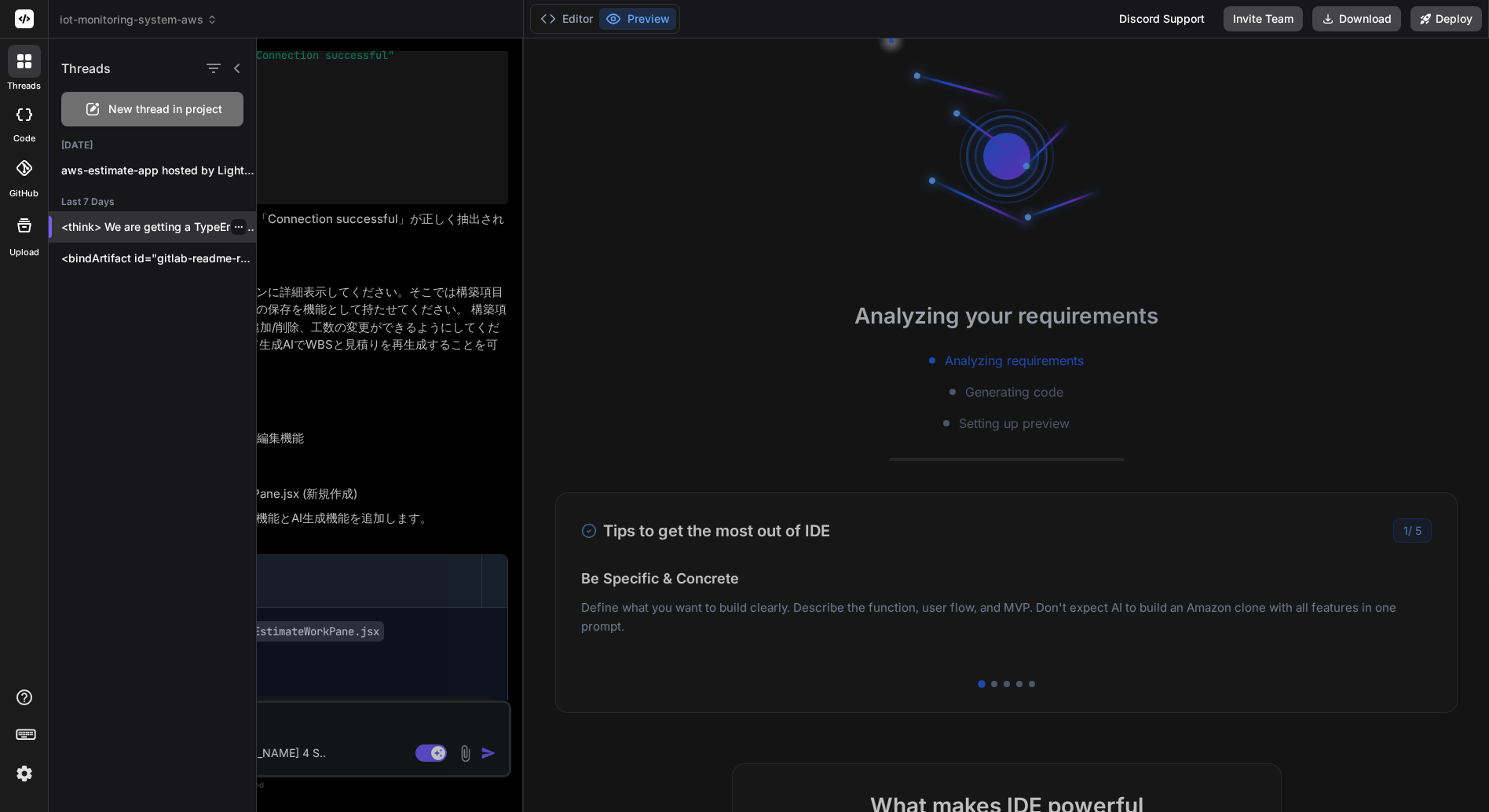
click at [234, 226] on icon "button" at bounding box center [239, 228] width 10 height 10
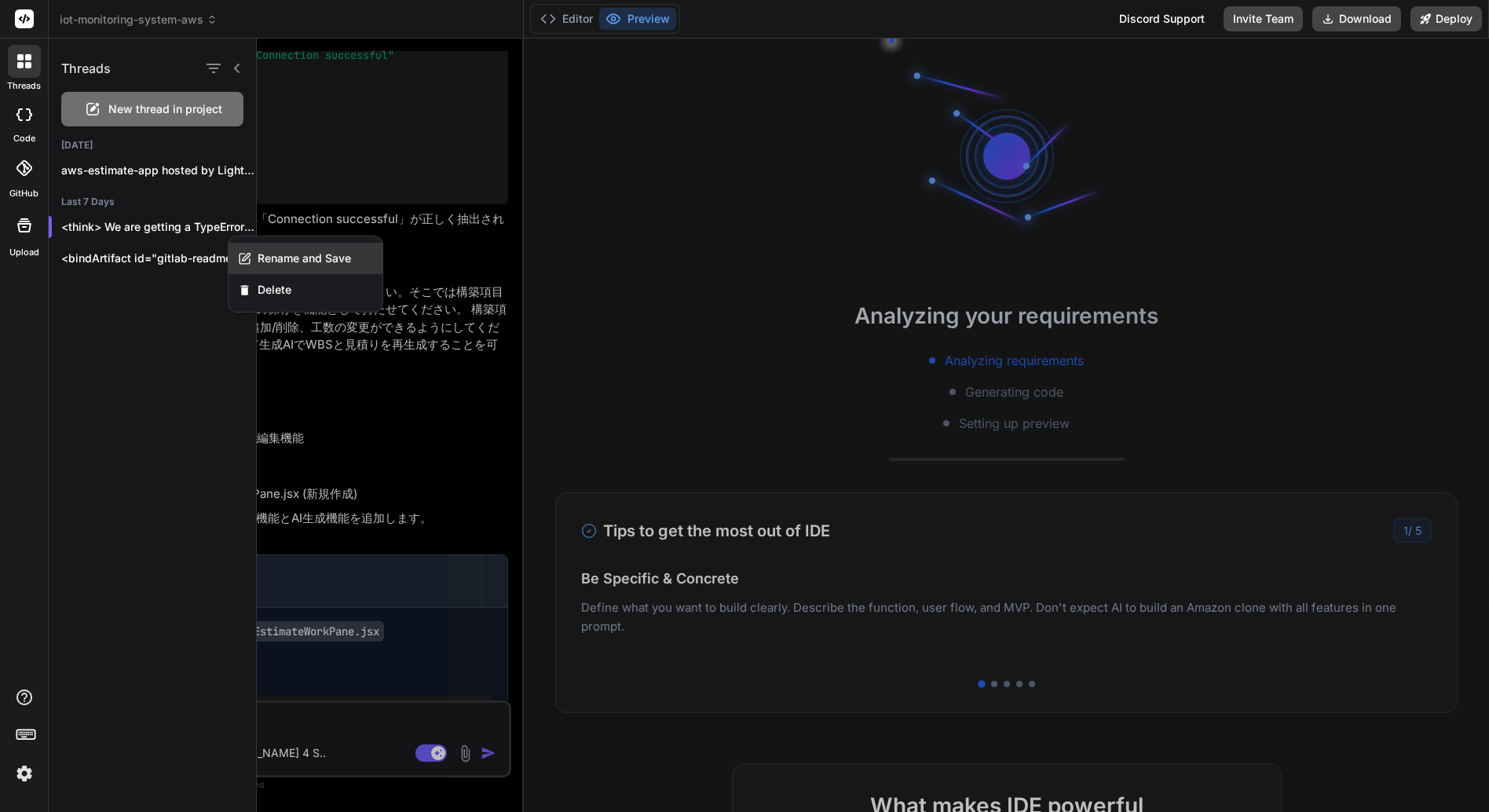
click at [294, 259] on span "Rename and Save" at bounding box center [305, 258] width 93 height 16
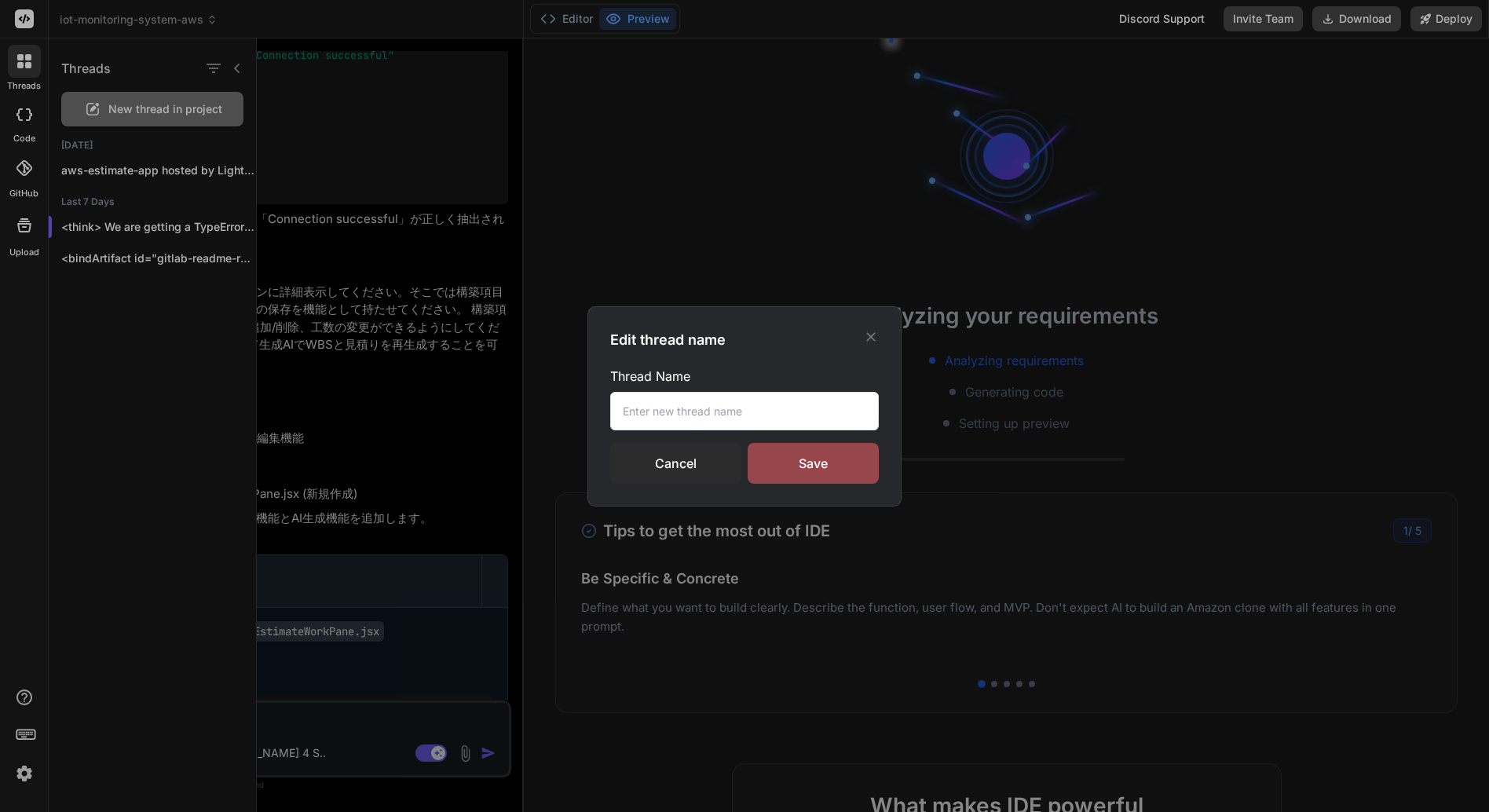
click at [690, 408] on input "text" at bounding box center [745, 411] width 268 height 38
type input "AWS見積ツール"
click at [819, 462] on div "Save" at bounding box center [814, 463] width 131 height 41
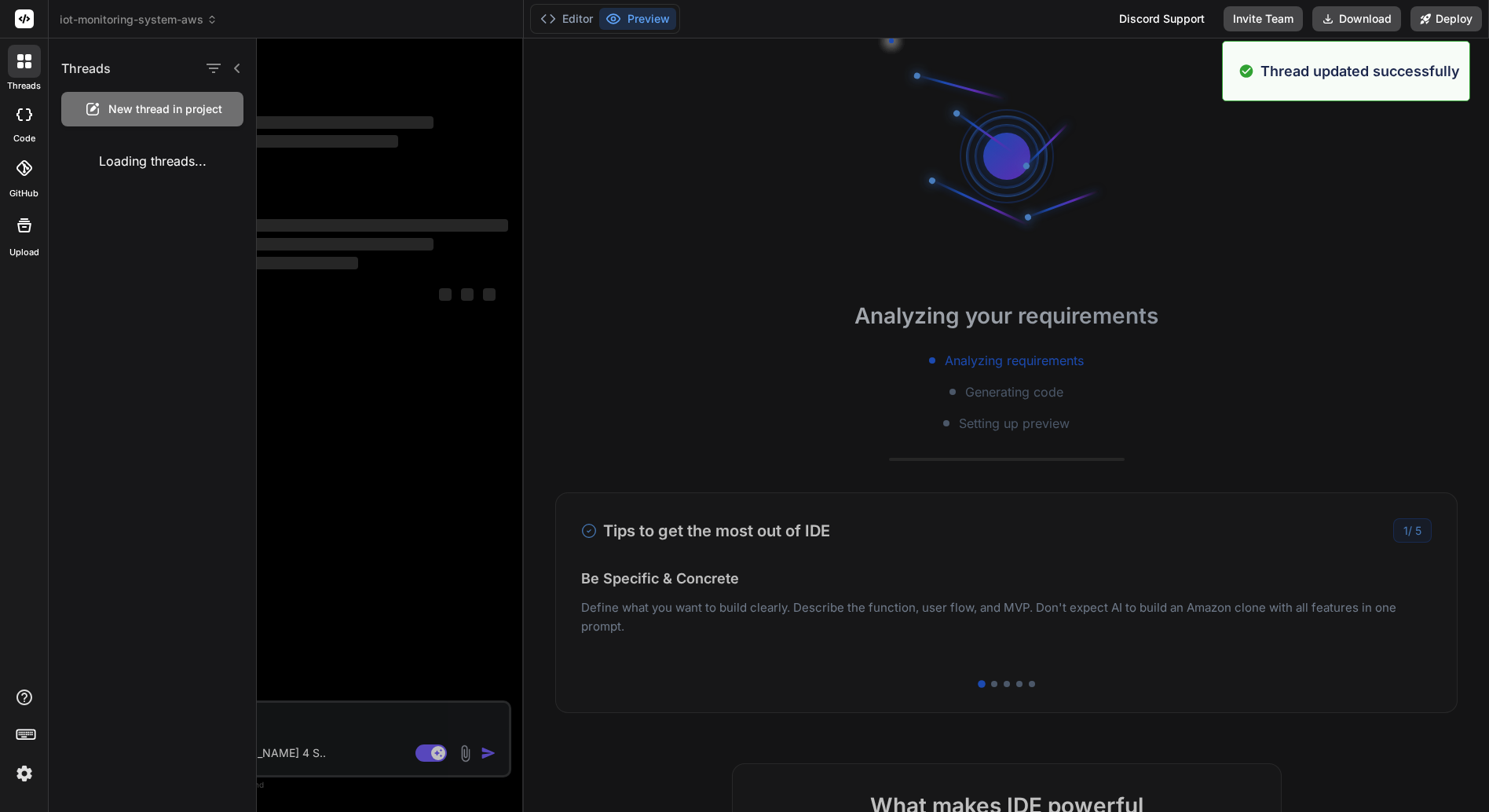
scroll to position [0, 0]
type textarea "x"
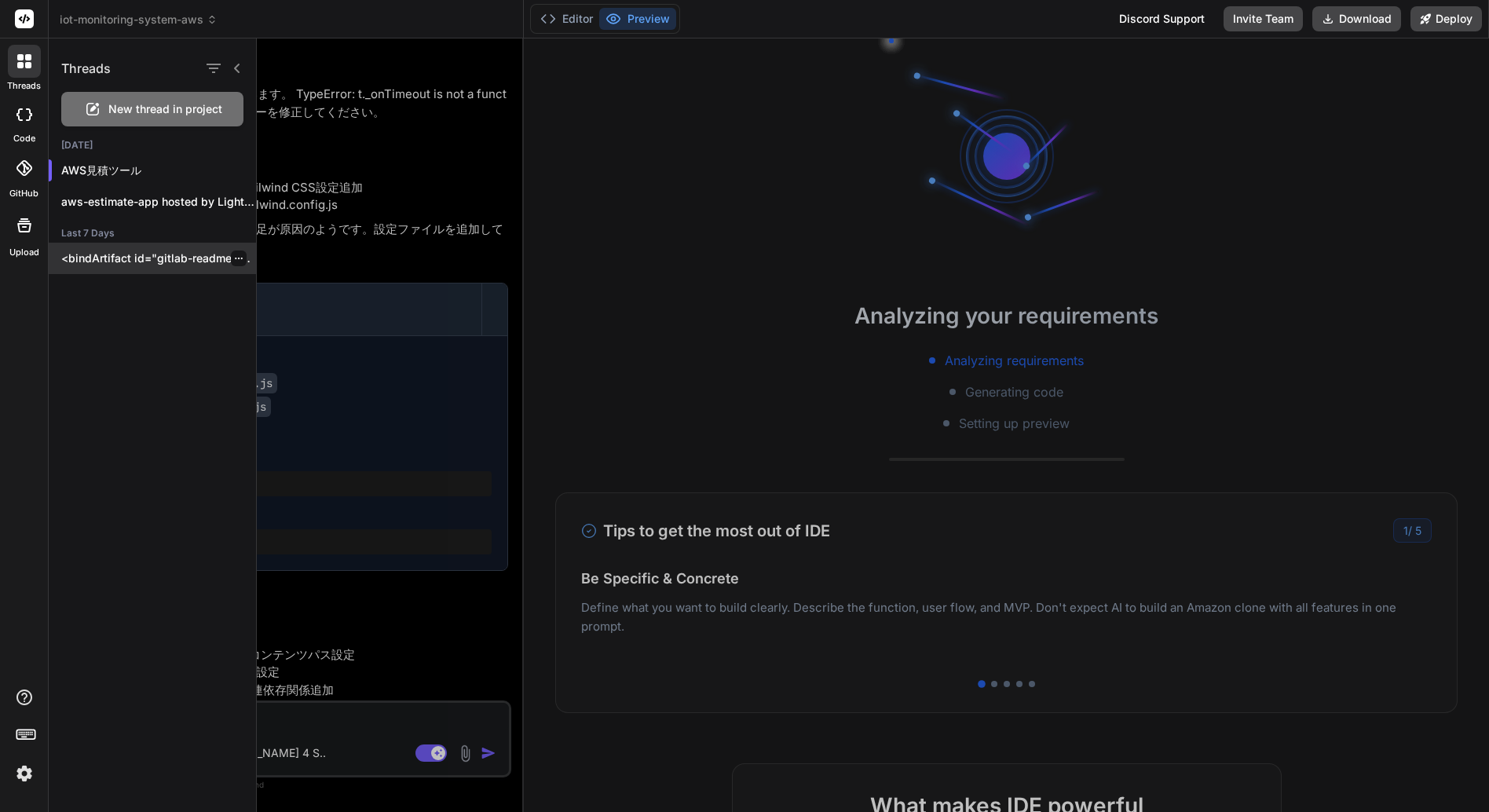
click at [234, 258] on icon "button" at bounding box center [239, 259] width 10 height 10
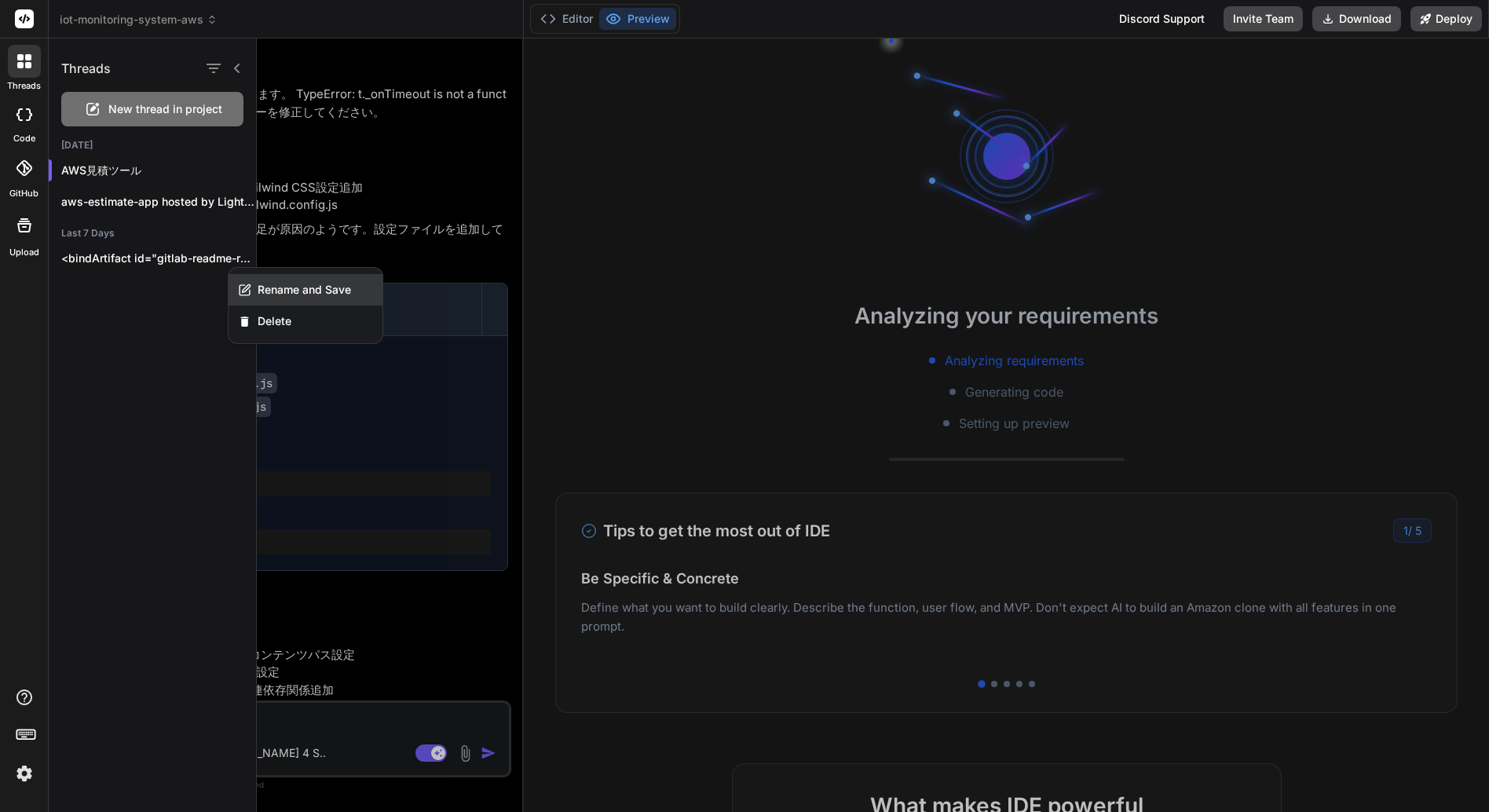
click at [301, 286] on span "Rename and Save" at bounding box center [305, 289] width 93 height 16
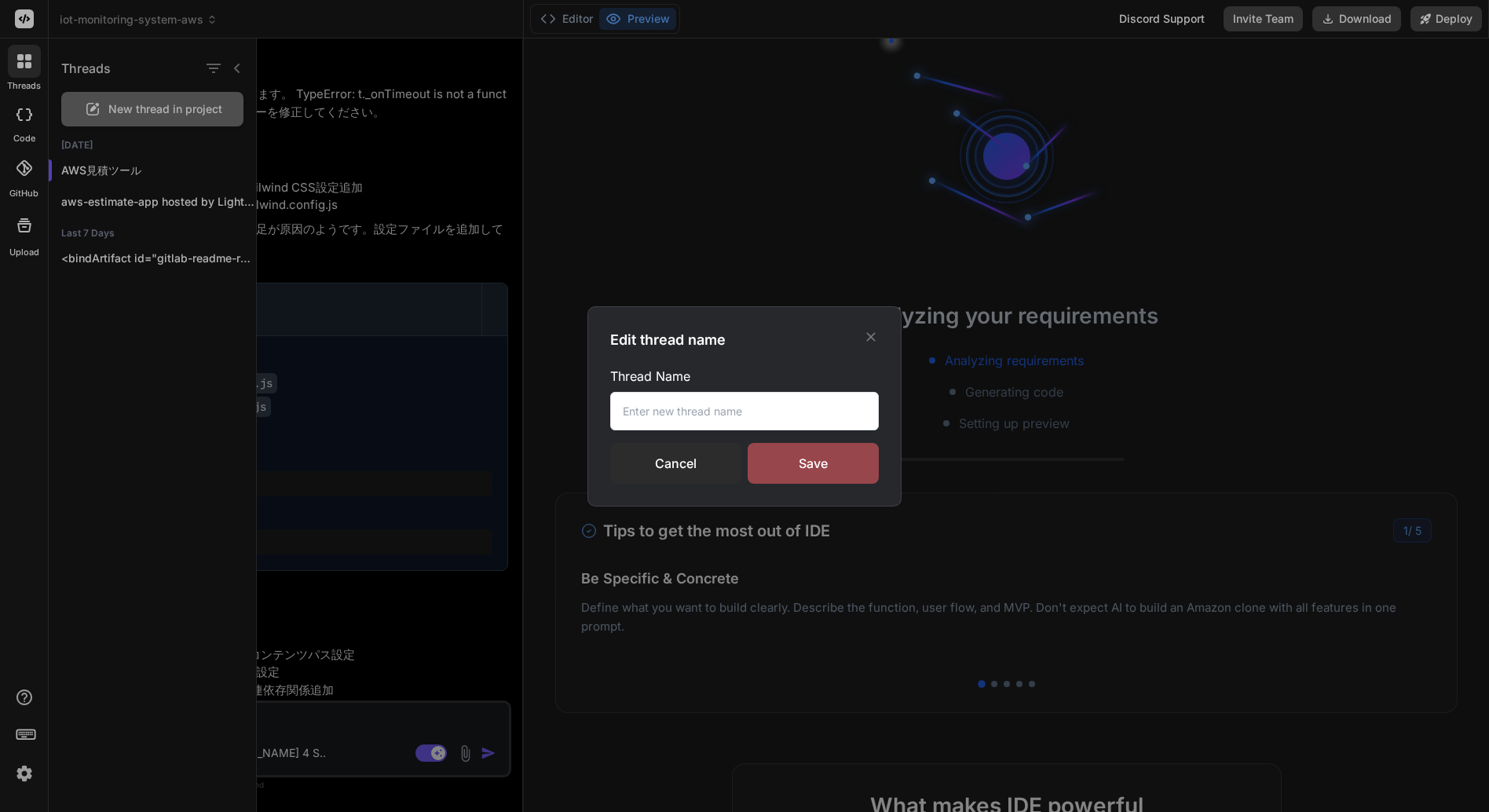
click at [657, 416] on input "text" at bounding box center [745, 411] width 268 height 38
type input "[PERSON_NAME]-tx README.md デザイン"
click at [813, 466] on div "Save" at bounding box center [814, 463] width 131 height 41
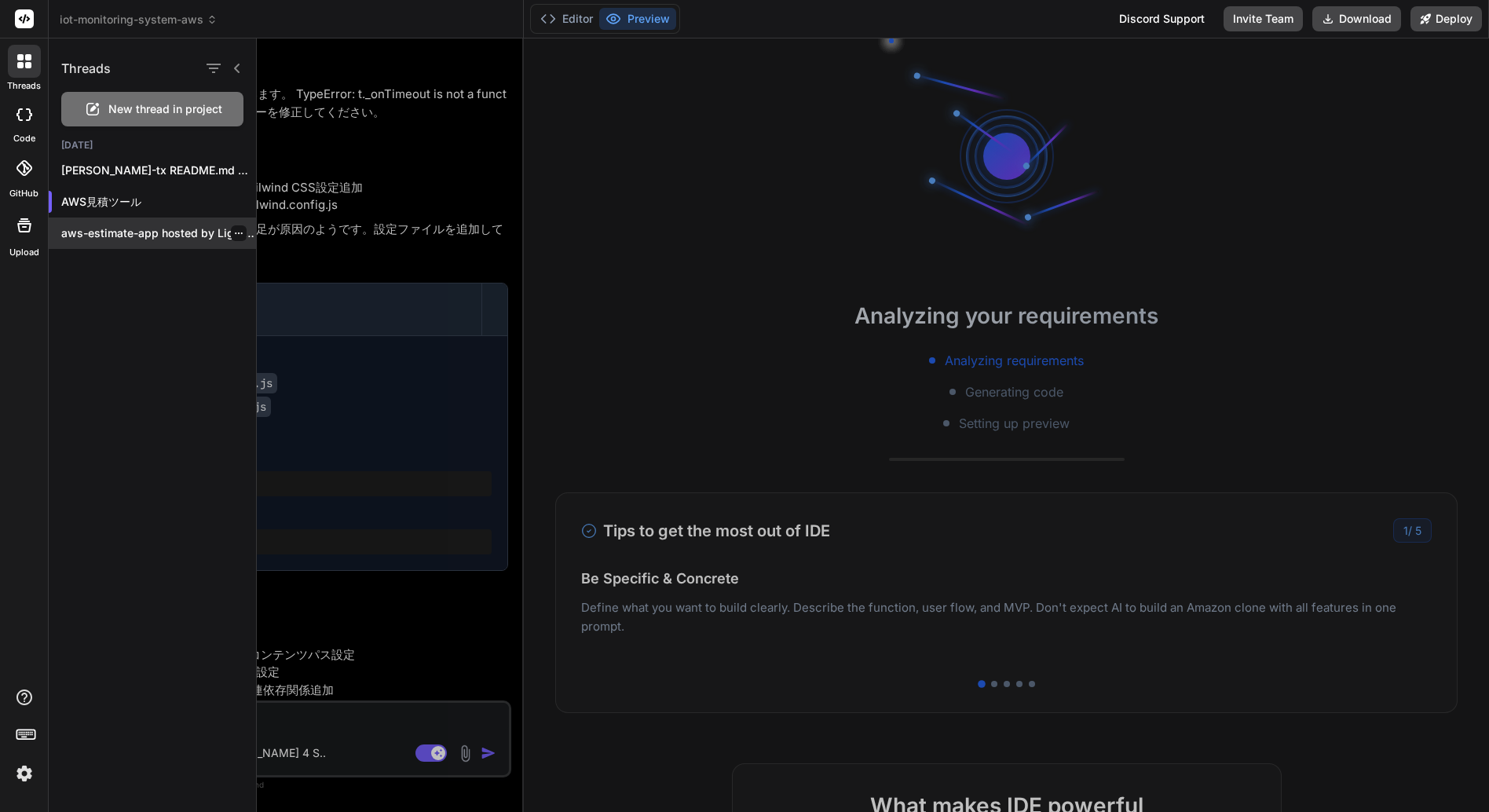
click at [160, 235] on p "aws-estimate-app hosted by Lightsail" at bounding box center [159, 232] width 195 height 16
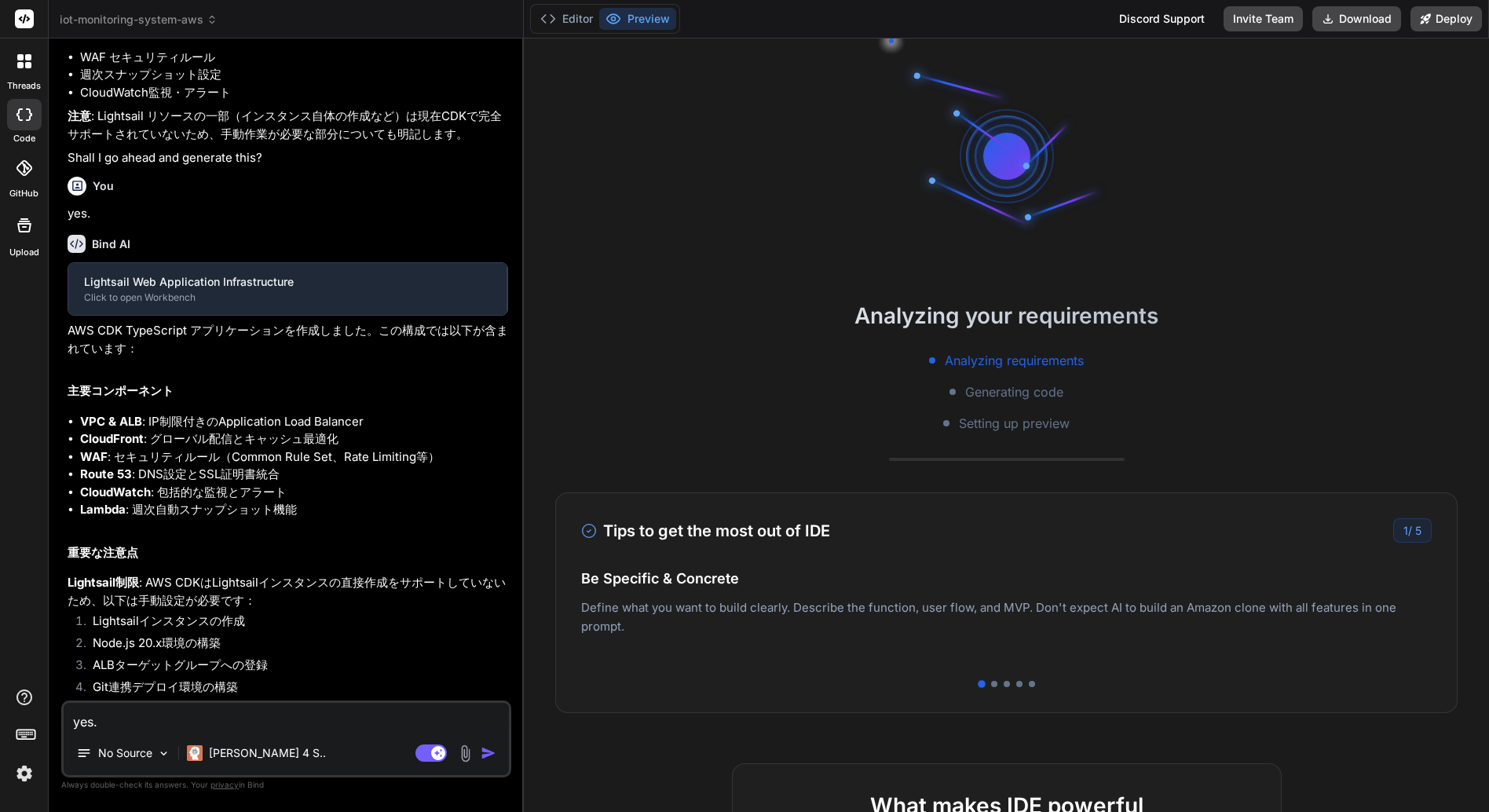
scroll to position [845, 0]
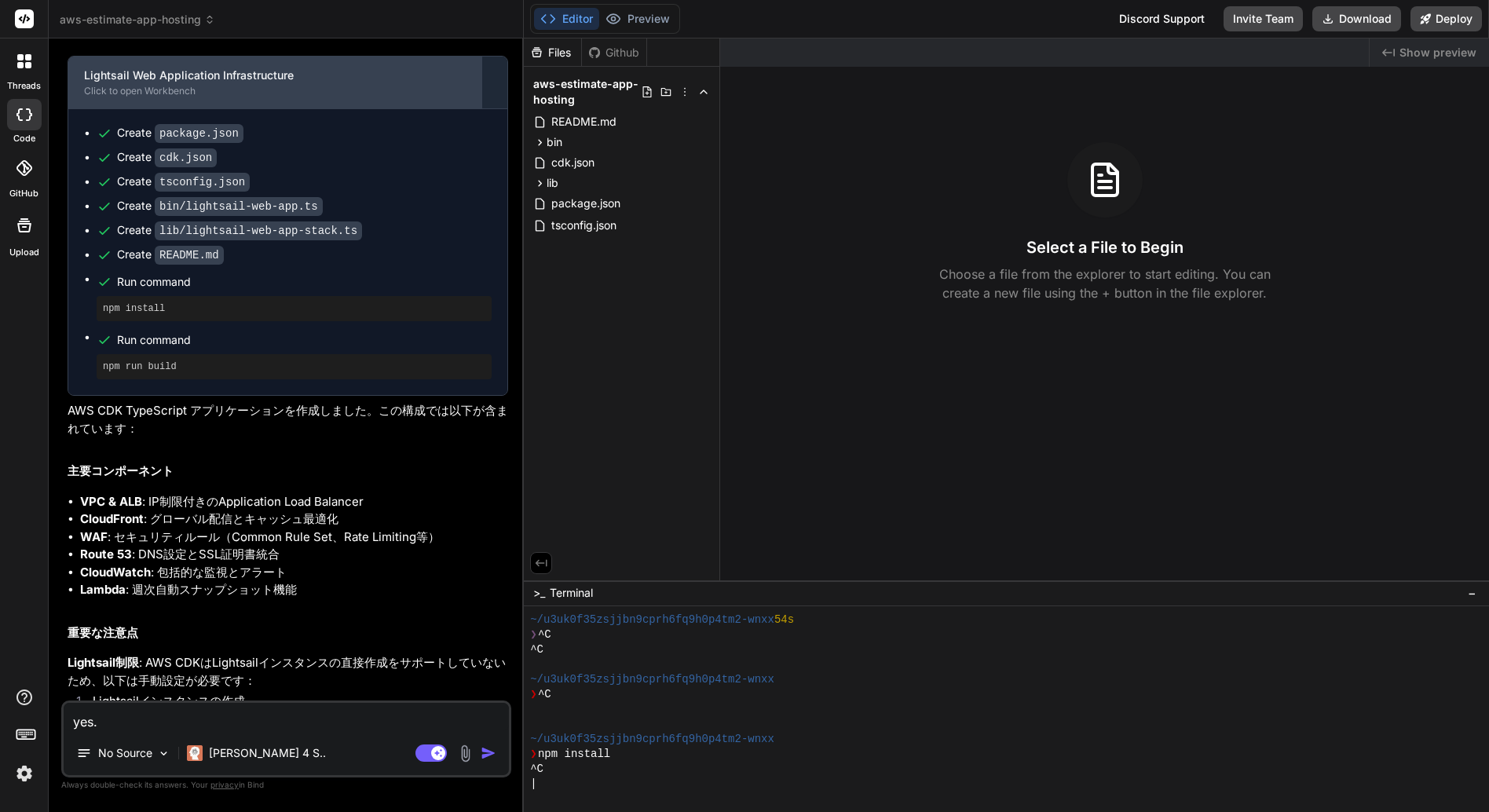
type textarea "x"
